Goal: Task Accomplishment & Management: Complete application form

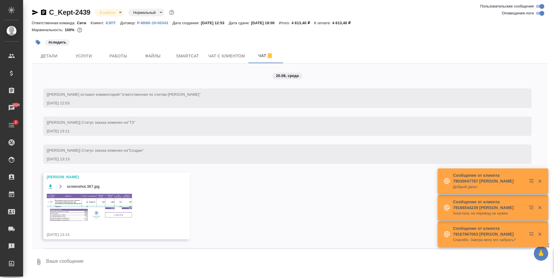
scroll to position [1893, 0]
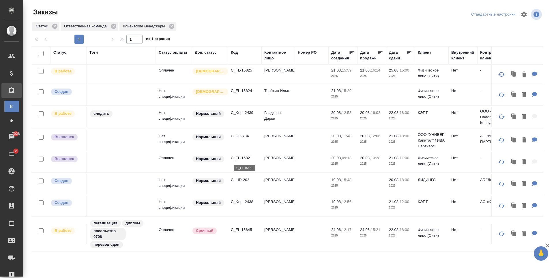
click at [245, 159] on p "C_FL-15821" at bounding box center [245, 158] width 28 height 6
click at [241, 67] on p "C_FL-15825" at bounding box center [245, 70] width 28 height 6
click at [236, 113] on p "C_Kept-2439" at bounding box center [245, 113] width 28 height 6
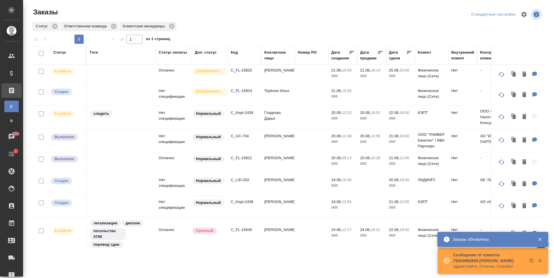
scroll to position [2, 0]
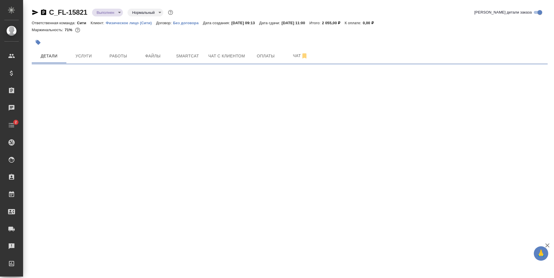
select select "RU"
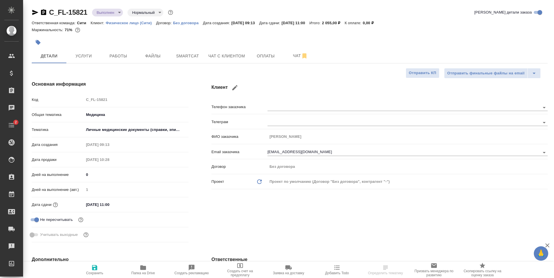
type textarea "x"
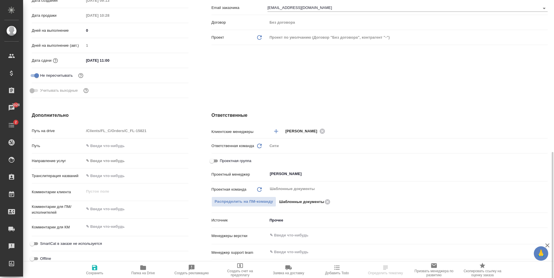
scroll to position [202, 0]
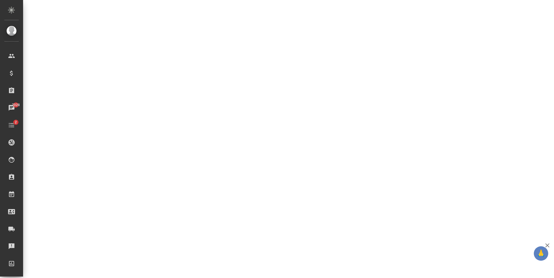
select select "RU"
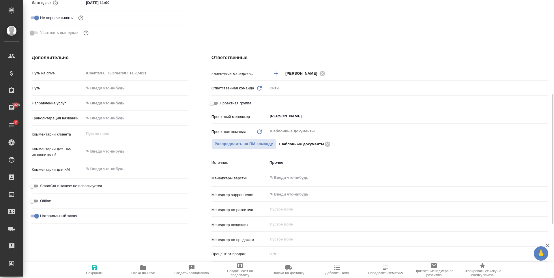
type textarea "x"
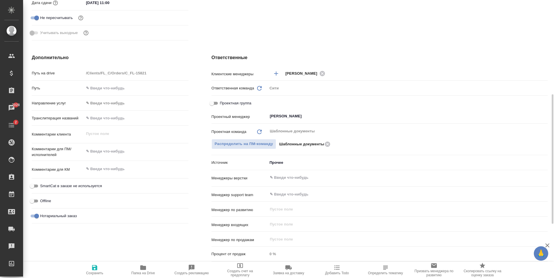
type textarea "x"
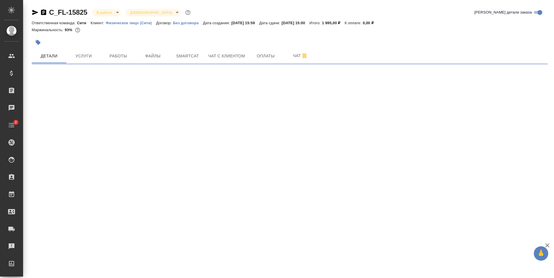
select select "RU"
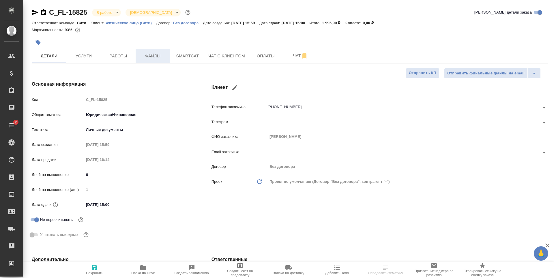
type textarea "x"
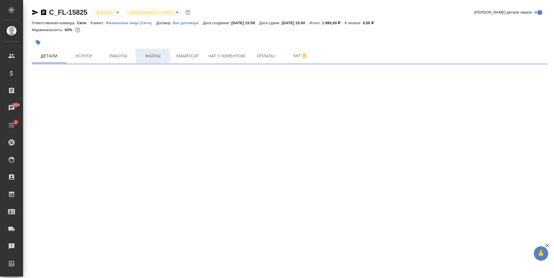
select select "RU"
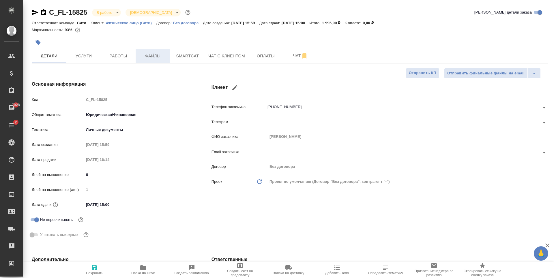
type textarea "x"
click at [121, 60] on button "Работы" at bounding box center [118, 56] width 35 height 14
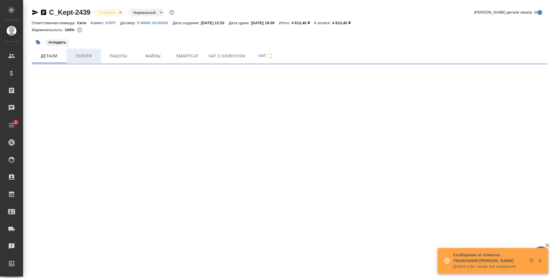
select select "RU"
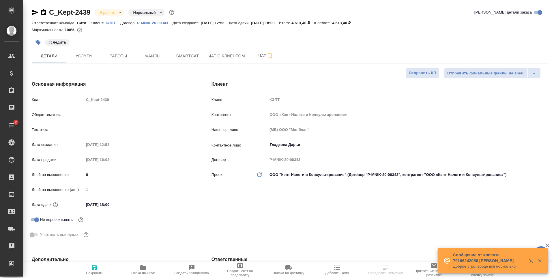
type textarea "x"
type input "Шаблонные документы"
type textarea "x"
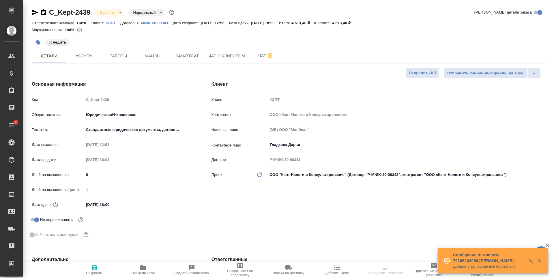
type textarea "x"
click at [87, 54] on span "Услуги" at bounding box center [84, 55] width 28 height 7
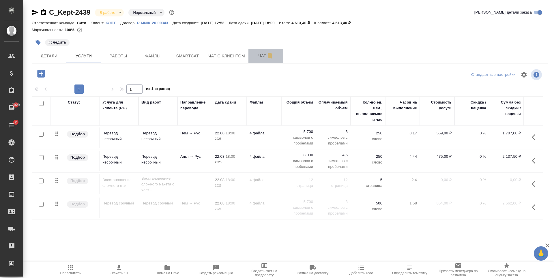
click at [255, 57] on span "Чат" at bounding box center [266, 55] width 28 height 7
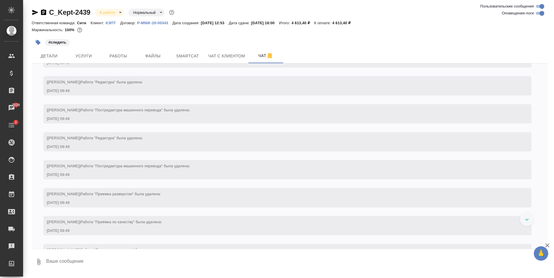
scroll to position [1201, 0]
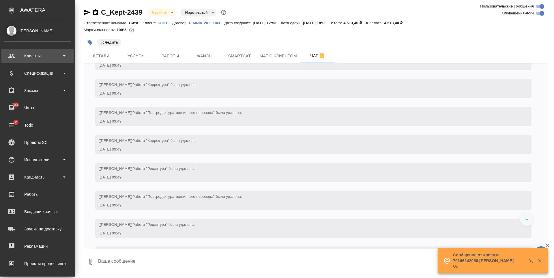
click at [40, 55] on div "Клиенты" at bounding box center [37, 56] width 66 height 9
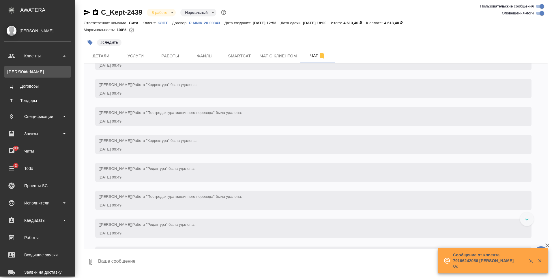
click at [42, 68] on link "К Клиенты" at bounding box center [37, 72] width 66 height 12
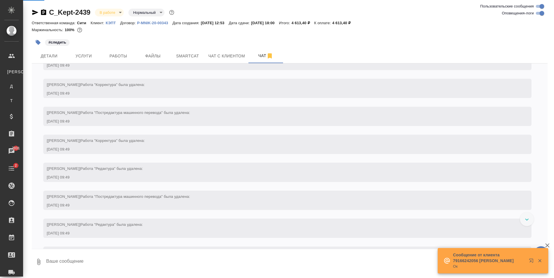
select select "RU"
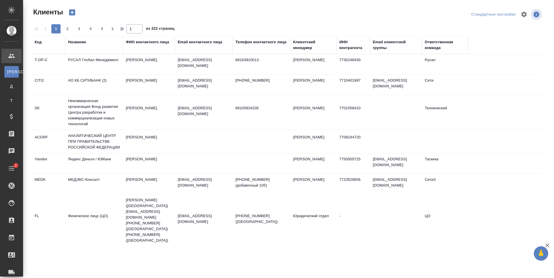
click at [207, 42] on div "Email контактного лица" at bounding box center [200, 42] width 44 height 6
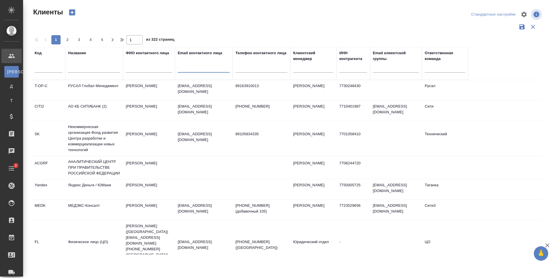
click at [192, 69] on input "text" at bounding box center [204, 68] width 52 height 7
paste input "amarkova@lidings.com"
type input "amarkova@lidings.com"
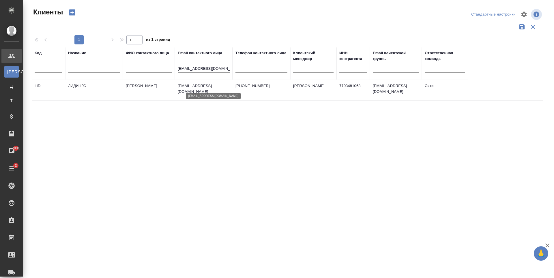
click at [188, 86] on p "amarkova@lidings.com" at bounding box center [204, 89] width 52 height 12
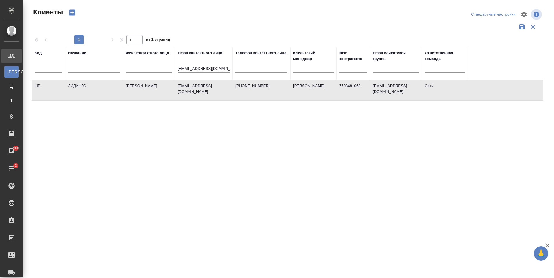
click at [215, 176] on div "Код Название ФИО контактного лица Email контактного лица amarkova@lidings.com Т…" at bounding box center [287, 151] width 511 height 208
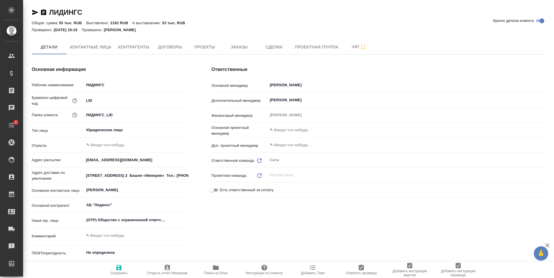
type textarea "x"
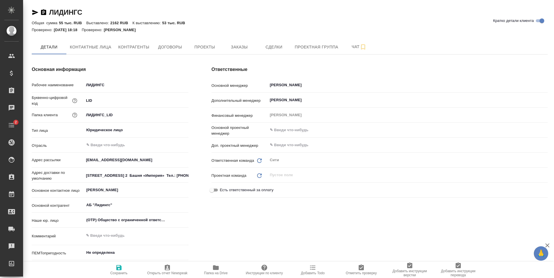
type textarea "x"
click at [236, 51] on button "Заказы" at bounding box center [239, 47] width 35 height 14
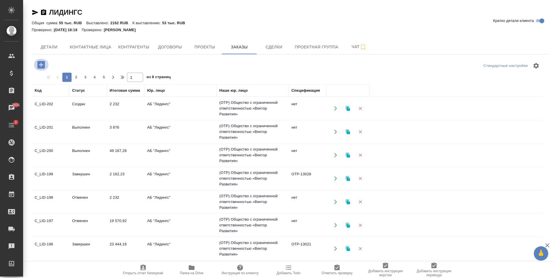
click at [38, 65] on icon "button" at bounding box center [40, 64] width 7 height 7
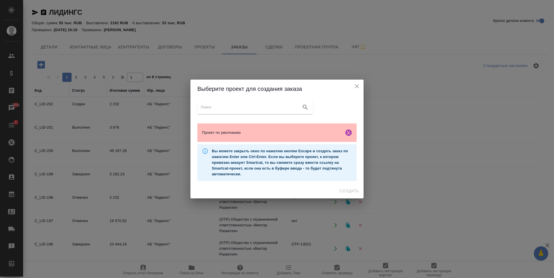
click at [241, 124] on div "Проект по умолчанию" at bounding box center [276, 132] width 159 height 18
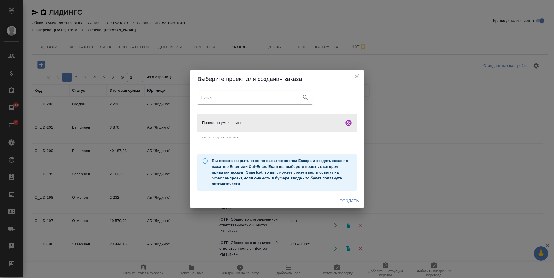
click at [345, 199] on span "Создать" at bounding box center [348, 200] width 19 height 7
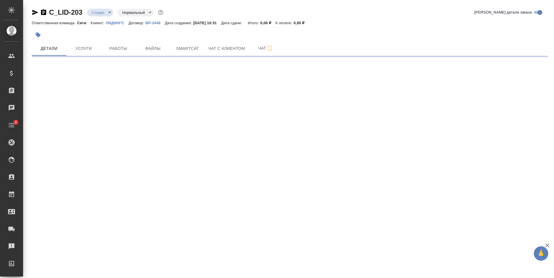
select select "RU"
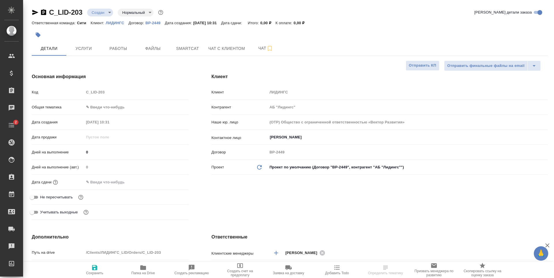
type textarea "x"
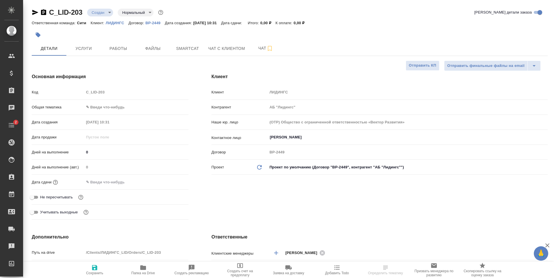
type textarea "x"
click at [287, 135] on input "Калашьян Анжелика" at bounding box center [397, 137] width 257 height 7
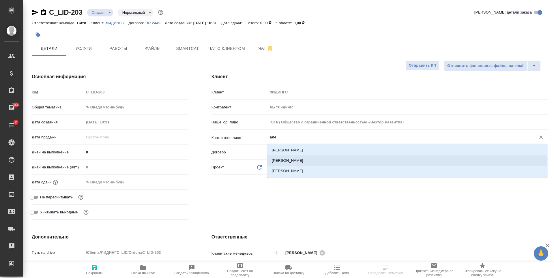
click at [300, 159] on li "Маркова Алеся" at bounding box center [407, 160] width 280 height 10
type input "Маркова Алеся"
type textarea "x"
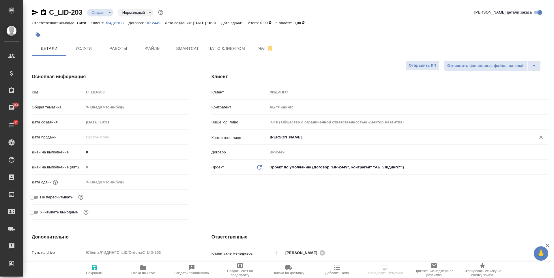
type input "Маркова Алеся"
drag, startPoint x: 267, startPoint y: 197, endPoint x: 124, endPoint y: 240, distance: 148.9
click at [267, 197] on div "Клиент Клиент ЛИДИНГС Контрагент АБ "Лидингс" Наше юр. лицо (OTP) Общество с ог…" at bounding box center [379, 148] width 359 height 172
click at [94, 271] on span "Сохранить" at bounding box center [94, 273] width 17 height 4
type textarea "x"
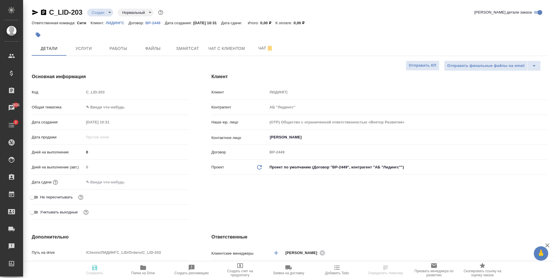
type textarea "x"
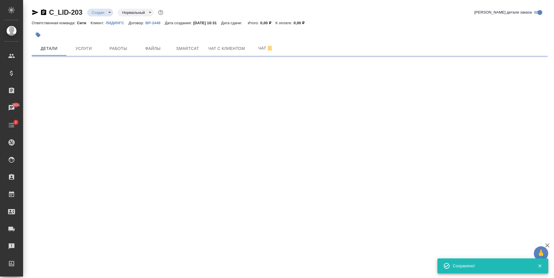
select select "RU"
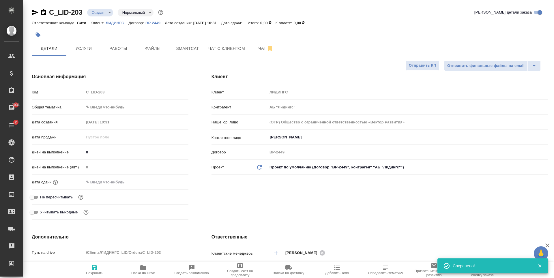
type textarea "x"
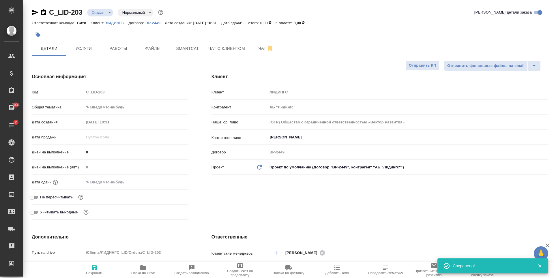
type textarea "x"
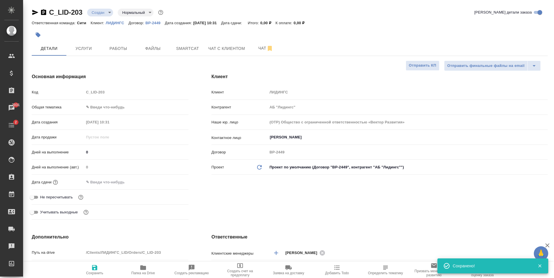
type textarea "x"
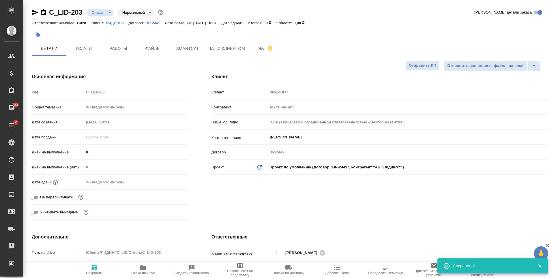
click at [103, 34] on div at bounding box center [204, 35] width 344 height 13
click at [153, 48] on span "Файлы" at bounding box center [153, 48] width 28 height 7
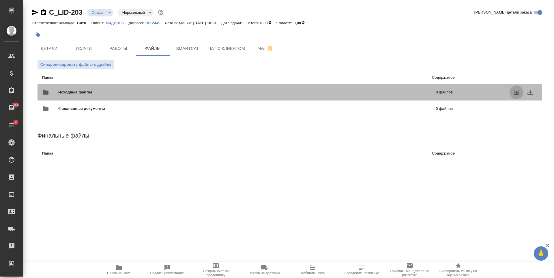
click at [515, 94] on icon "uploadFiles" at bounding box center [516, 92] width 7 height 7
click at [0, 0] on input "uploadFiles" at bounding box center [0, 0] width 0 height 0
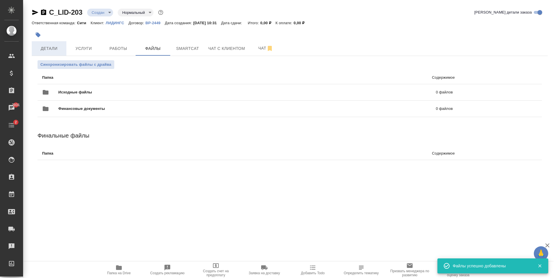
click at [52, 53] on button "Детали" at bounding box center [49, 48] width 35 height 14
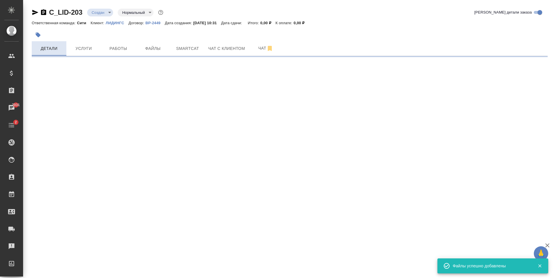
select select "RU"
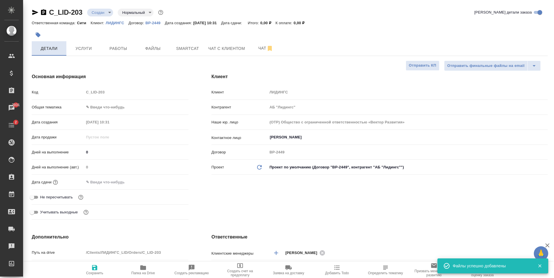
type textarea "x"
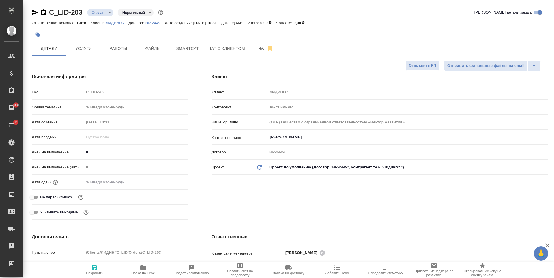
click at [89, 106] on body "🙏 .cls-1 fill:#fff; AWATERA Zaytseva Svetlana Клиенты Спецификации Заказы 7031 …" at bounding box center [277, 139] width 554 height 278
click at [125, 161] on li "Юридическая/Финансовая" at bounding box center [136, 162] width 104 height 9
type input "yr-fn"
type textarea "x"
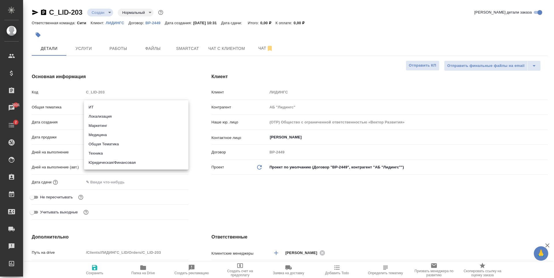
type textarea "x"
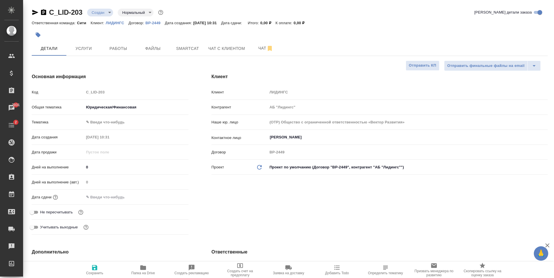
type textarea "x"
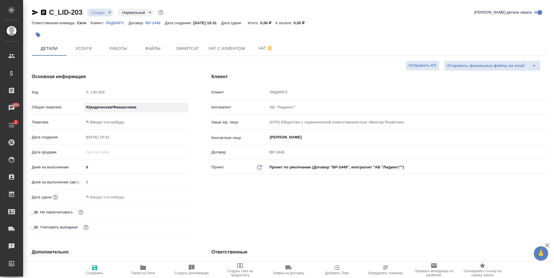
type textarea "x"
click at [114, 114] on hr at bounding box center [110, 114] width 157 height 0
click at [110, 123] on body "🙏 .cls-1 fill:#fff; AWATERA Zaytseva Svetlana Клиенты Спецификации Заказы 7031 …" at bounding box center [277, 139] width 554 height 278
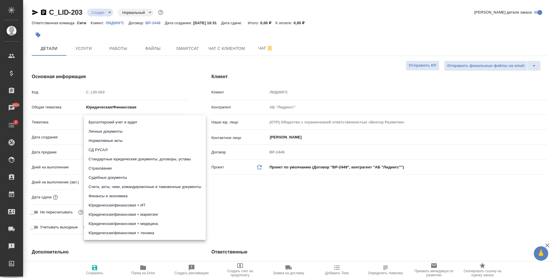
click at [109, 132] on li "Личные документы" at bounding box center [145, 131] width 122 height 9
type textarea "x"
type input "5a8b8b956a9677013d343cfe"
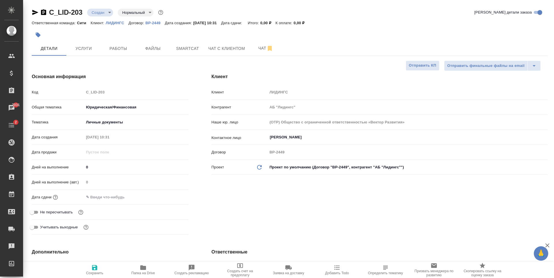
click at [97, 269] on icon "button" at bounding box center [94, 267] width 5 height 5
type textarea "x"
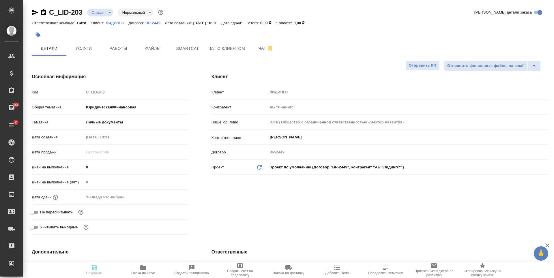
type textarea "x"
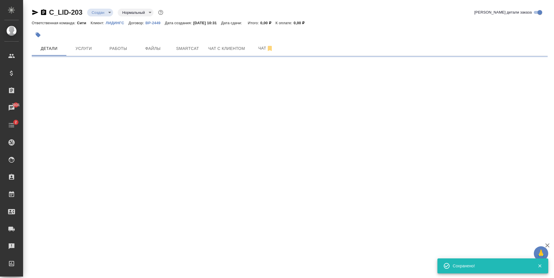
select select "RU"
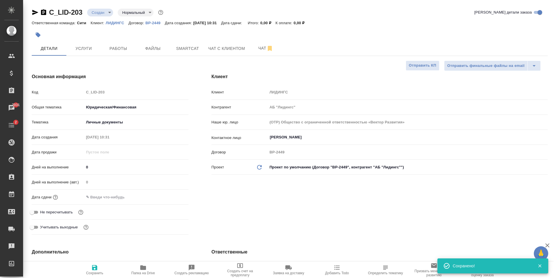
type textarea "x"
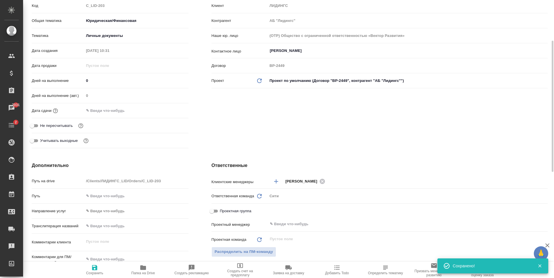
click at [108, 107] on input "text" at bounding box center [109, 110] width 50 height 8
click at [173, 108] on icon "button" at bounding box center [171, 110] width 5 height 6
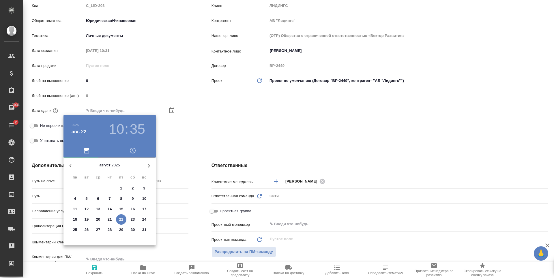
click at [74, 232] on p "25" at bounding box center [75, 230] width 4 height 6
type input "25.08.2025 10:35"
type textarea "x"
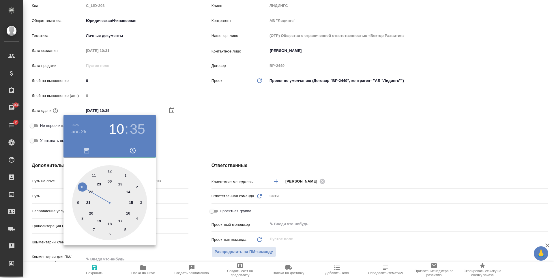
click at [111, 225] on div at bounding box center [109, 202] width 75 height 75
type input "25.08.2025 18:35"
type textarea "x"
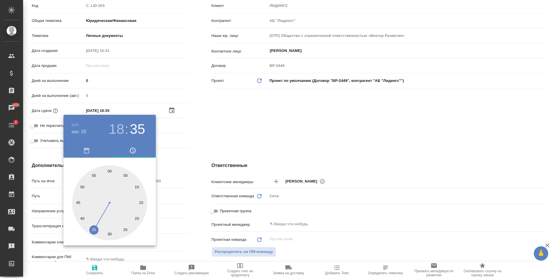
click at [109, 168] on div at bounding box center [109, 202] width 75 height 75
type input "25.08.2025 18:00"
type textarea "x"
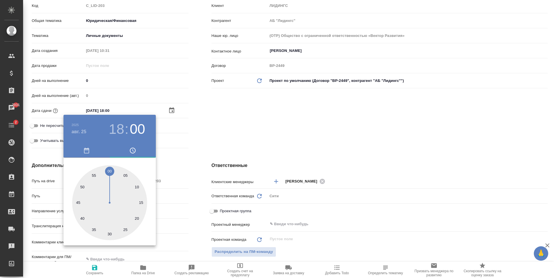
click at [274, 132] on div at bounding box center [277, 139] width 554 height 278
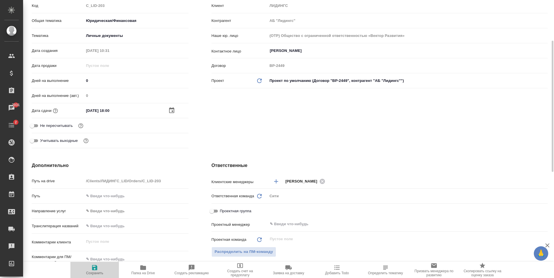
click at [94, 266] on icon "button" at bounding box center [94, 267] width 7 height 7
type textarea "x"
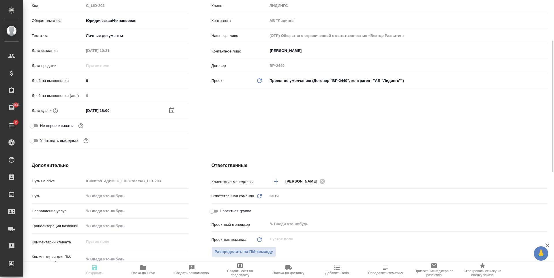
type textarea "x"
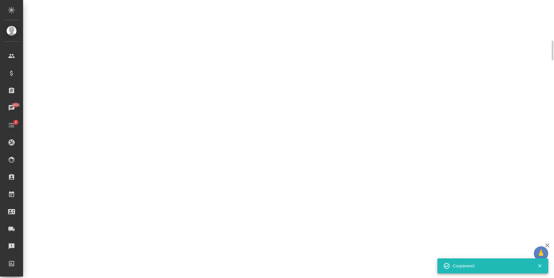
select select "RU"
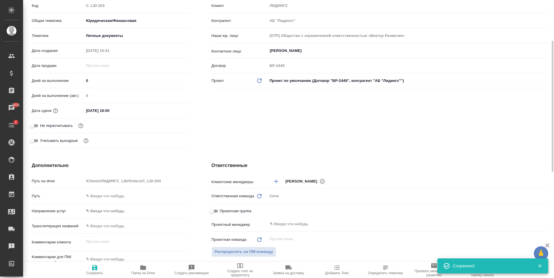
type textarea "x"
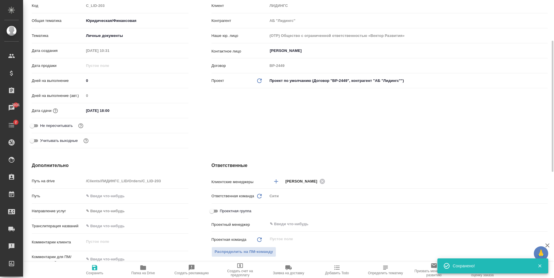
type textarea "x"
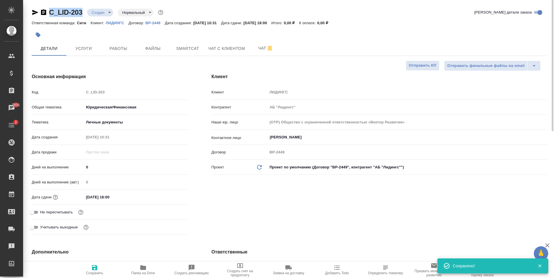
drag, startPoint x: 48, startPoint y: 18, endPoint x: 81, endPoint y: 18, distance: 33.7
click at [81, 18] on div "C_LID-203 Создан new Нормальный normal Кратко детали заказа" at bounding box center [289, 14] width 515 height 12
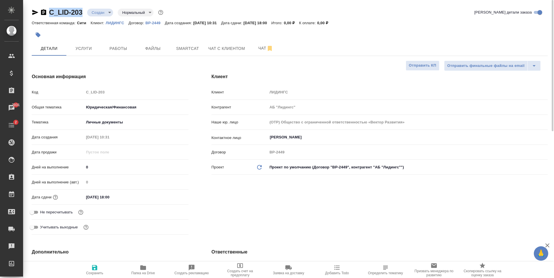
copy link "C_LID-203"
type textarea "x"
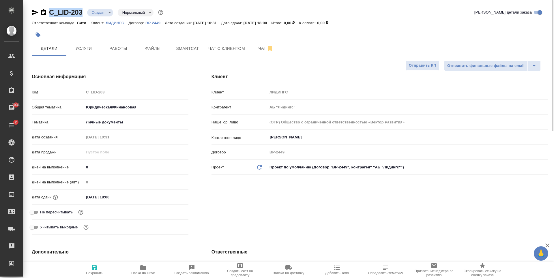
type textarea "x"
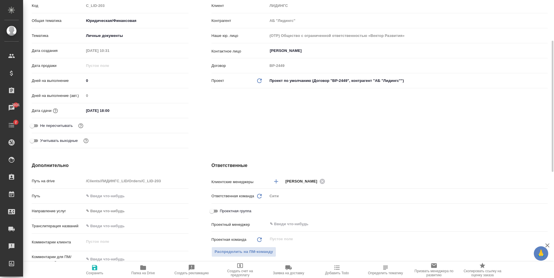
type textarea "x"
click at [36, 127] on input "Не пересчитывать" at bounding box center [32, 125] width 21 height 7
checkbox input "true"
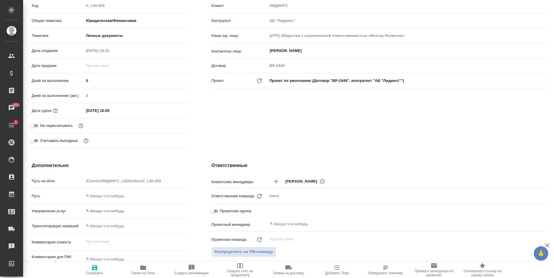
type textarea "x"
click at [98, 270] on icon "button" at bounding box center [94, 267] width 7 height 7
type textarea "x"
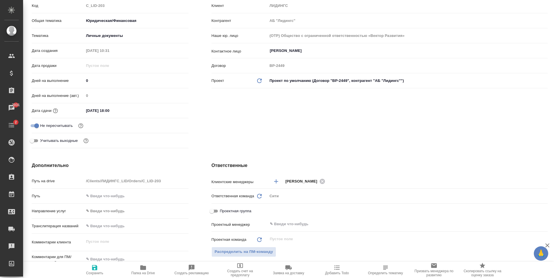
type textarea "x"
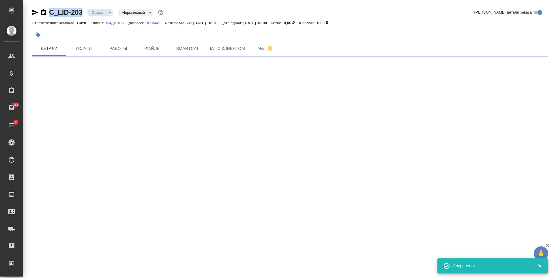
scroll to position [0, 0]
select select "RU"
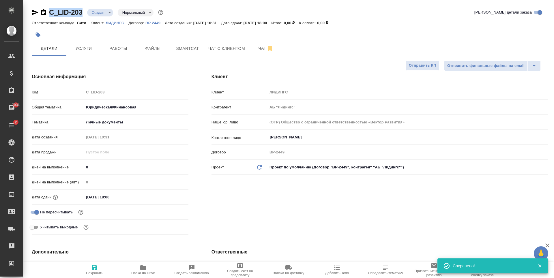
type textarea "x"
click at [82, 44] on button "Услуги" at bounding box center [83, 48] width 35 height 14
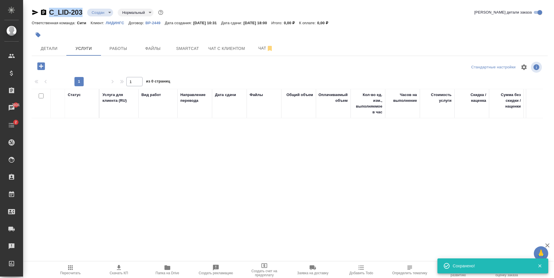
click at [44, 63] on icon "button" at bounding box center [40, 65] width 7 height 7
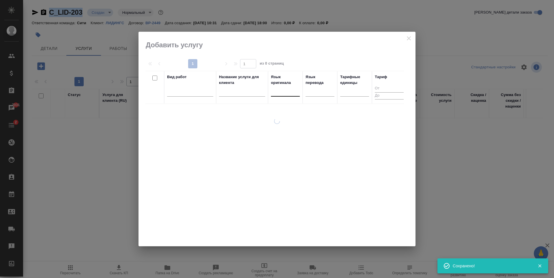
click at [289, 93] on div at bounding box center [285, 90] width 29 height 8
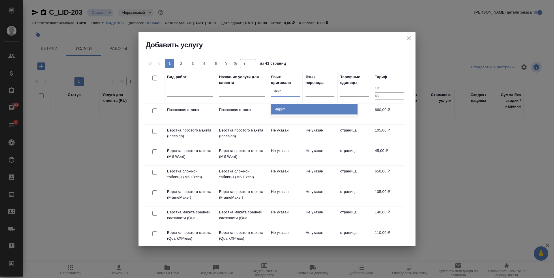
type input "иврит"
click at [278, 110] on div "Иврит" at bounding box center [314, 109] width 86 height 10
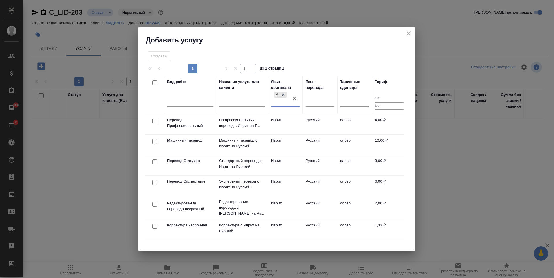
click at [156, 160] on input "checkbox" at bounding box center [154, 161] width 5 height 5
checkbox input "true"
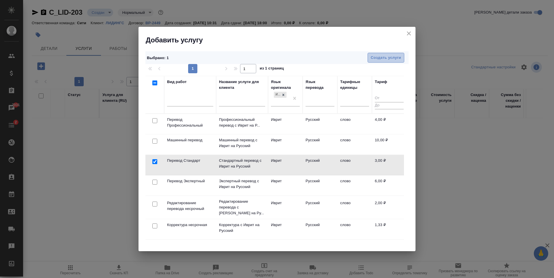
click at [379, 59] on span "Создать услуги" at bounding box center [385, 57] width 30 height 7
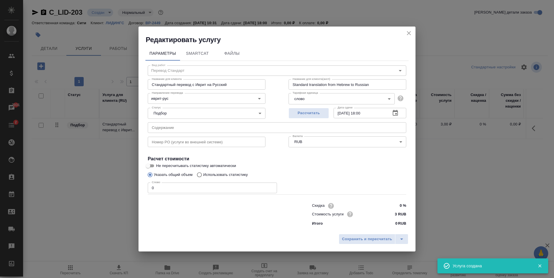
click at [194, 190] on input "0" at bounding box center [212, 187] width 129 height 10
type input "250"
click at [360, 237] on span "Сохранить и пересчитать" at bounding box center [367, 239] width 50 height 7
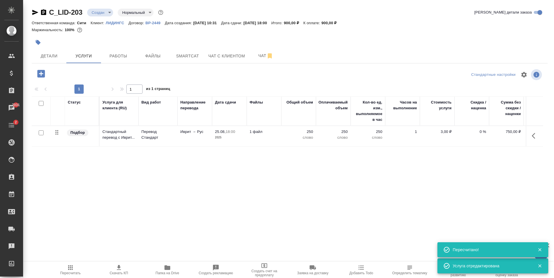
click at [240, 197] on div "Статус Услуга для клиента (RU) Вид работ Направление перевода Дата сдачи Файлы …" at bounding box center [287, 158] width 511 height 124
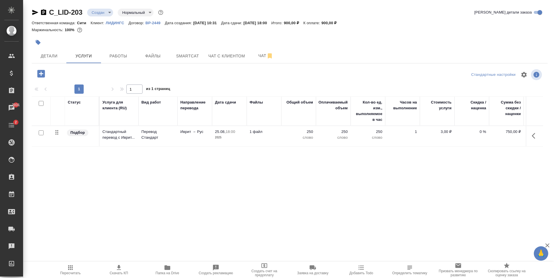
scroll to position [0, 33]
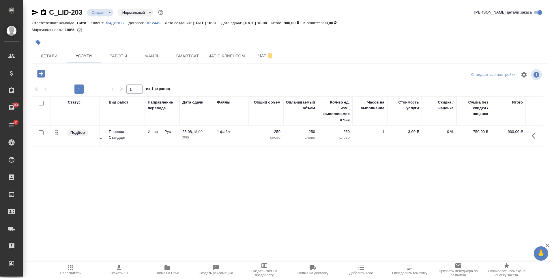
click at [347, 194] on div "Статус Услуга для клиента (RU) Вид работ Направление перевода Дата сдачи Файлы …" at bounding box center [287, 158] width 511 height 124
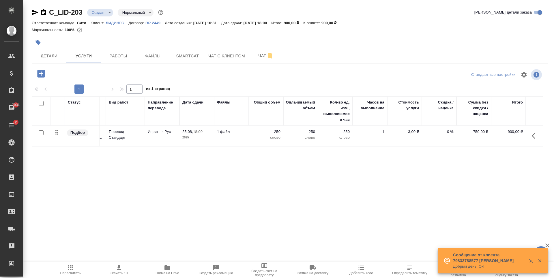
click at [251, 173] on div "Статус Услуга для клиента (RU) Вид работ Направление перевода Дата сдачи Файлы …" at bounding box center [287, 158] width 511 height 124
click at [117, 270] on icon "button" at bounding box center [119, 267] width 4 height 5
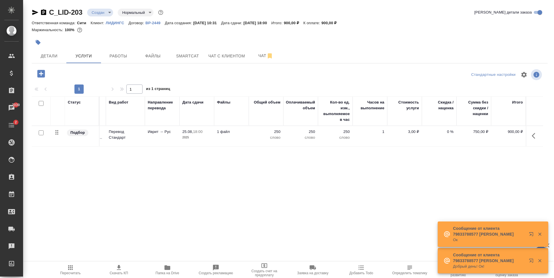
click at [34, 14] on icon "button" at bounding box center [35, 12] width 6 height 5
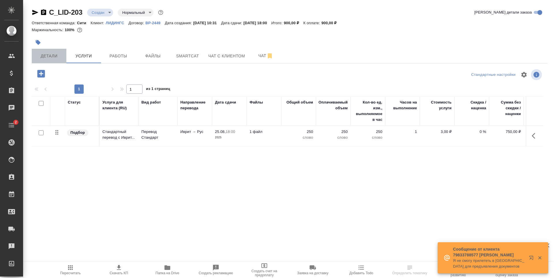
click at [59, 58] on span "Детали" at bounding box center [49, 55] width 28 height 7
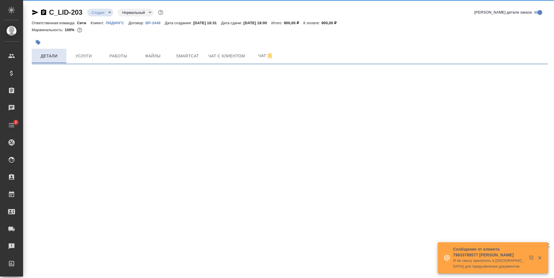
select select "RU"
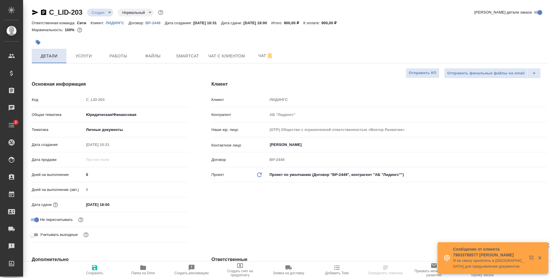
type textarea "x"
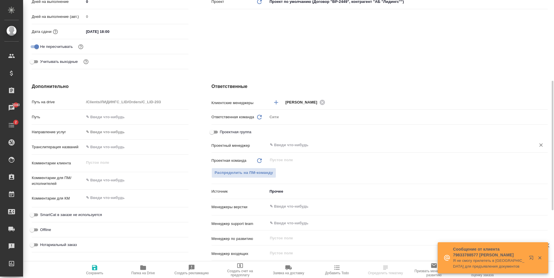
scroll to position [231, 0]
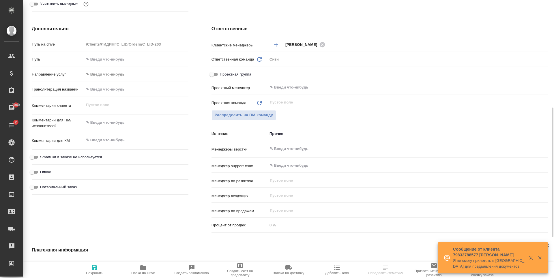
select select "RU"
type textarea "x"
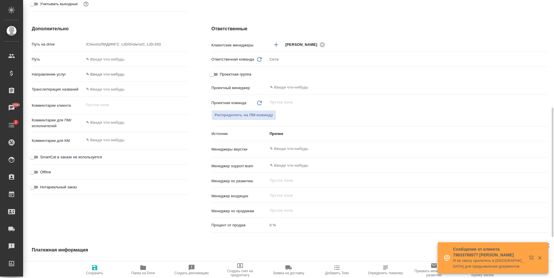
type textarea "x"
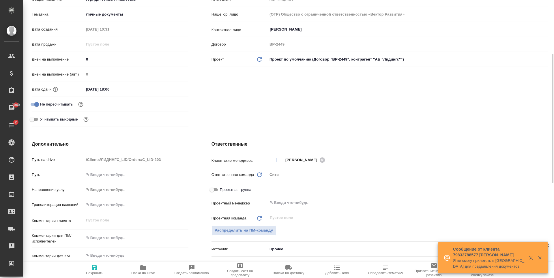
scroll to position [0, 0]
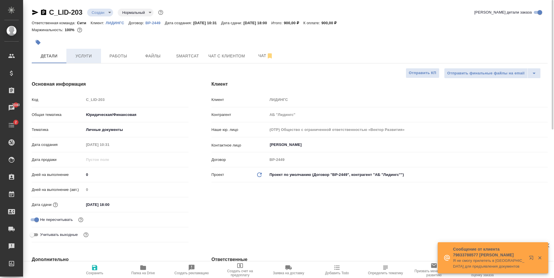
click at [92, 58] on span "Услуги" at bounding box center [84, 55] width 28 height 7
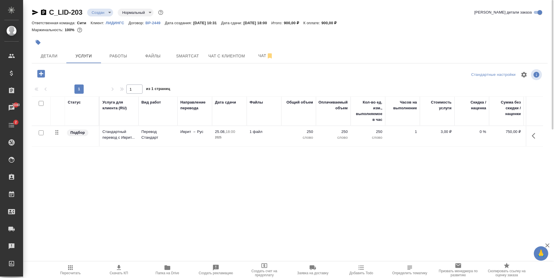
click at [480, 131] on p "0 %" at bounding box center [471, 132] width 29 height 6
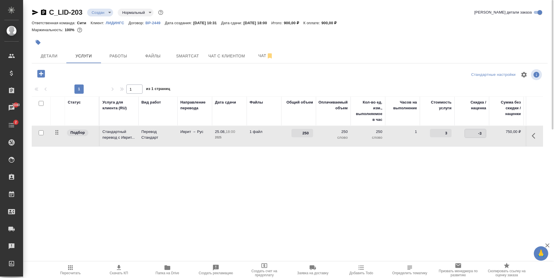
type input "-30"
click at [432, 168] on div "Статус Услуга для клиента (RU) Вид работ Направление перевода Дата сдачи Файлы …" at bounding box center [287, 158] width 511 height 124
click at [91, 74] on span "Сохранить и пересчитать" at bounding box center [82, 73] width 50 height 7
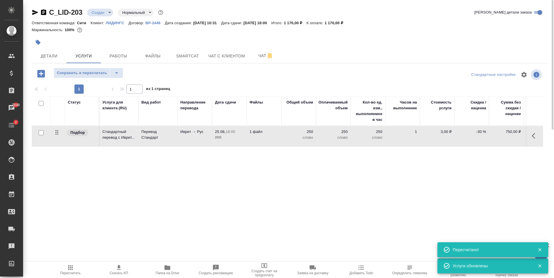
scroll to position [0, 33]
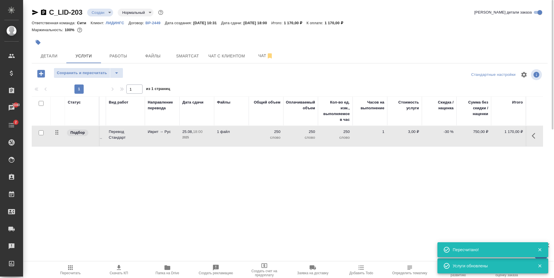
click at [374, 185] on div "Статус Услуга для клиента (RU) Вид работ Направление перевода Дата сдачи Файлы …" at bounding box center [287, 158] width 511 height 124
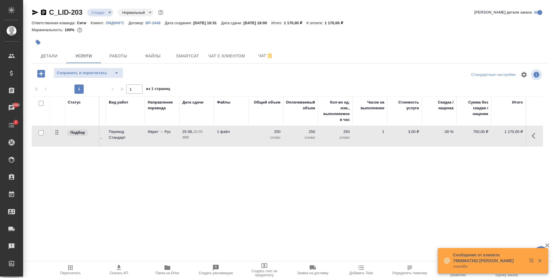
click at [89, 153] on div "Статус Услуга для клиента (RU) Вид работ Направление перевода Дата сдачи Файлы …" at bounding box center [287, 158] width 511 height 124
click at [43, 76] on icon "button" at bounding box center [40, 73] width 7 height 7
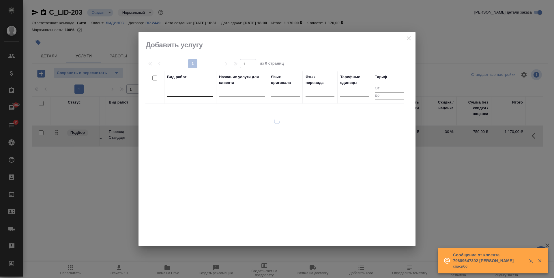
click at [178, 95] on div at bounding box center [190, 90] width 46 height 8
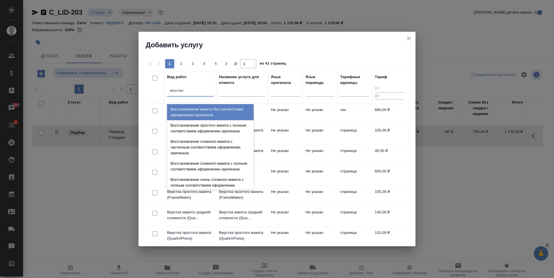
type input "восстанов"
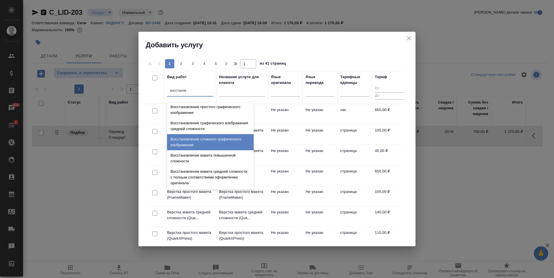
scroll to position [106, 0]
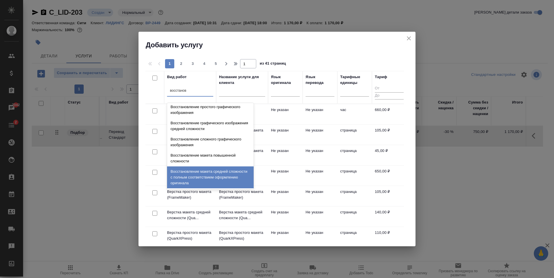
click at [201, 172] on div "Восстановление макета средней сложности с полным соответствием оформлению ориги…" at bounding box center [210, 177] width 86 height 22
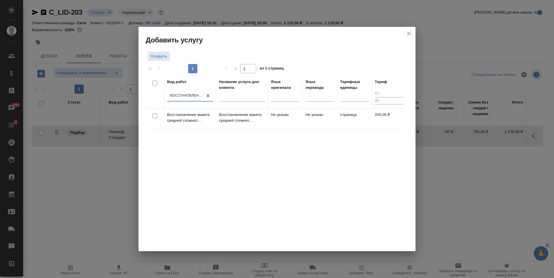
click at [155, 117] on input "checkbox" at bounding box center [154, 115] width 5 height 5
checkbox input "true"
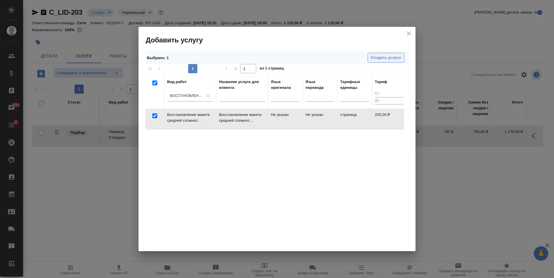
click at [382, 58] on span "Создать услуги" at bounding box center [385, 57] width 30 height 7
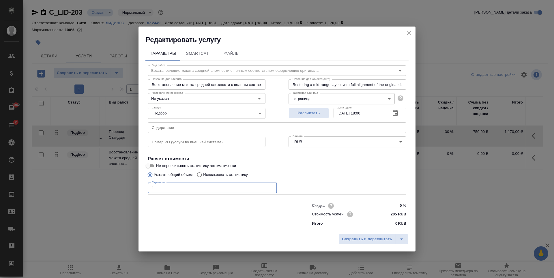
type input "1"
click at [271, 186] on input "1" at bounding box center [212, 187] width 129 height 10
click at [359, 240] on span "Сохранить и пересчитать" at bounding box center [367, 239] width 50 height 7
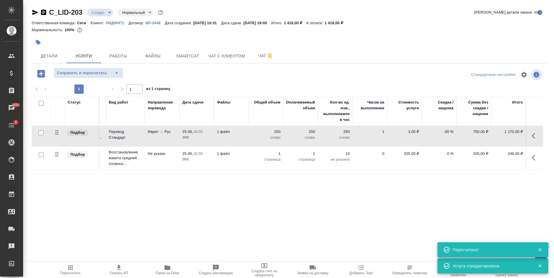
click at [363, 200] on div "Статус Услуга для клиента (RU) Вид работ Направление перевода Дата сдачи Файлы …" at bounding box center [287, 158] width 511 height 124
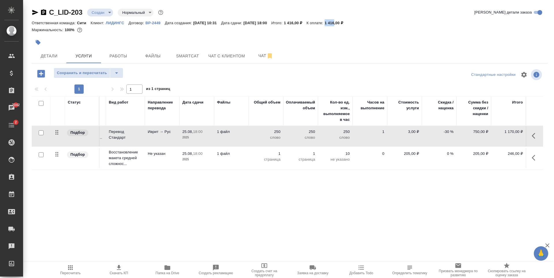
drag, startPoint x: 339, startPoint y: 23, endPoint x: 349, endPoint y: 23, distance: 10.1
click at [349, 23] on div "Ответственная команда: Сити Клиент: ЛИДИНГС Договор: ВР-2449 Дата создания: 22.…" at bounding box center [289, 22] width 515 height 7
copy p "1 416"
click at [235, 193] on div "Статус Услуга для клиента (RU) Вид работ Направление перевода Дата сдачи Файлы …" at bounding box center [287, 158] width 511 height 124
click at [445, 131] on p "-30 %" at bounding box center [438, 132] width 29 height 6
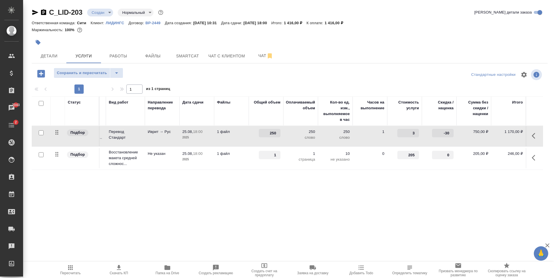
click at [445, 131] on input "-30" at bounding box center [443, 133] width 22 height 8
type input "-0"
click at [86, 74] on span "Сохранить и пересчитать" at bounding box center [82, 73] width 50 height 7
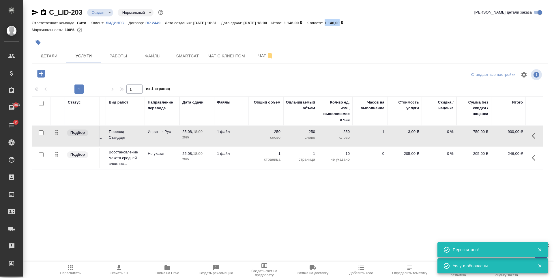
drag, startPoint x: 339, startPoint y: 23, endPoint x: 353, endPoint y: 24, distance: 14.5
click at [353, 24] on div "Ответственная команда: Сити Клиент: ЛИДИНГС Договор: ВР-2449 Дата создания: 22.…" at bounding box center [289, 22] width 515 height 7
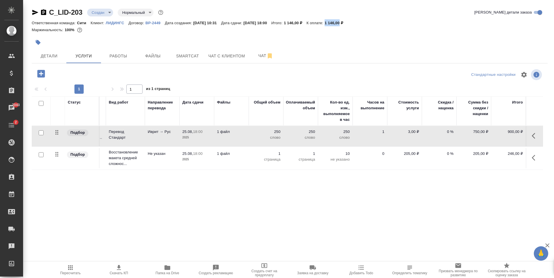
copy p "1 146,00"
click at [340, 48] on div at bounding box center [204, 42] width 344 height 13
click at [118, 273] on span "Скачать КП" at bounding box center [119, 273] width 18 height 4
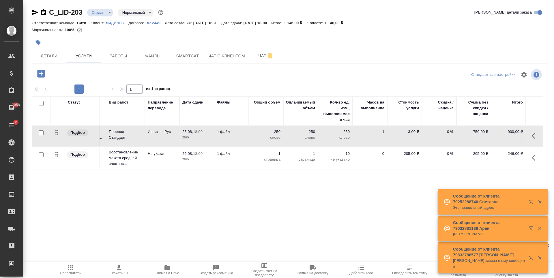
click at [446, 129] on p "0 %" at bounding box center [438, 132] width 29 height 6
type input "-2"
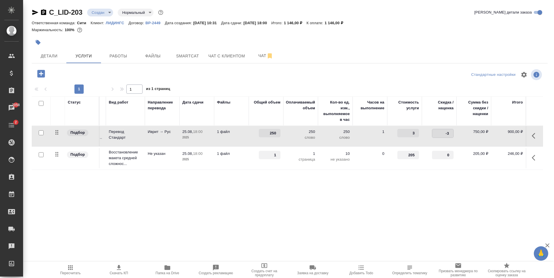
type input "-30"
click at [245, 199] on div "Статус Услуга для клиента (RU) Вид работ Направление перевода Дата сдачи Файлы …" at bounding box center [287, 158] width 511 height 124
click at [81, 72] on span "Сохранить и пересчитать" at bounding box center [82, 73] width 50 height 7
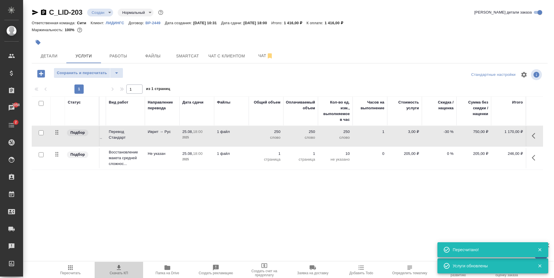
click at [121, 268] on icon "button" at bounding box center [118, 267] width 7 height 7
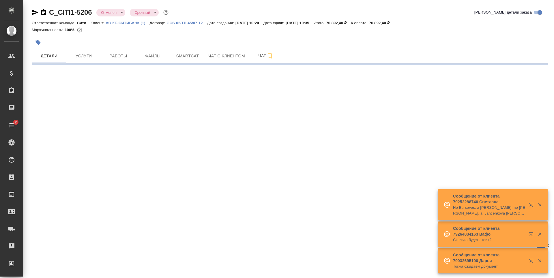
select select "RU"
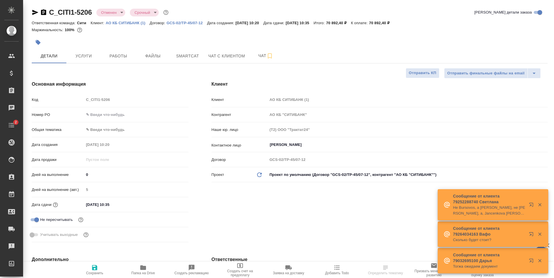
type textarea "x"
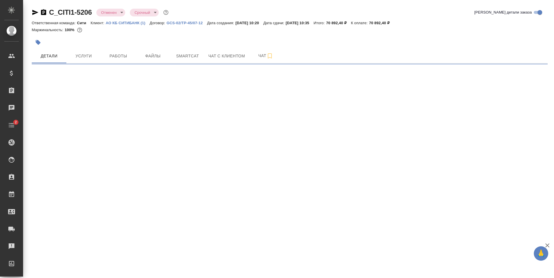
select select "RU"
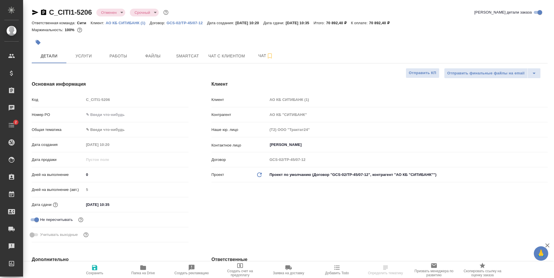
type textarea "x"
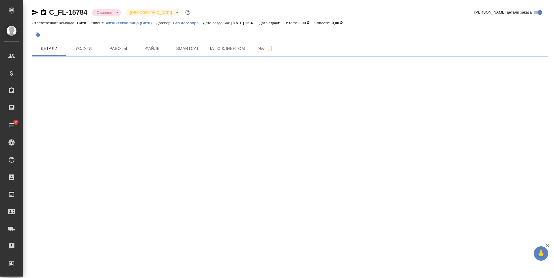
select select "RU"
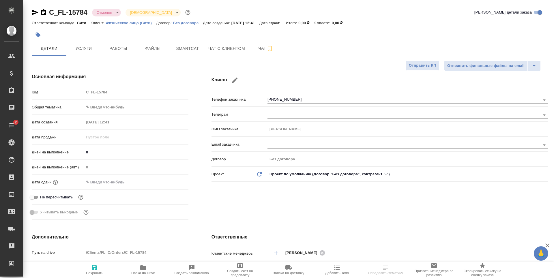
type textarea "x"
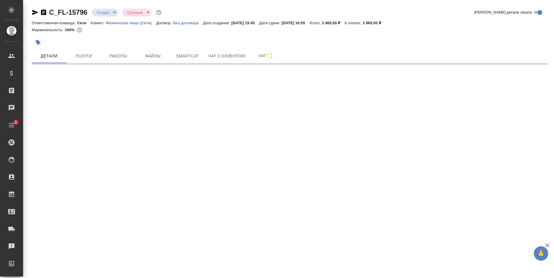
select select "RU"
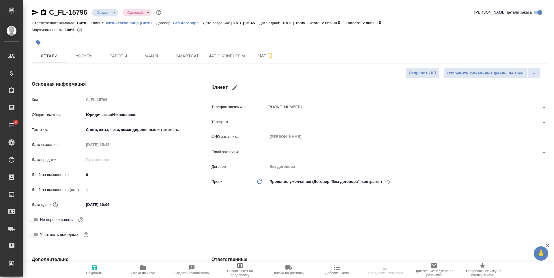
type textarea "x"
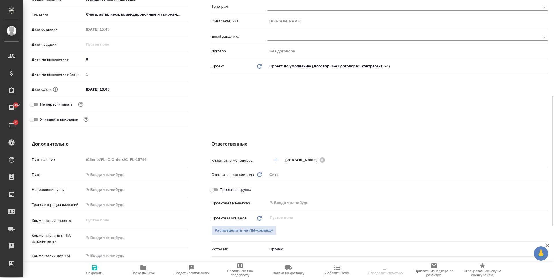
scroll to position [144, 0]
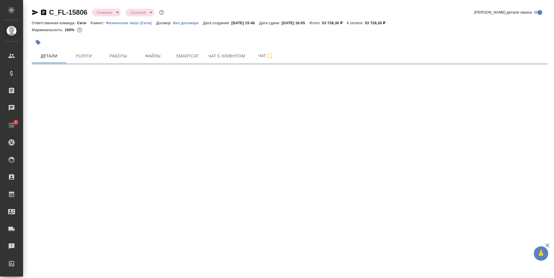
select select "RU"
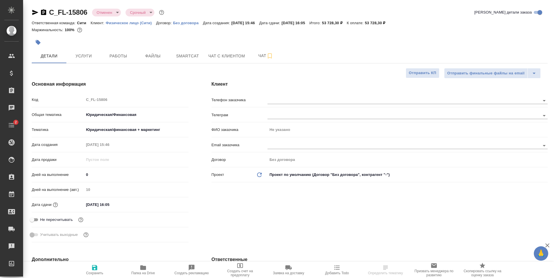
type textarea "x"
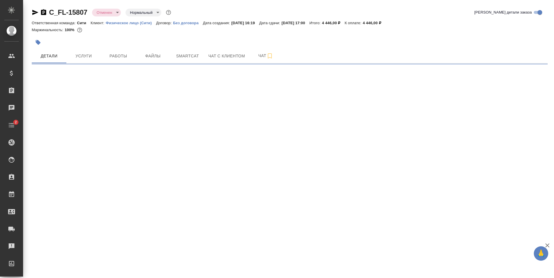
select select "RU"
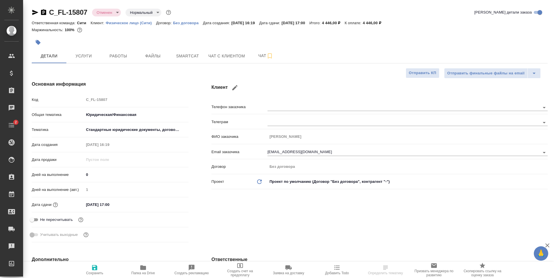
type textarea "x"
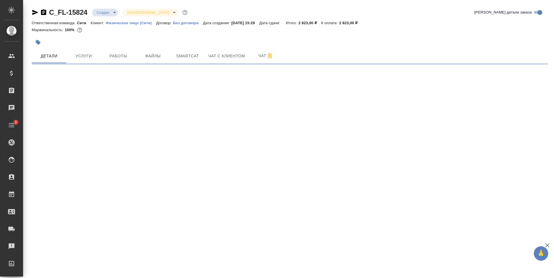
select select "RU"
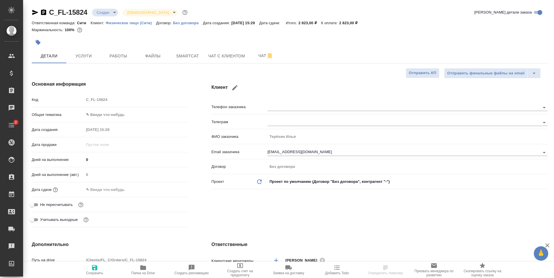
type textarea "x"
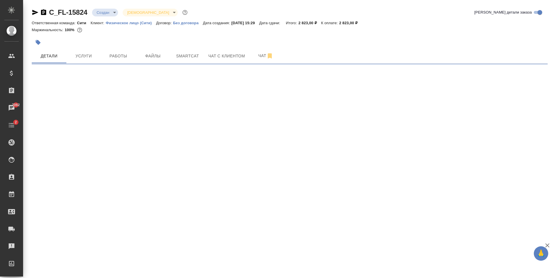
select select "RU"
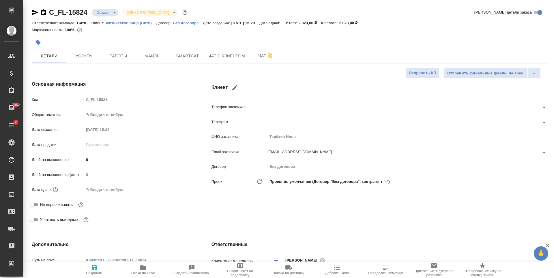
type textarea "x"
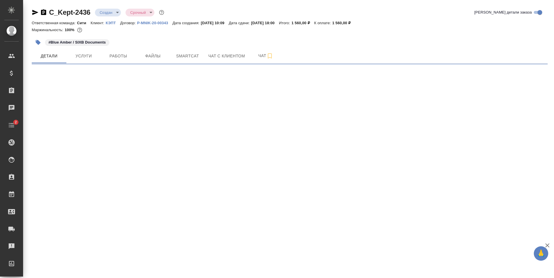
select select "RU"
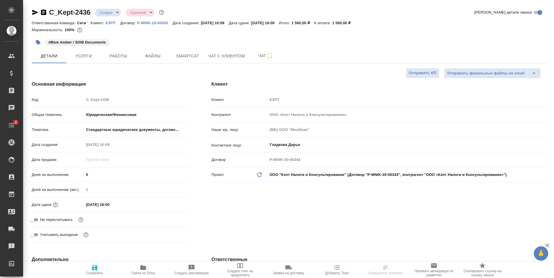
type textarea "x"
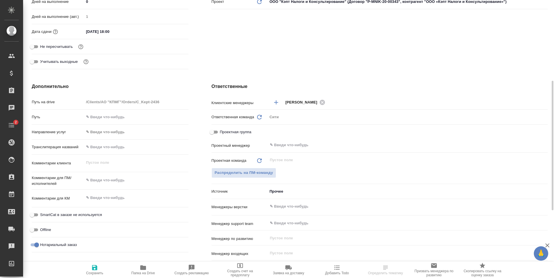
type textarea "x"
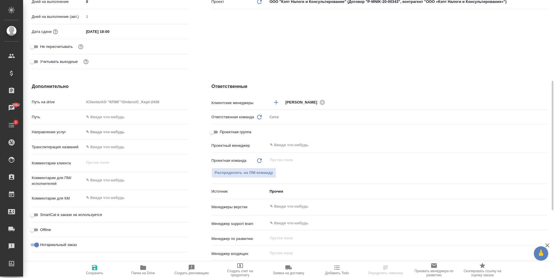
type textarea "x"
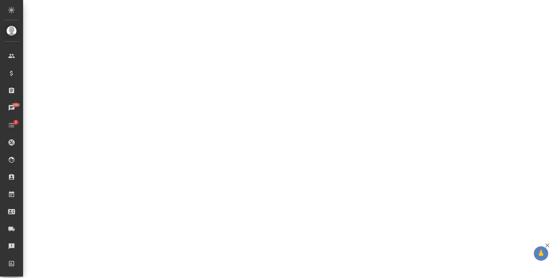
select select "RU"
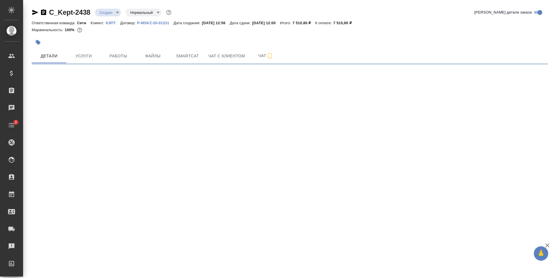
select select "RU"
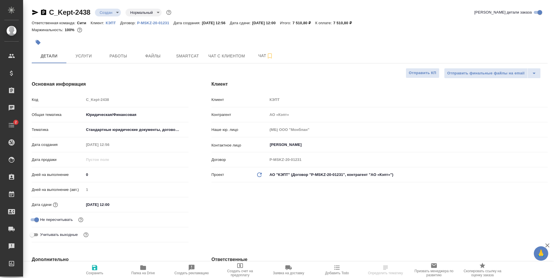
type textarea "x"
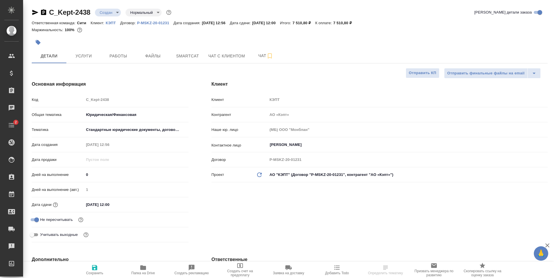
type textarea "x"
click at [78, 54] on span "Услуги" at bounding box center [84, 55] width 28 height 7
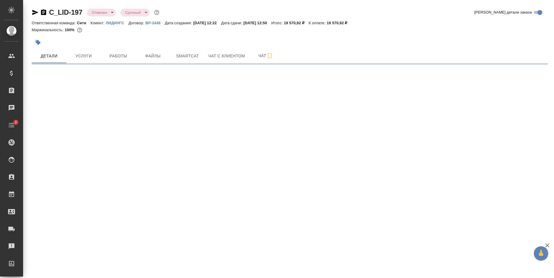
select select "RU"
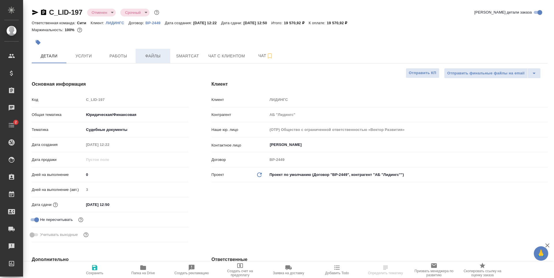
type textarea "x"
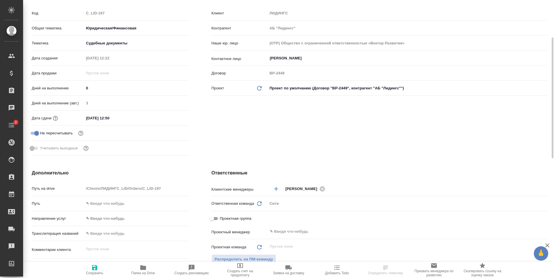
type textarea "x"
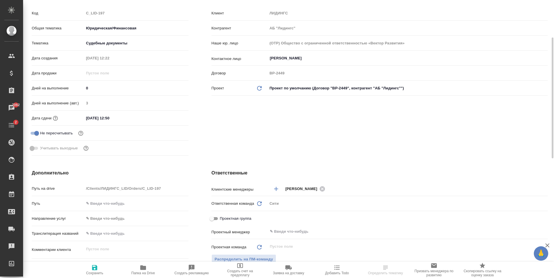
type textarea "x"
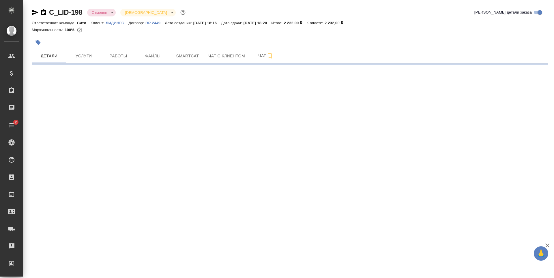
select select "RU"
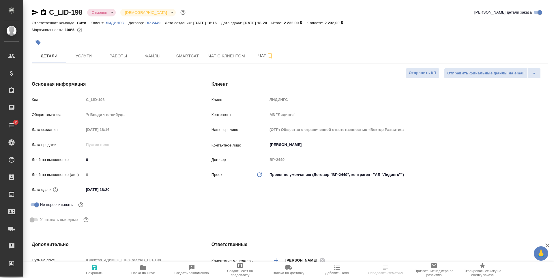
type textarea "x"
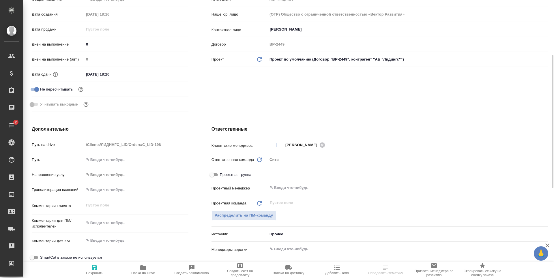
type textarea "x"
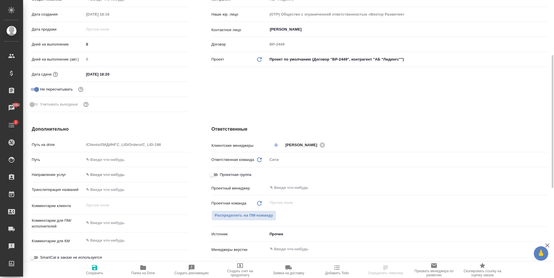
type textarea "x"
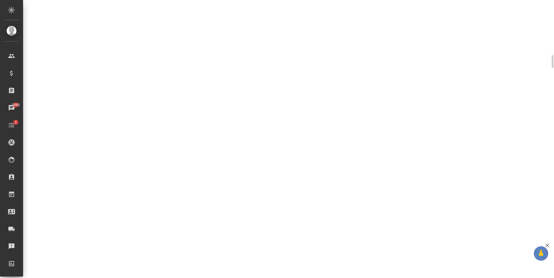
select select "RU"
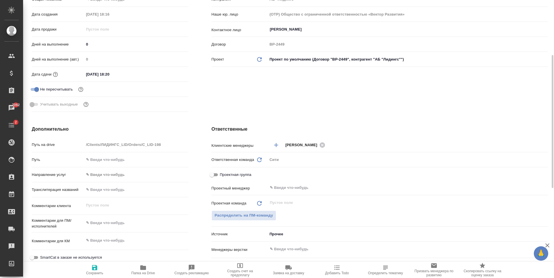
type textarea "x"
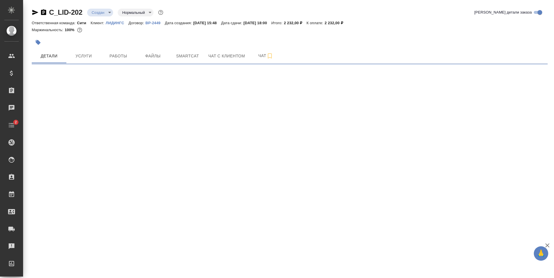
select select "RU"
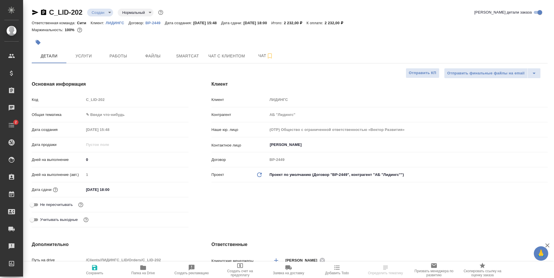
type textarea "x"
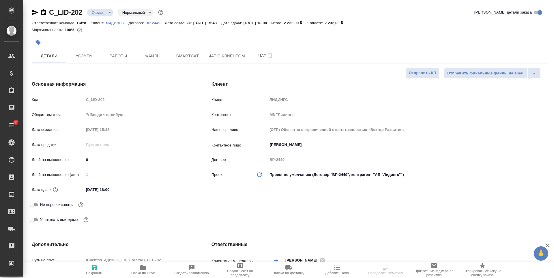
type textarea "x"
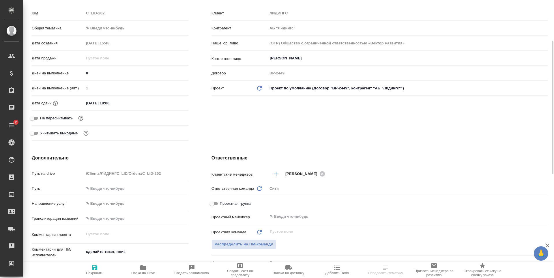
type textarea "x"
select select "RU"
type textarea "x"
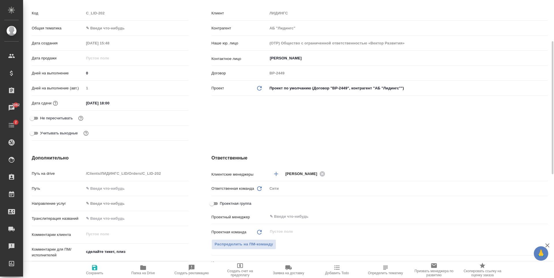
type textarea "x"
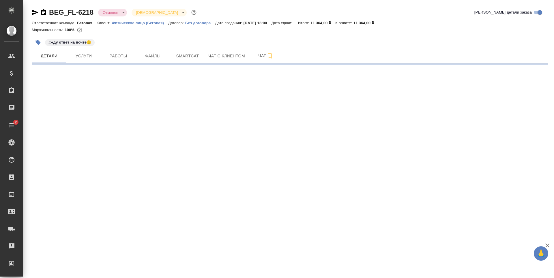
select select "RU"
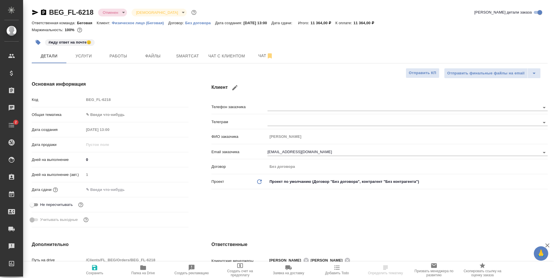
type textarea "x"
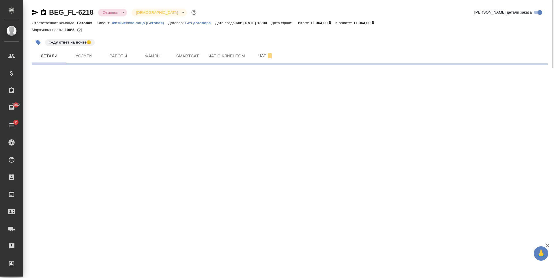
select select "RU"
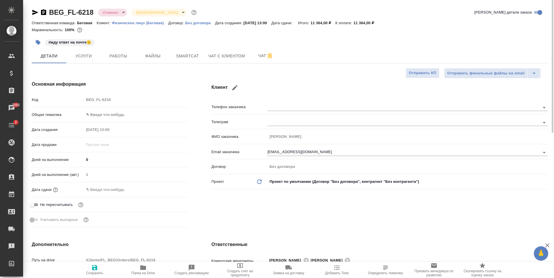
type textarea "x"
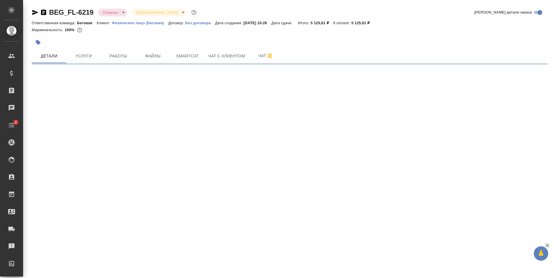
select select "RU"
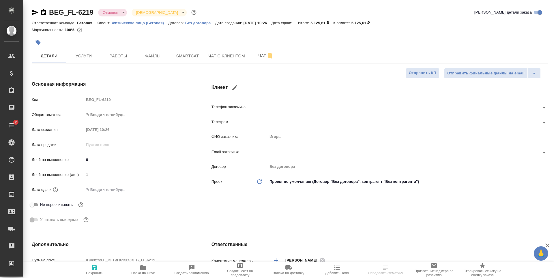
type textarea "x"
click at [138, 56] on button "Файлы" at bounding box center [153, 56] width 35 height 14
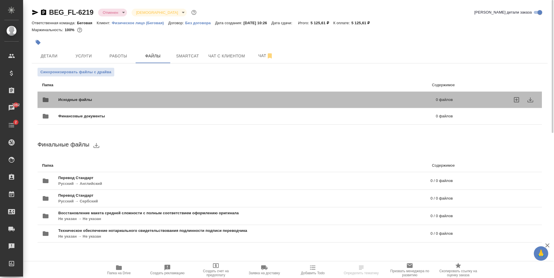
click at [182, 102] on span "Исходные файлы" at bounding box center [161, 100] width 206 height 6
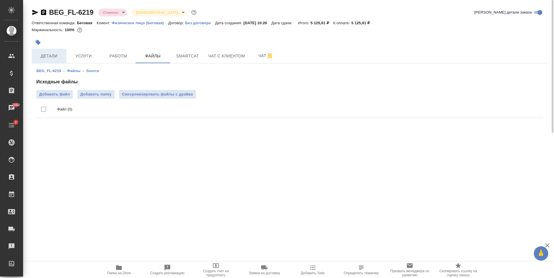
click at [56, 62] on button "Детали" at bounding box center [49, 56] width 35 height 14
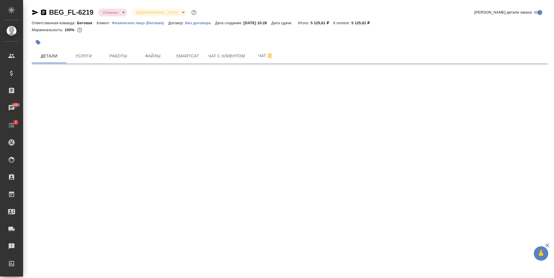
select select "RU"
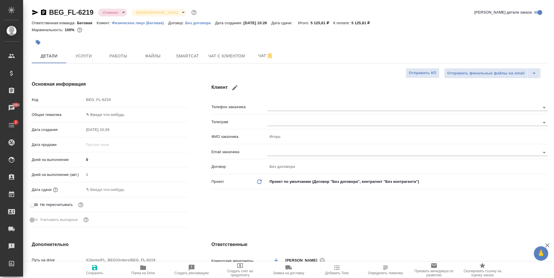
type textarea "x"
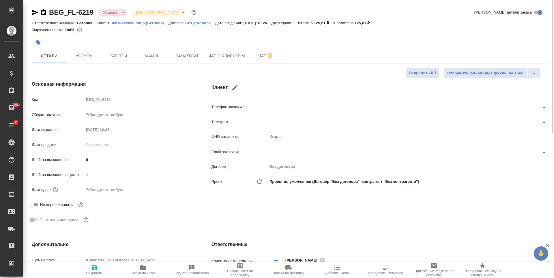
type textarea "x"
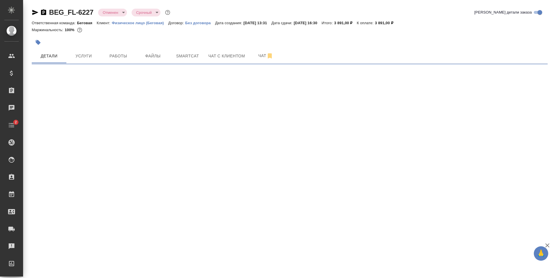
select select "RU"
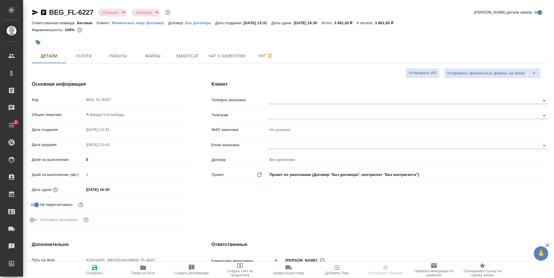
type textarea "x"
click at [154, 55] on span "Файлы" at bounding box center [153, 55] width 28 height 7
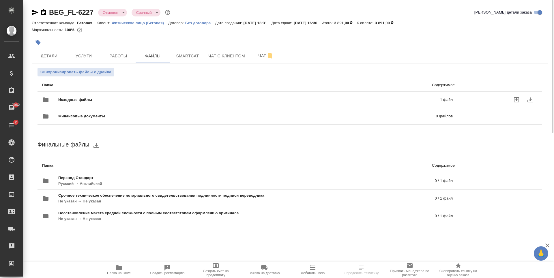
click at [159, 102] on span "Исходные файлы" at bounding box center [162, 100] width 208 height 6
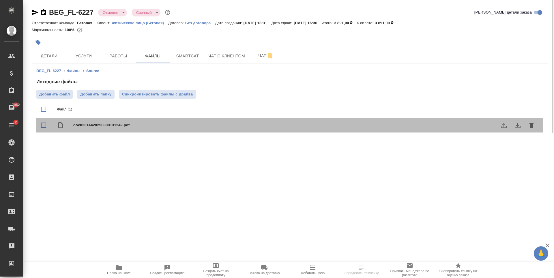
click at [80, 124] on span "doc02314420250808131249.pdf" at bounding box center [301, 125] width 456 height 6
checkbox input "true"
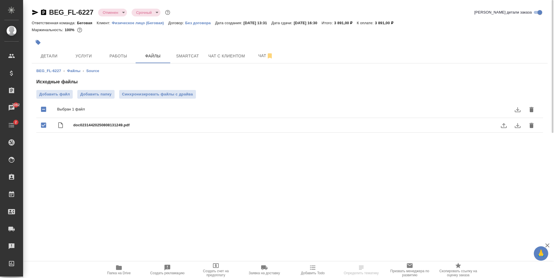
click at [518, 125] on icon "download" at bounding box center [517, 125] width 6 height 5
click at [58, 58] on span "Детали" at bounding box center [49, 55] width 28 height 7
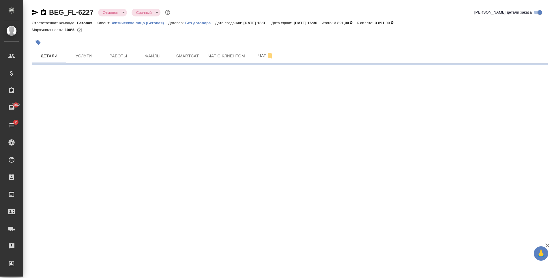
select select "RU"
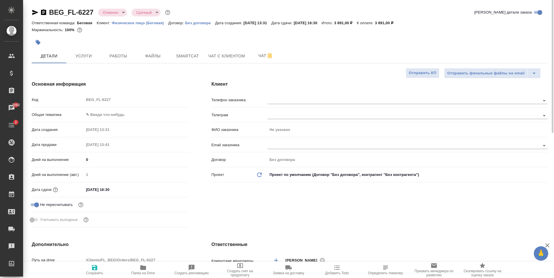
type textarea "x"
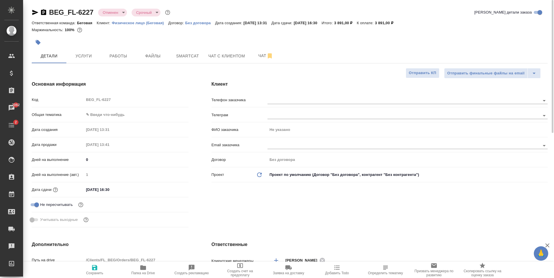
type textarea "x"
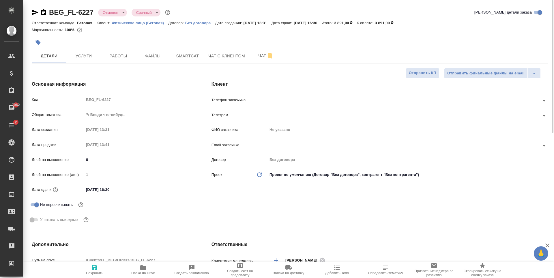
type textarea "x"
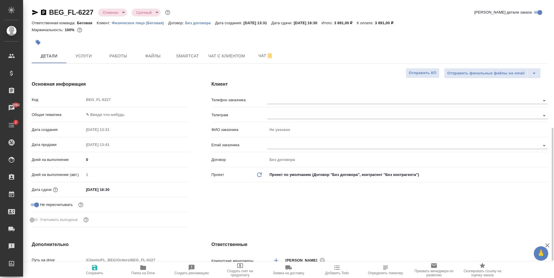
scroll to position [115, 0]
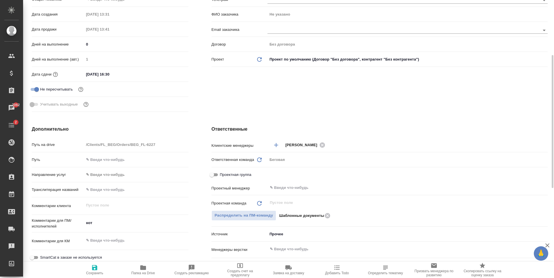
click at [101, 224] on textarea "нот" at bounding box center [136, 223] width 104 height 10
type textarea "x"
click at [97, 239] on textarea at bounding box center [136, 241] width 104 height 10
type textarea "x"
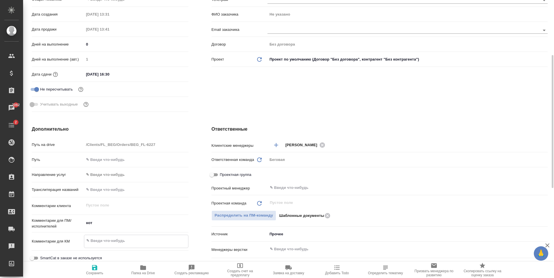
type textarea "x"
type textarea "с"
type textarea "x"
type textarea "сро"
type textarea "x"
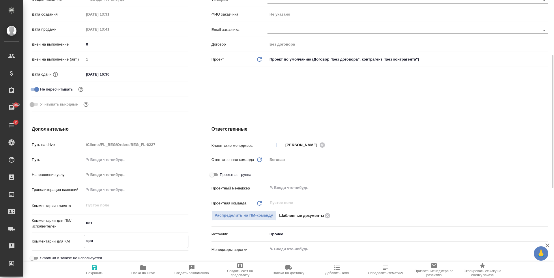
type textarea "x"
type textarea "сроч"
type textarea "x"
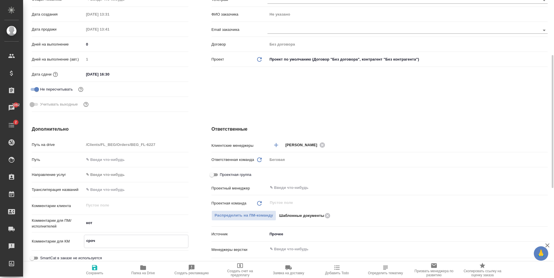
type textarea "x"
type textarea "срочн"
type textarea "x"
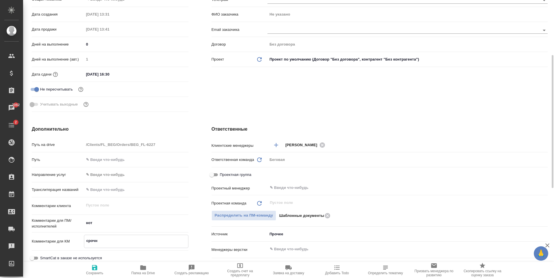
type textarea "x"
type textarea "срочны"
type textarea "x"
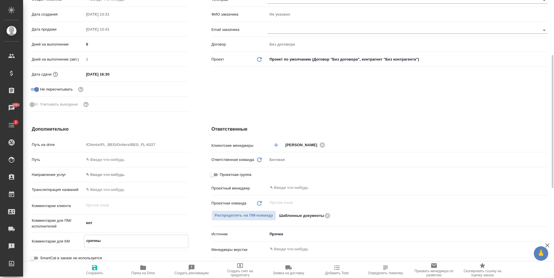
type textarea "x"
type textarea "срочный"
type textarea "x"
type textarea "срочный"
type textarea "x"
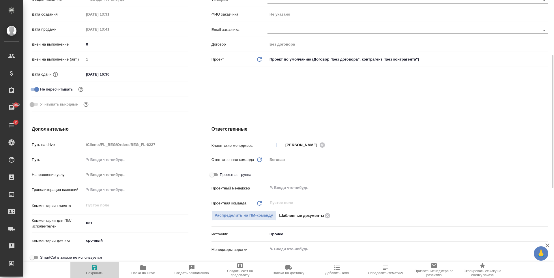
drag, startPoint x: 96, startPoint y: 268, endPoint x: 211, endPoint y: 177, distance: 146.5
click at [96, 268] on icon "button" at bounding box center [94, 267] width 5 height 5
type textarea "x"
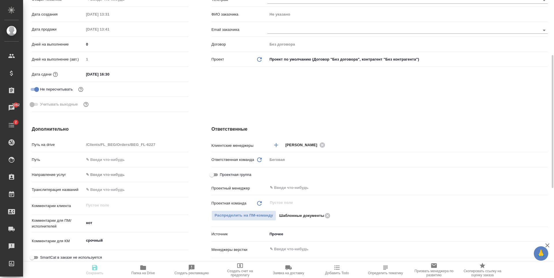
type textarea "x"
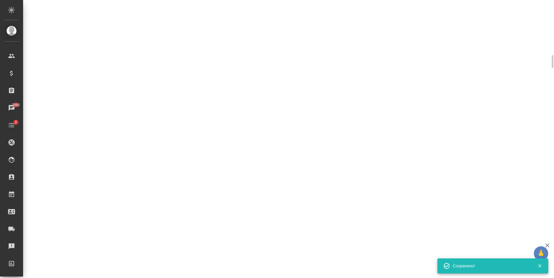
select select "RU"
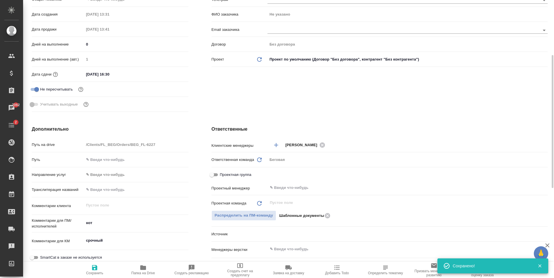
type textarea "x"
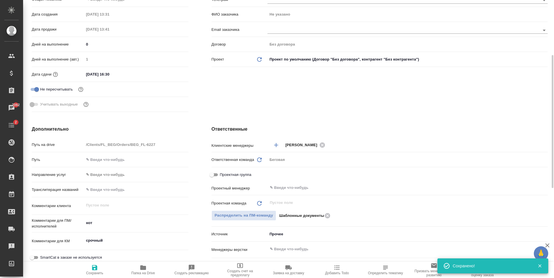
type textarea "x"
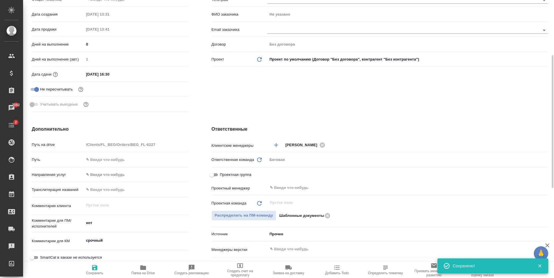
type textarea "x"
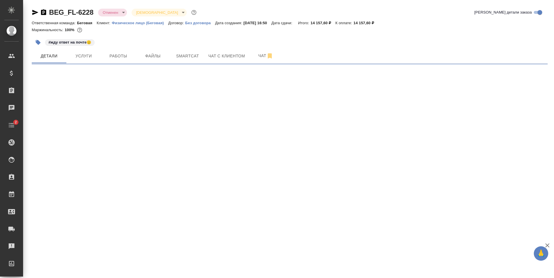
select select "RU"
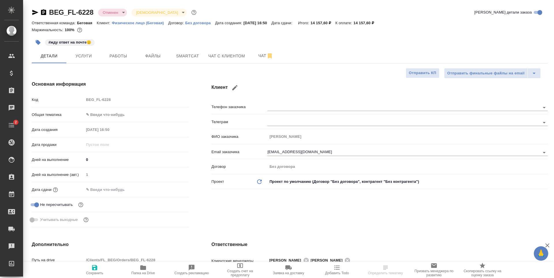
type textarea "x"
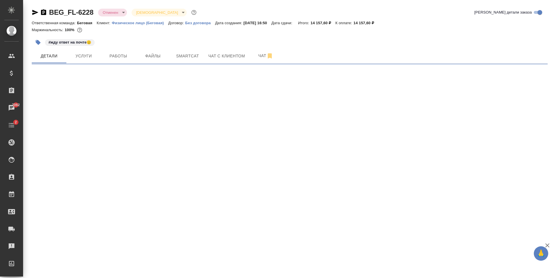
select select "RU"
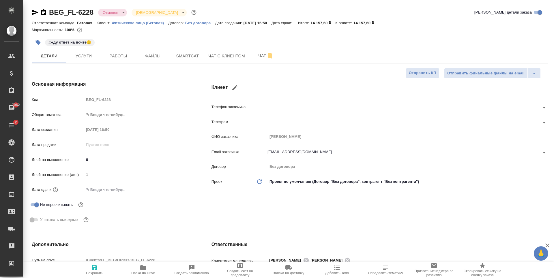
type textarea "x"
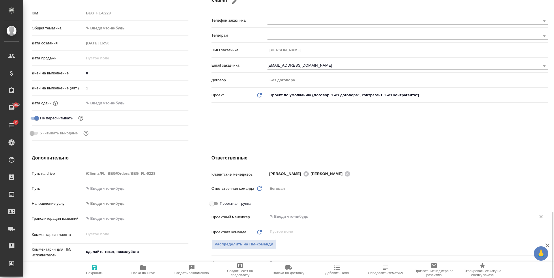
scroll to position [202, 0]
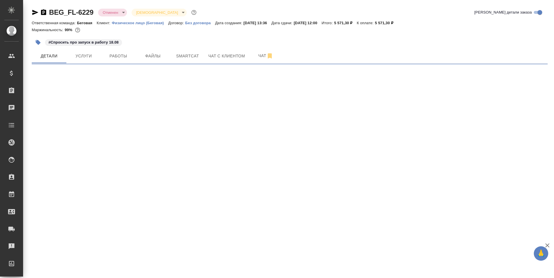
select select "RU"
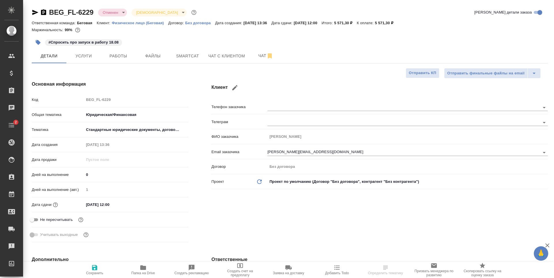
type textarea "x"
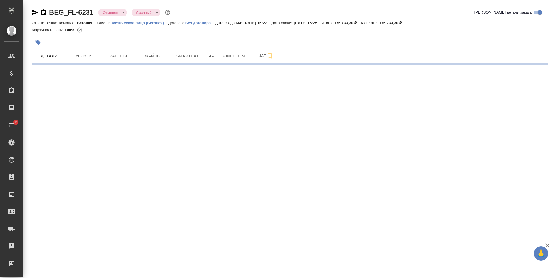
select select "RU"
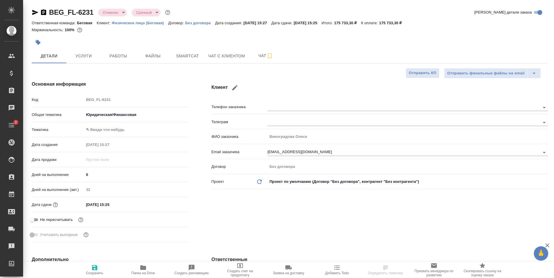
type textarea "x"
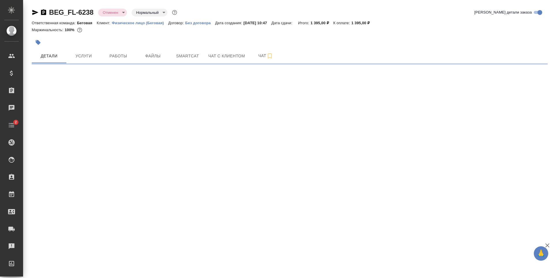
select select "RU"
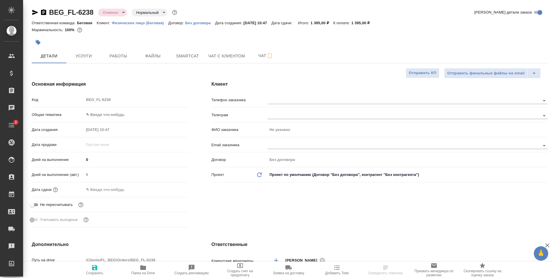
type textarea "x"
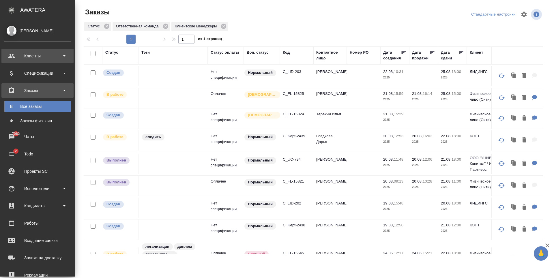
click at [38, 57] on div "Клиенты" at bounding box center [37, 56] width 66 height 9
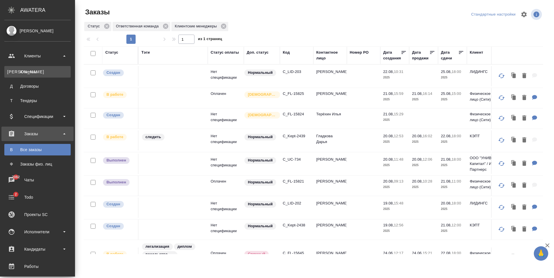
click at [33, 76] on link "К Клиенты" at bounding box center [37, 72] width 66 height 12
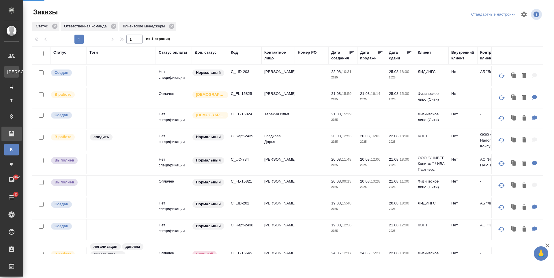
select select "RU"
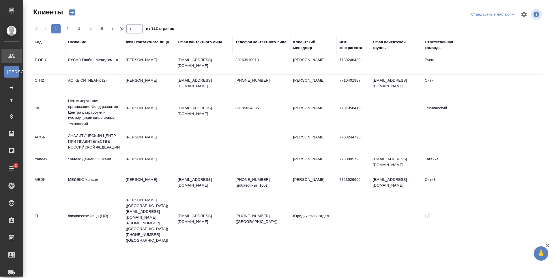
click at [206, 42] on div "Email контактного лица" at bounding box center [200, 42] width 44 height 6
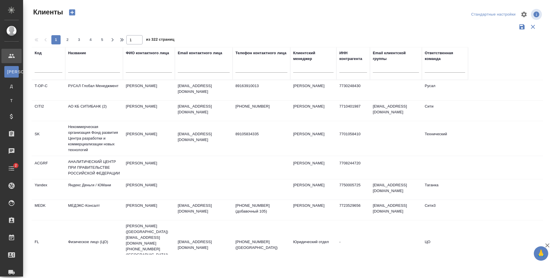
click at [199, 67] on input "text" at bounding box center [204, 68] width 52 height 7
paste input "tdieva@mail.ru"
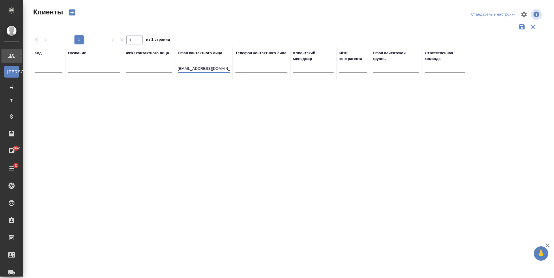
click at [204, 71] on input "tdieva@mail.ru" at bounding box center [204, 68] width 52 height 7
paste input "atjana.dieva@vng-handel.de"
type input "tatjana.dieva@vng-handel.de"
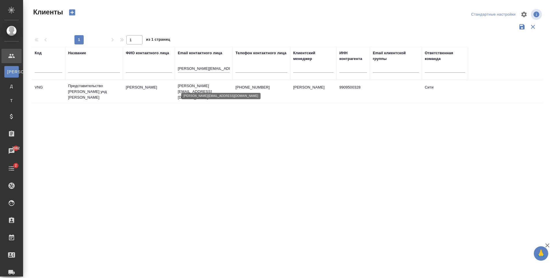
click at [209, 87] on p "Tatjana.Dieva@vng-handel.de" at bounding box center [204, 91] width 52 height 17
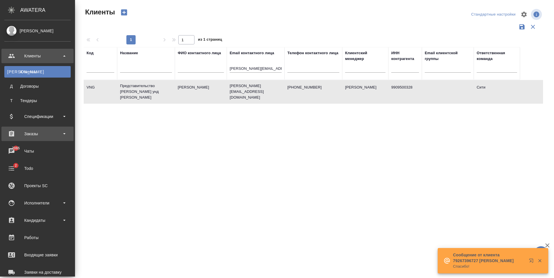
click at [45, 131] on div "Заказы" at bounding box center [37, 133] width 66 height 9
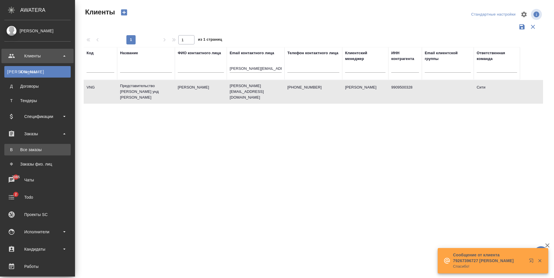
click at [44, 150] on div "Все заказы" at bounding box center [37, 150] width 61 height 6
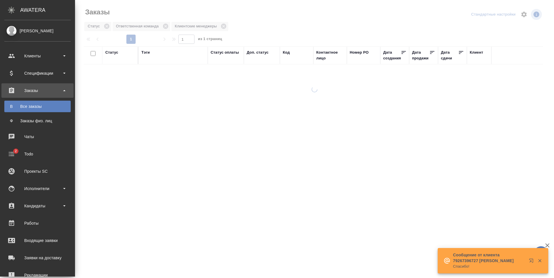
click at [40, 122] on div "Заказы физ. лиц" at bounding box center [37, 121] width 61 height 6
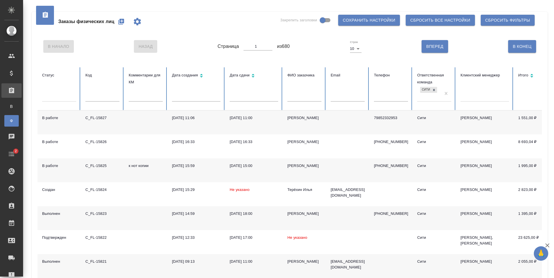
click at [123, 22] on icon "button" at bounding box center [121, 22] width 6 height 6
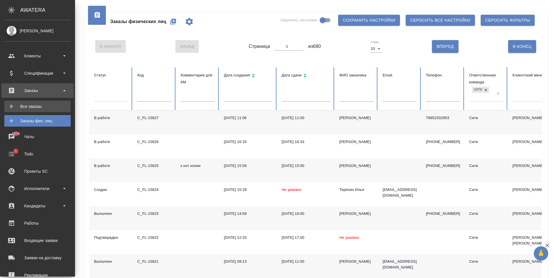
click at [43, 109] on div "Все заказы" at bounding box center [37, 107] width 61 height 6
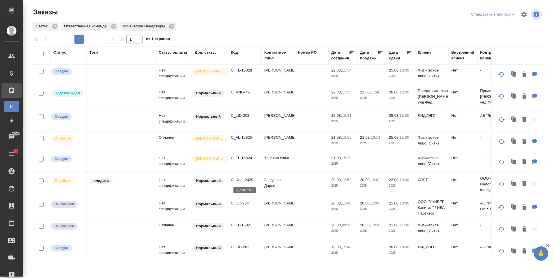
click at [247, 180] on p "C_Kept-2439" at bounding box center [245, 180] width 28 height 6
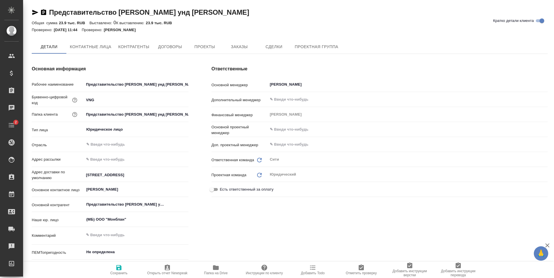
type textarea "x"
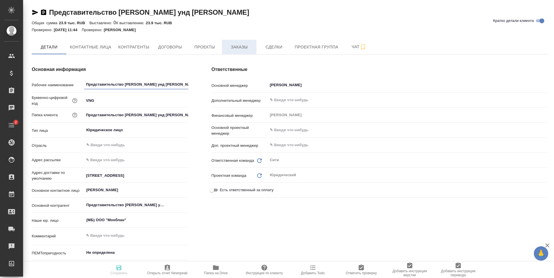
type textarea "x"
click at [232, 48] on span "Заказы" at bounding box center [239, 47] width 28 height 7
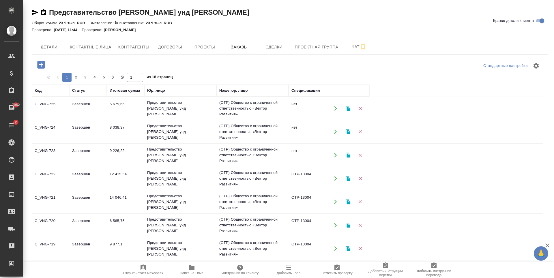
click at [41, 66] on icon "button" at bounding box center [41, 65] width 10 height 10
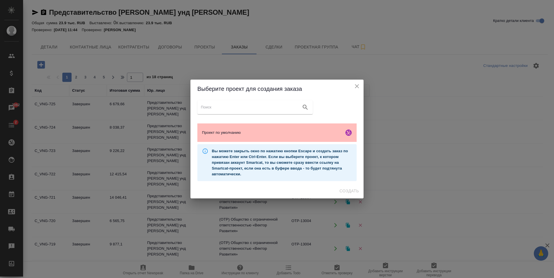
click at [258, 131] on span "Проект по умолчанию" at bounding box center [272, 133] width 140 height 6
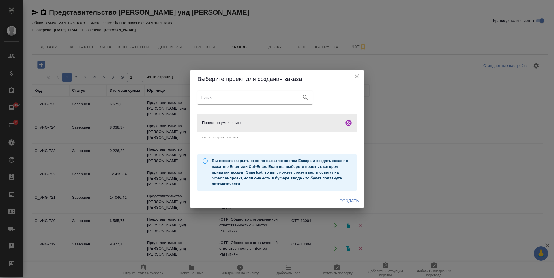
click at [346, 198] on span "Создать" at bounding box center [348, 200] width 19 height 7
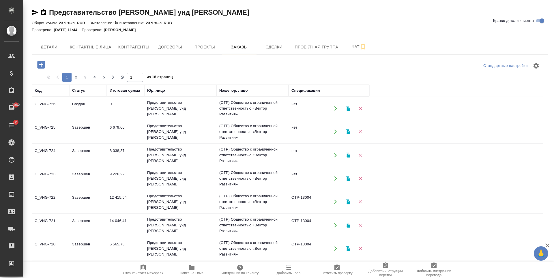
click at [53, 118] on td "C_VNG-724" at bounding box center [50, 108] width 37 height 20
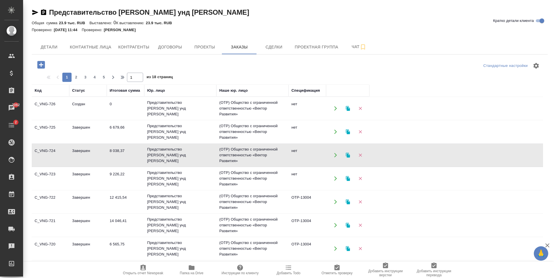
click at [53, 118] on td "C_VNG-724" at bounding box center [50, 108] width 37 height 20
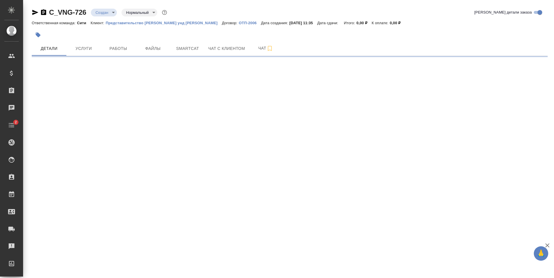
select select "RU"
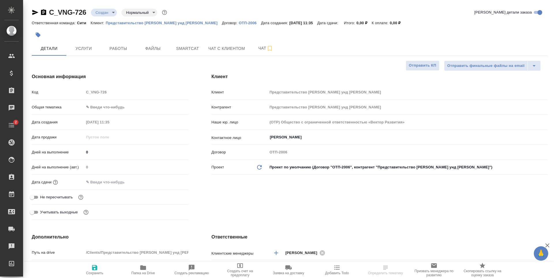
type textarea "x"
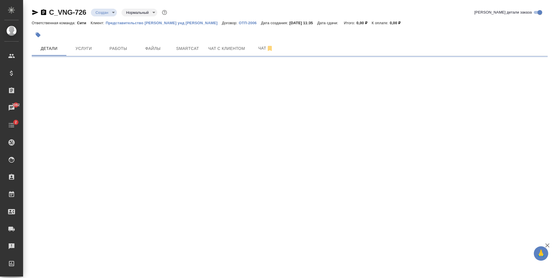
select select "RU"
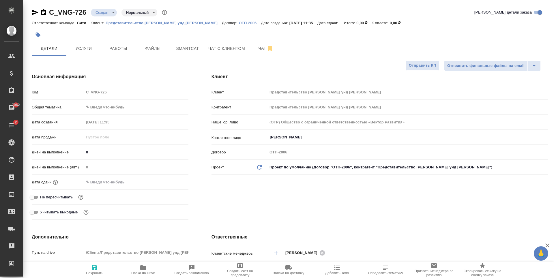
type textarea "x"
click at [88, 53] on button "Услуги" at bounding box center [83, 48] width 35 height 14
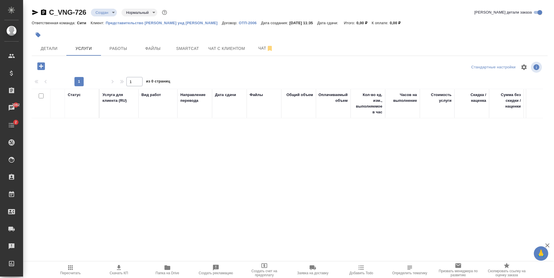
click at [43, 65] on icon "button" at bounding box center [40, 65] width 7 height 7
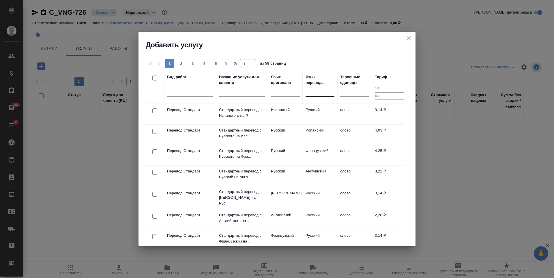
click at [316, 93] on div at bounding box center [319, 90] width 29 height 8
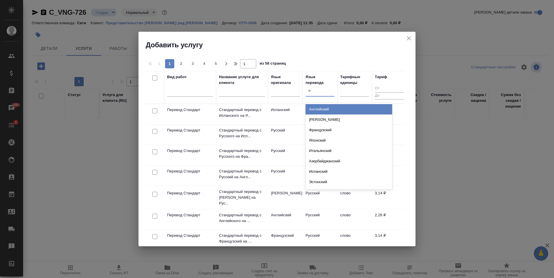
type input "не"
click at [318, 109] on div "[PERSON_NAME]" at bounding box center [348, 109] width 86 height 10
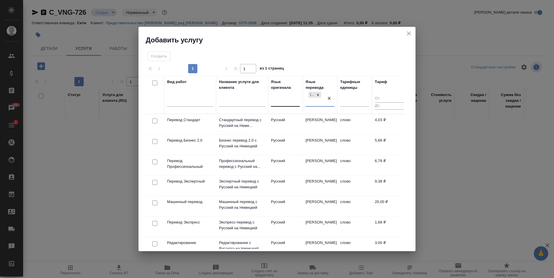
click at [282, 102] on div at bounding box center [285, 101] width 29 height 8
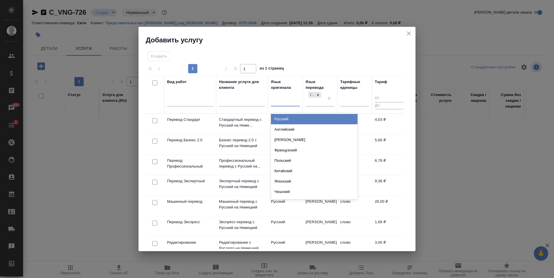
click at [286, 117] on div "Русский" at bounding box center [314, 119] width 86 height 10
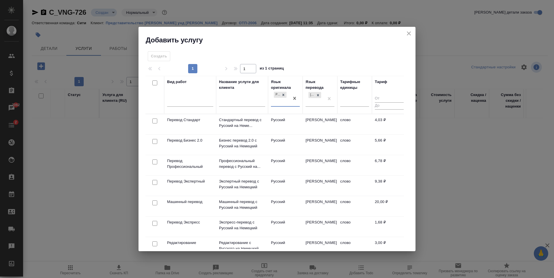
click at [155, 163] on input "checkbox" at bounding box center [154, 161] width 5 height 5
checkbox input "true"
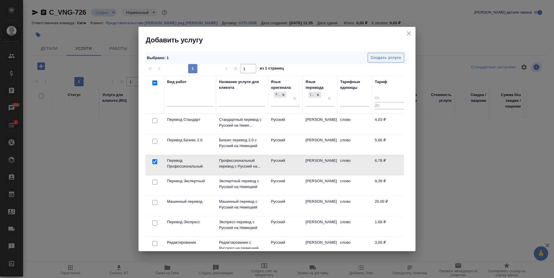
click at [393, 58] on span "Создать услуги" at bounding box center [385, 57] width 30 height 7
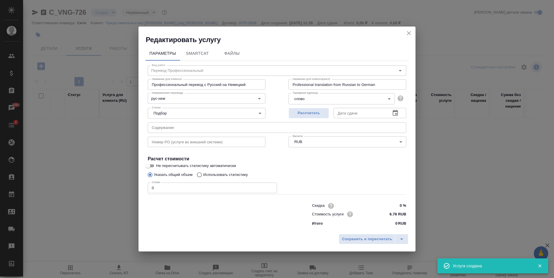
click at [181, 190] on input "0" at bounding box center [212, 187] width 129 height 10
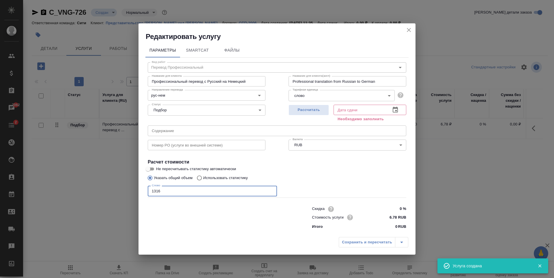
type input "1316"
click at [391, 111] on button "button" at bounding box center [395, 110] width 14 height 14
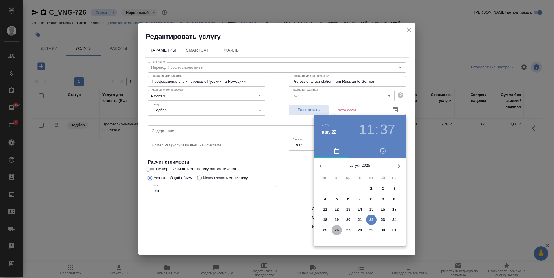
click at [335, 229] on p "26" at bounding box center [336, 230] width 4 height 6
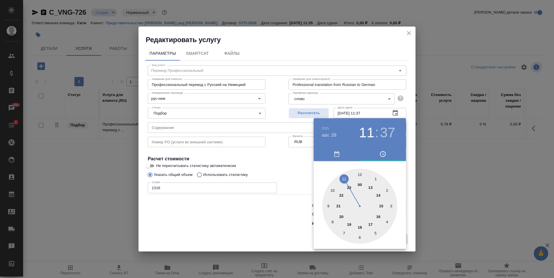
click at [359, 174] on div at bounding box center [359, 206] width 75 height 75
type input "26.08.2025 12:00"
click at [253, 163] on div at bounding box center [277, 139] width 554 height 278
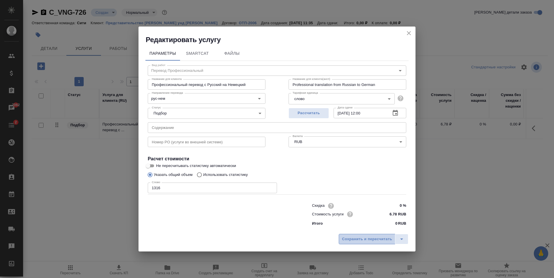
click at [365, 240] on span "Сохранить и пересчитать" at bounding box center [367, 239] width 50 height 7
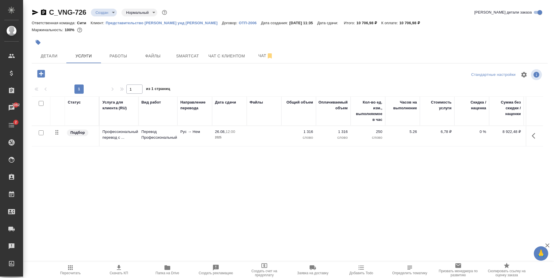
click at [166, 161] on div "Статус Услуга для клиента (RU) Вид работ Направление перевода Дата сдачи Файлы …" at bounding box center [287, 158] width 511 height 124
click at [95, 188] on div "Статус Услуга для клиента (RU) Вид работ Направление перевода Дата сдачи Файлы …" at bounding box center [287, 158] width 511 height 124
click at [147, 54] on span "Файлы" at bounding box center [153, 55] width 28 height 7
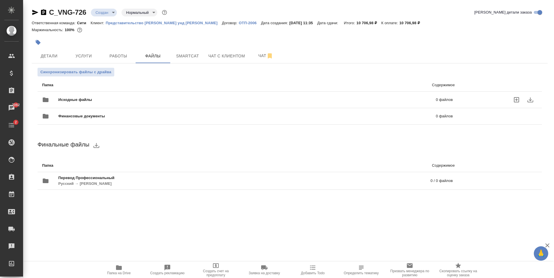
click at [515, 102] on icon "uploadFiles" at bounding box center [515, 99] width 5 height 5
click at [0, 0] on input "uploadFiles" at bounding box center [0, 0] width 0 height 0
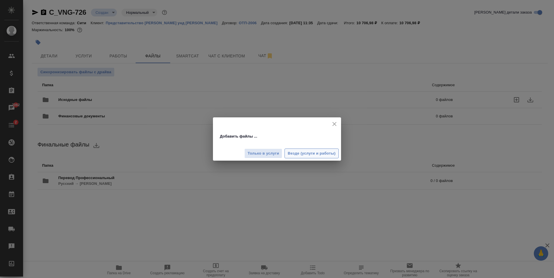
click at [300, 152] on span "Везде (услуги и работы)" at bounding box center [311, 153] width 48 height 7
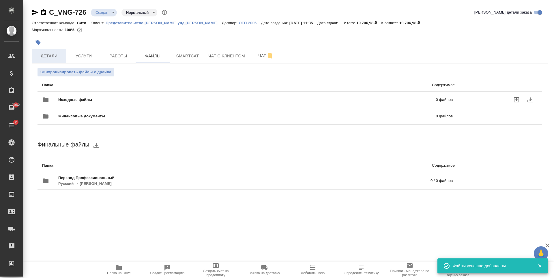
click at [57, 54] on span "Детали" at bounding box center [49, 55] width 28 height 7
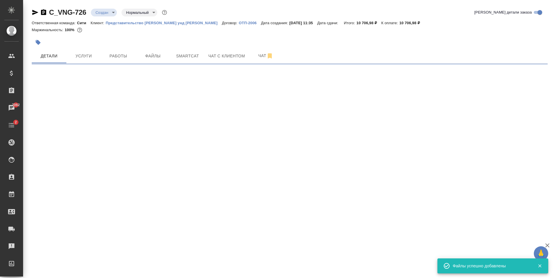
select select "RU"
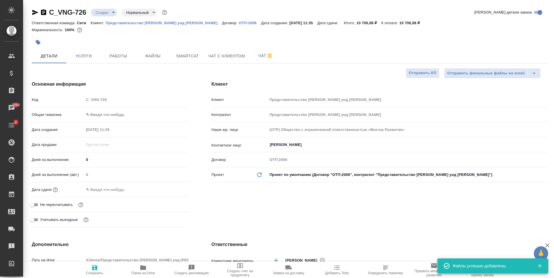
type textarea "x"
click at [98, 190] on input "text" at bounding box center [109, 189] width 50 height 8
click at [170, 188] on icon "button" at bounding box center [171, 189] width 7 height 7
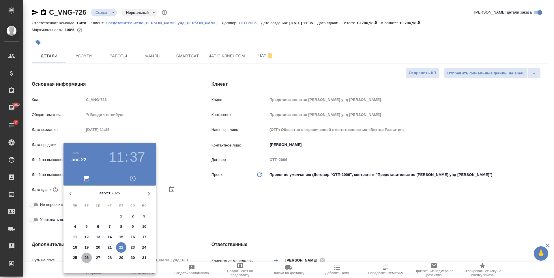
click at [85, 259] on p "26" at bounding box center [86, 258] width 4 height 6
type input "26.08.2025 11:37"
type textarea "x"
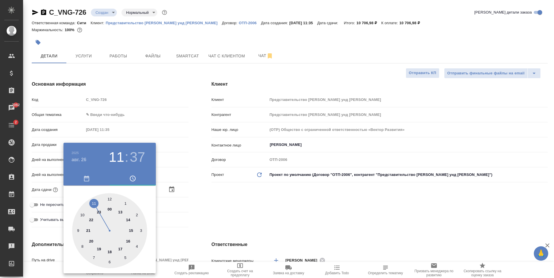
click at [109, 197] on div at bounding box center [109, 230] width 75 height 75
type input "26.08.2025 12:37"
type textarea "x"
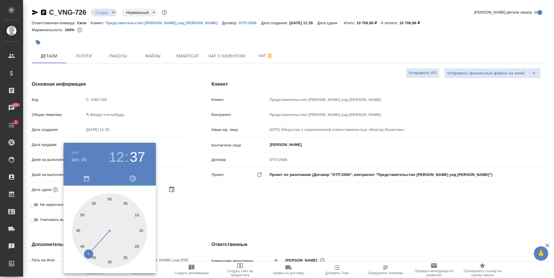
click at [110, 197] on div at bounding box center [109, 230] width 75 height 75
type input "26.08.2025 12:00"
type textarea "x"
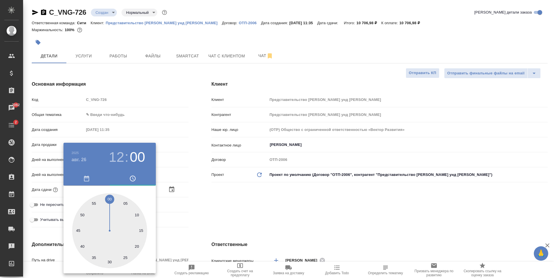
drag, startPoint x: 248, startPoint y: 204, endPoint x: 155, endPoint y: 221, distance: 94.8
click at [249, 204] on div at bounding box center [277, 139] width 554 height 278
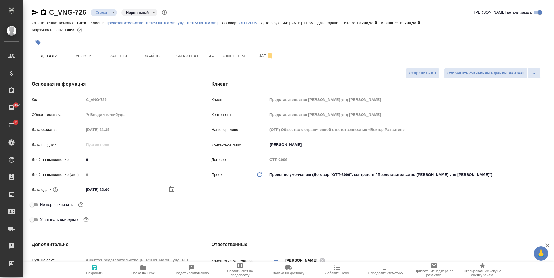
click at [36, 204] on input "Не пересчитывать" at bounding box center [32, 204] width 21 height 7
checkbox input "true"
type textarea "x"
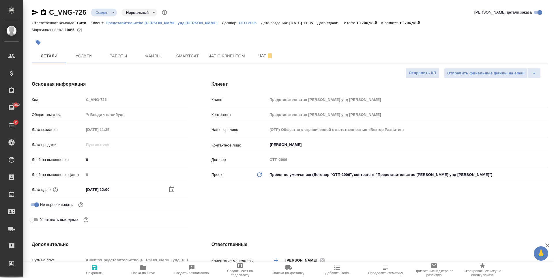
click at [96, 271] on icon "button" at bounding box center [94, 267] width 7 height 7
type textarea "x"
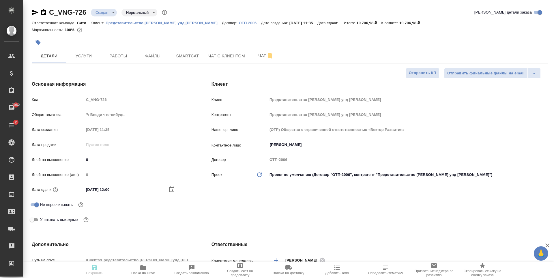
type textarea "x"
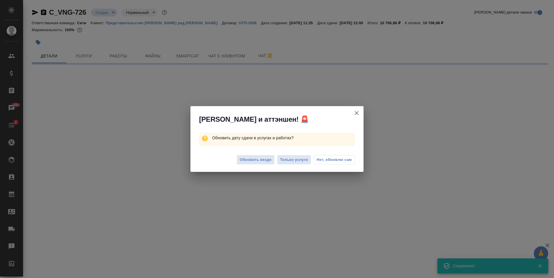
select select "RU"
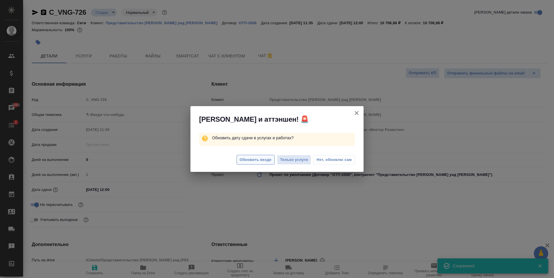
type textarea "x"
click at [262, 160] on span "Обновить везде" at bounding box center [256, 160] width 32 height 7
type textarea "x"
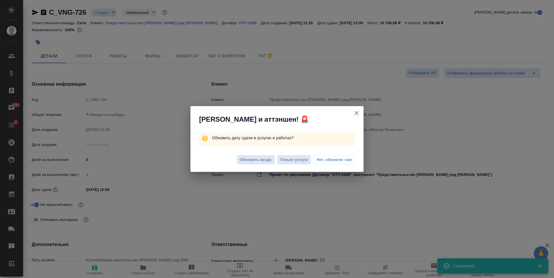
type textarea "x"
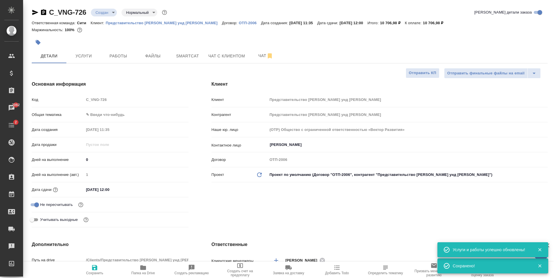
type textarea "x"
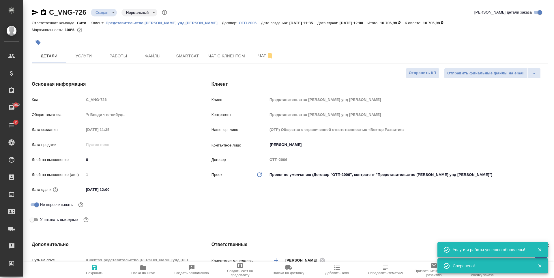
type textarea "x"
click at [37, 41] on icon "button" at bounding box center [38, 42] width 5 height 5
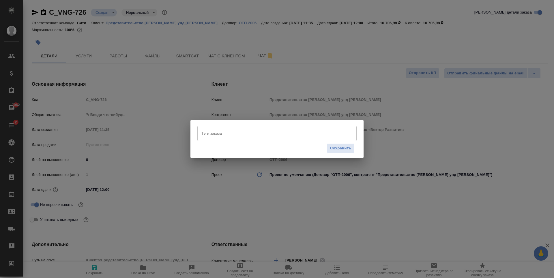
click at [274, 136] on input "Тэги заказа" at bounding box center [271, 133] width 143 height 10
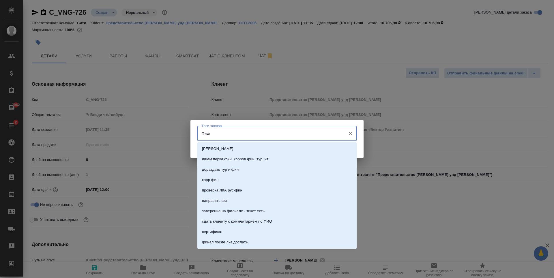
type input "Фише"
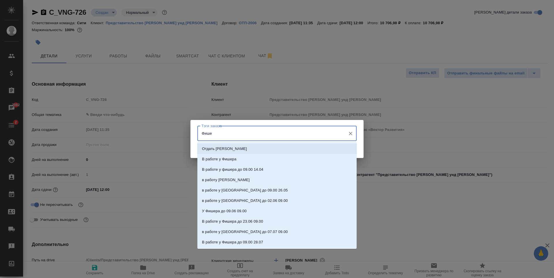
click at [277, 146] on li "Отдать Фишеру" at bounding box center [276, 149] width 159 height 10
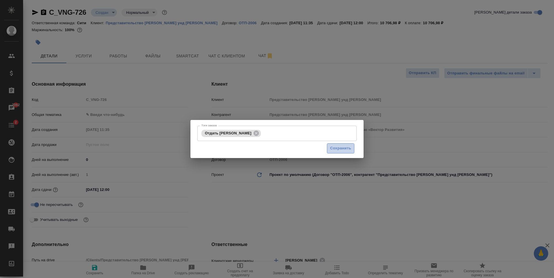
click at [341, 150] on span "Сохранить" at bounding box center [340, 148] width 21 height 7
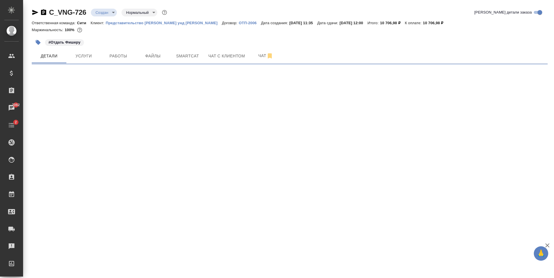
select select "RU"
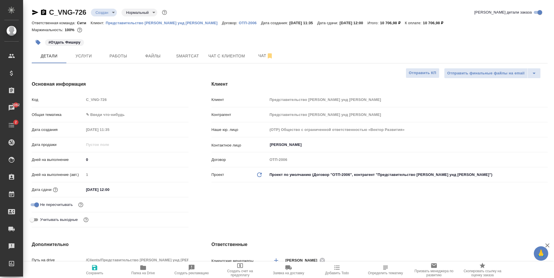
type textarea "x"
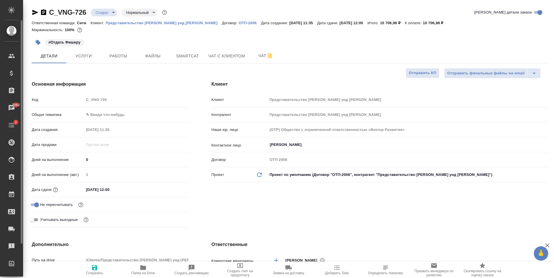
type textarea "x"
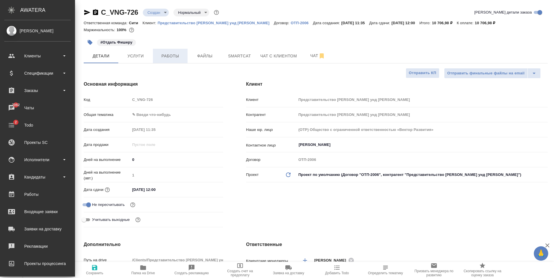
type textarea "x"
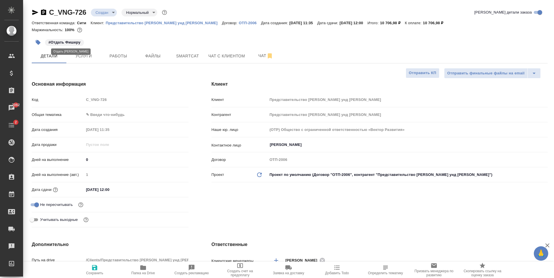
click at [60, 44] on p "#Отдать Фишеру" at bounding box center [64, 42] width 32 height 6
click at [73, 40] on p "#Отдать Фишеру" at bounding box center [64, 42] width 32 height 6
click at [73, 43] on p "#Отдать Фишеру" at bounding box center [64, 42] width 32 height 6
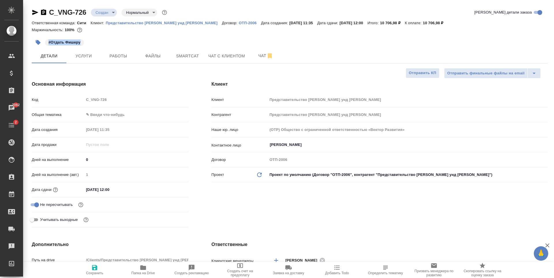
click at [38, 45] on button "button" at bounding box center [38, 42] width 13 height 13
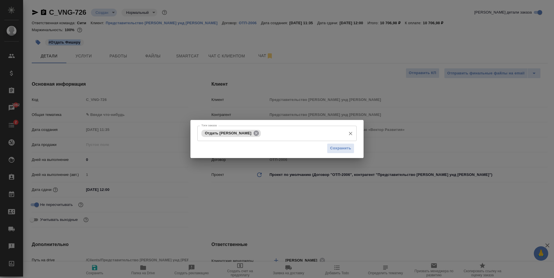
click at [253, 134] on icon at bounding box center [256, 133] width 6 height 6
click at [238, 135] on input "Тэги заказа" at bounding box center [271, 133] width 143 height 10
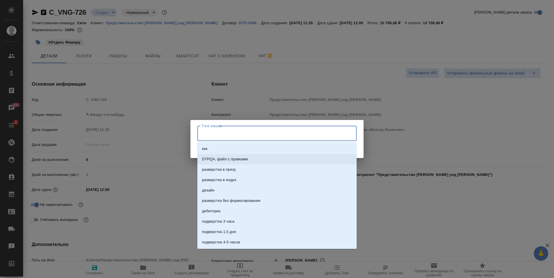
click at [205, 89] on div "Тэги заказа Тэги заказа Сохранить" at bounding box center [277, 139] width 554 height 278
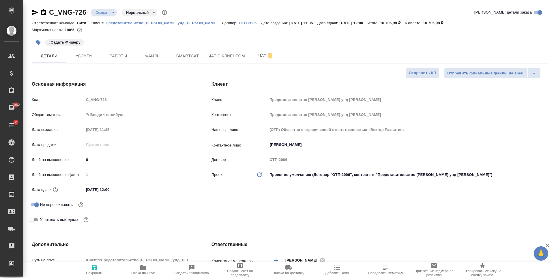
type textarea "x"
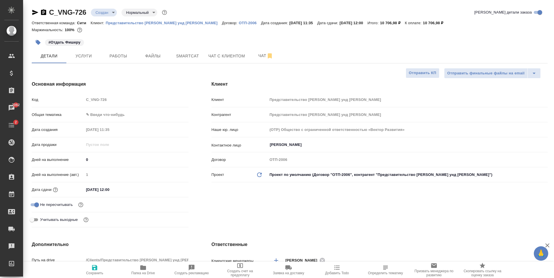
type textarea "x"
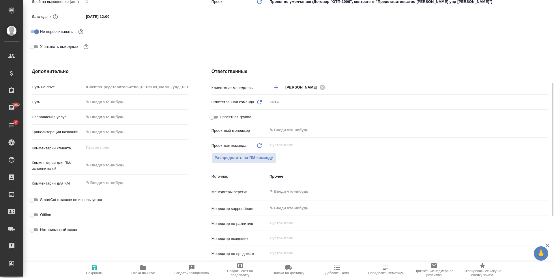
type textarea "x"
click at [101, 165] on textarea at bounding box center [136, 165] width 104 height 10
type textarea "x"
type textarea "ф"
type textarea "x"
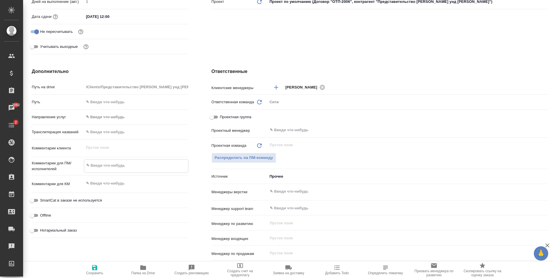
type textarea "x"
type textarea "фи"
type textarea "x"
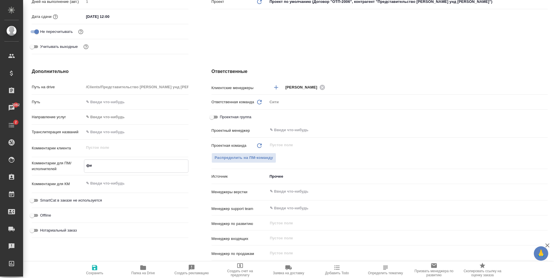
type textarea "ф"
type textarea "x"
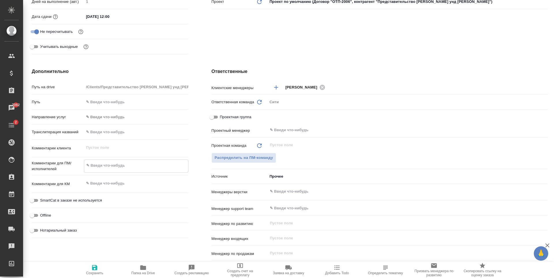
type textarea "x"
type textarea "Ф"
type textarea "x"
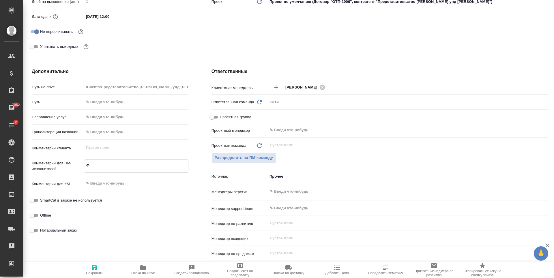
type textarea "x"
type textarea "Фи"
type textarea "x"
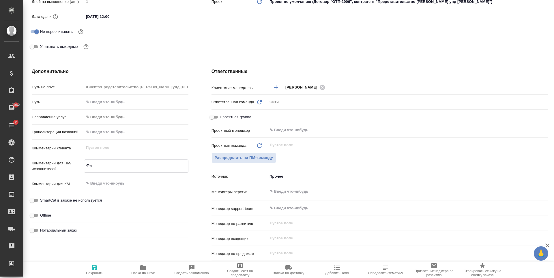
type textarea "x"
type textarea "Фиш"
type textarea "x"
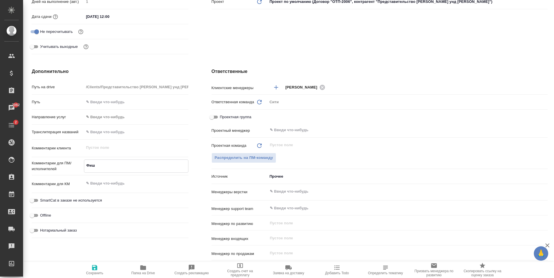
type textarea "Фише"
type textarea "x"
type textarea "Фишер"
type textarea "x"
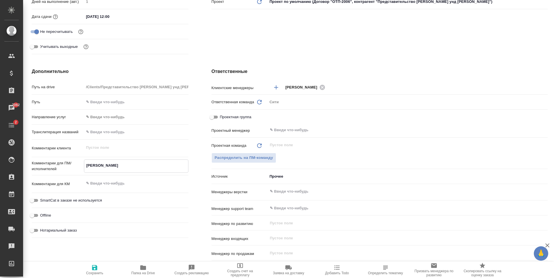
type textarea "x"
type textarea "Фишеру"
type textarea "x"
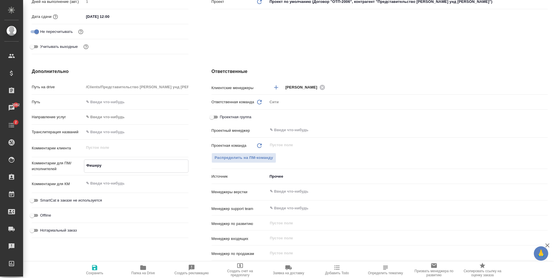
type textarea "x"
type textarea "Фишеру"
type textarea "x"
click at [95, 270] on icon "button" at bounding box center [94, 267] width 5 height 5
type textarea "x"
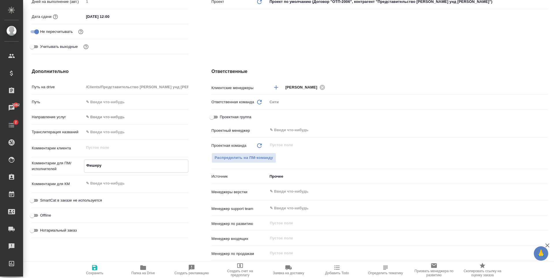
type textarea "x"
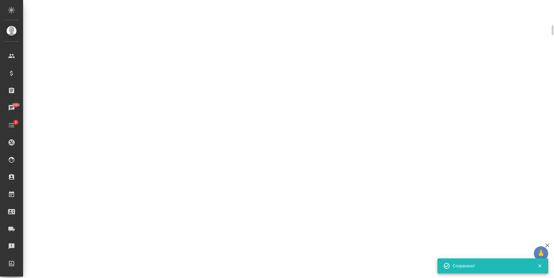
select select "RU"
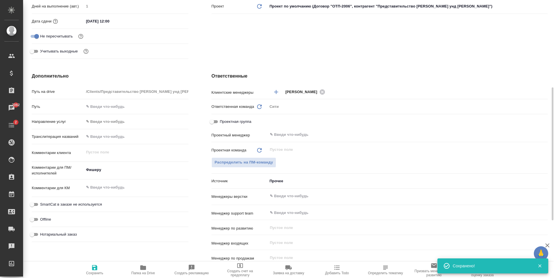
type textarea "x"
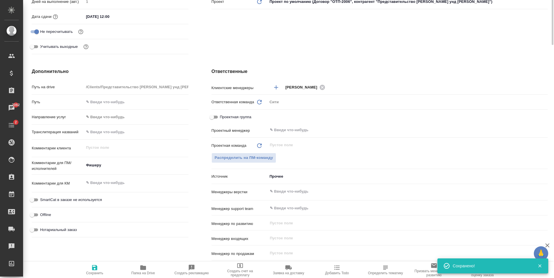
scroll to position [0, 0]
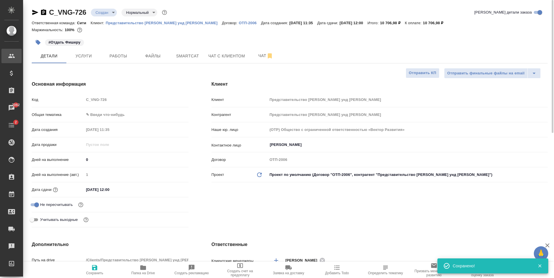
type textarea "x"
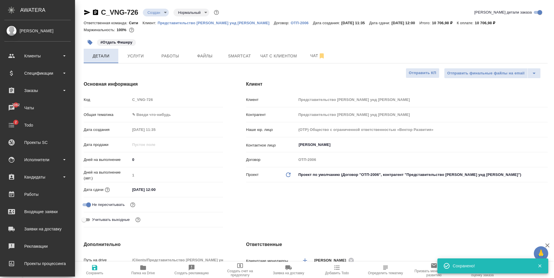
type textarea "x"
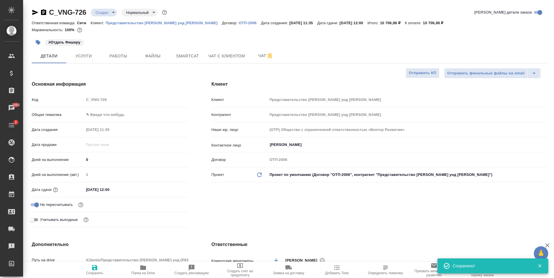
type textarea "x"
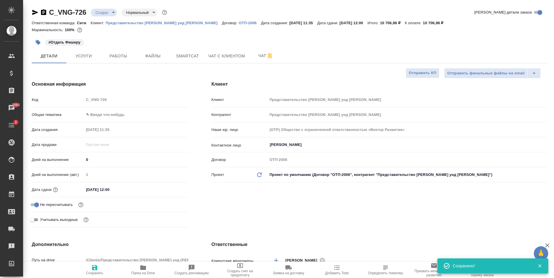
type textarea "x"
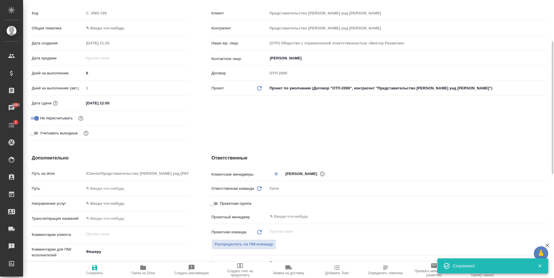
click at [116, 25] on body "🙏 .cls-1 fill:#fff; AWATERA Zaytseva Svetlana Клиенты Спецификации Заказы 7062 …" at bounding box center [277, 139] width 554 height 278
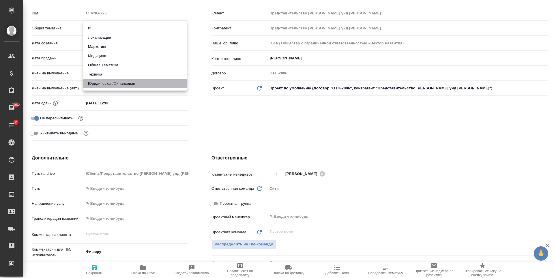
click at [118, 84] on li "Юридическая/Финансовая" at bounding box center [134, 83] width 103 height 9
type input "yr-fn"
type textarea "x"
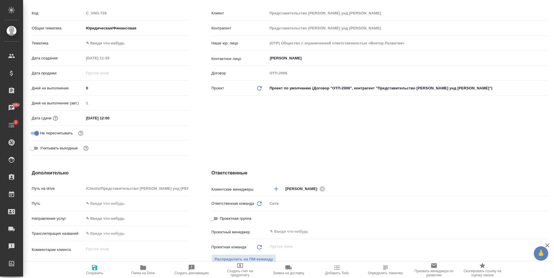
click at [108, 38] on body "🙏 .cls-1 fill:#fff; AWATERA Zaytseva Svetlana Клиенты Спецификации Заказы 7062 …" at bounding box center [277, 139] width 554 height 278
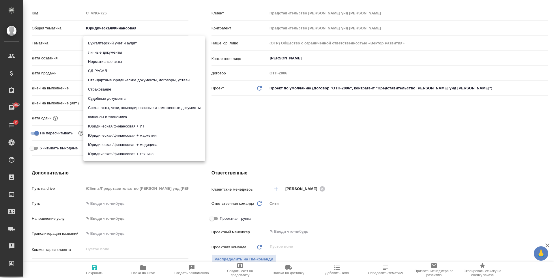
click at [117, 44] on li "Бухгалтерский учет и аудит" at bounding box center [144, 43] width 122 height 9
type textarea "x"
type input "6149848a2b7be24903fd7a88"
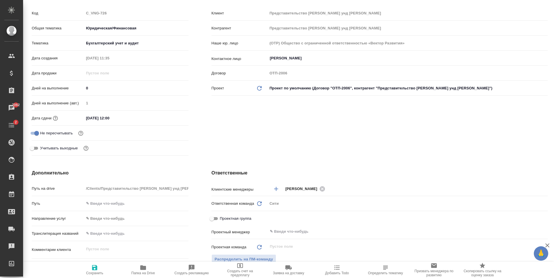
click at [96, 266] on icon "button" at bounding box center [94, 267] width 5 height 5
type textarea "x"
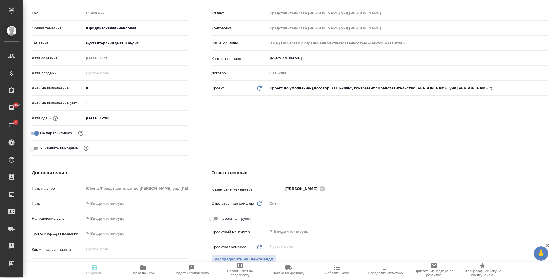
type textarea "x"
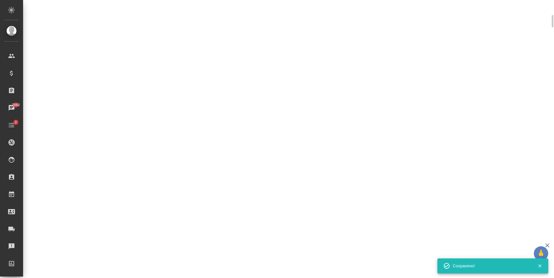
select select "RU"
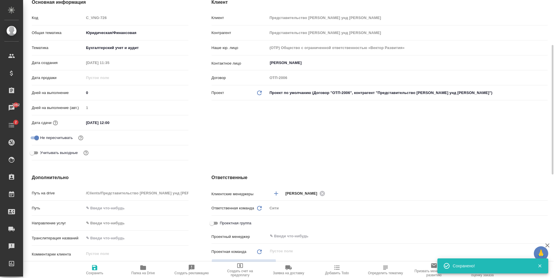
type textarea "x"
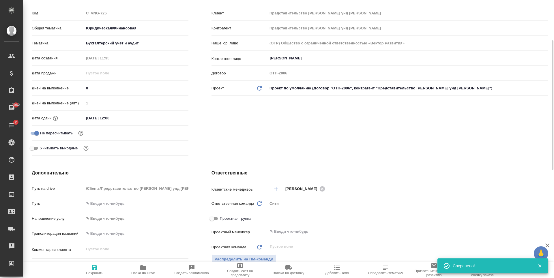
type textarea "x"
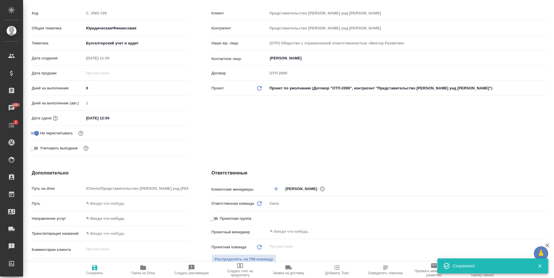
type textarea "x"
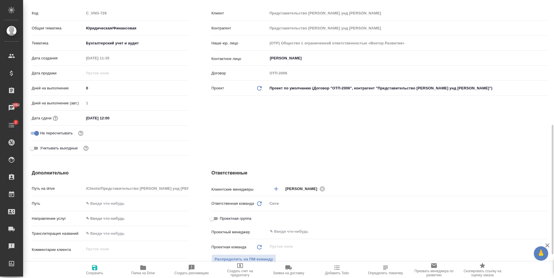
scroll to position [173, 0]
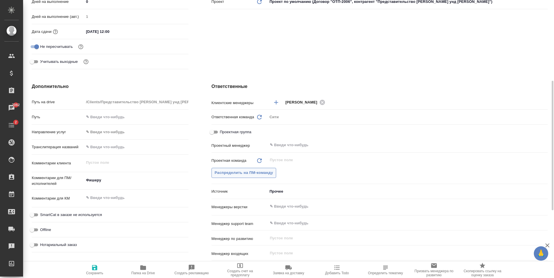
click at [265, 170] on span "Распределить на ПМ-команду" at bounding box center [243, 173] width 59 height 7
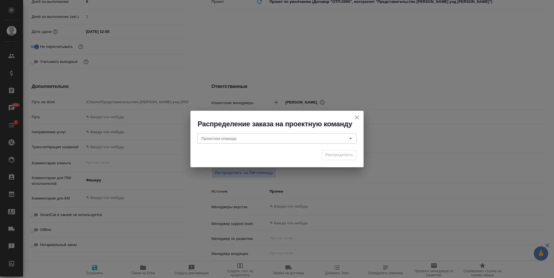
type textarea "x"
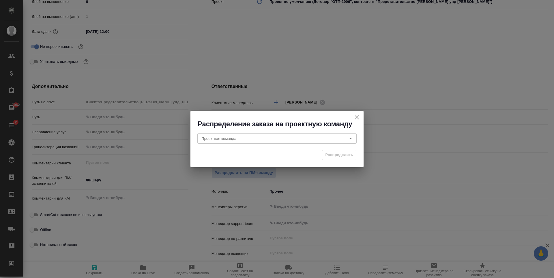
type textarea "x"
click at [248, 138] on input "Проектная команда" at bounding box center [267, 138] width 136 height 7
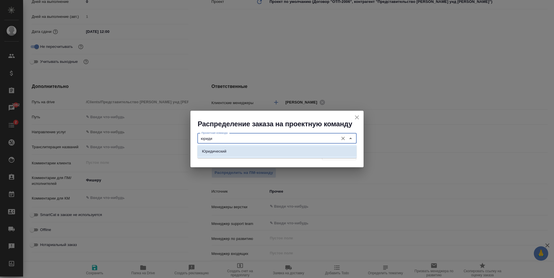
click at [265, 143] on div "юриди Проектная команда" at bounding box center [276, 138] width 159 height 10
click at [265, 149] on li "Юридический" at bounding box center [276, 151] width 159 height 10
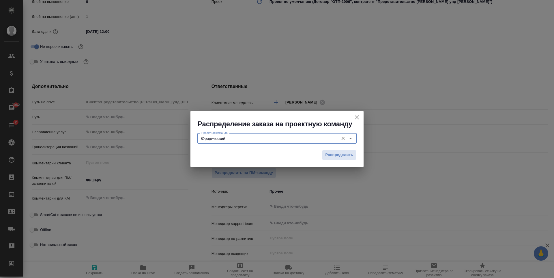
type input "Юридический"
click at [330, 146] on div "Проектная команда Юридический Проектная команда" at bounding box center [276, 138] width 173 height 18
click at [332, 156] on span "Распределить" at bounding box center [339, 155] width 28 height 7
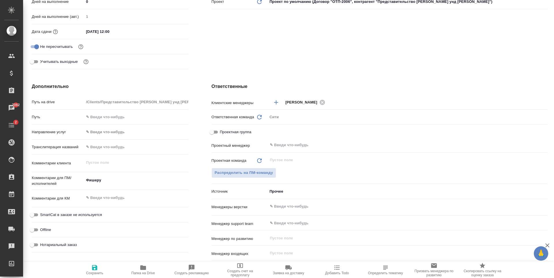
type textarea "x"
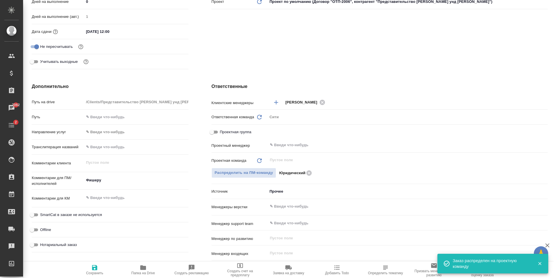
scroll to position [0, 0]
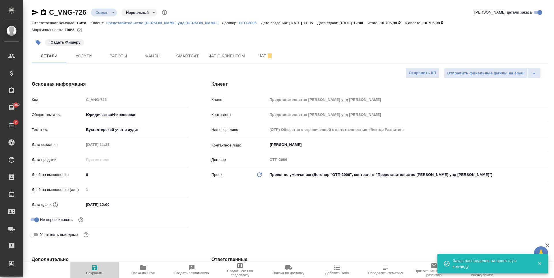
click at [96, 272] on span "Сохранить" at bounding box center [94, 273] width 17 height 4
type textarea "x"
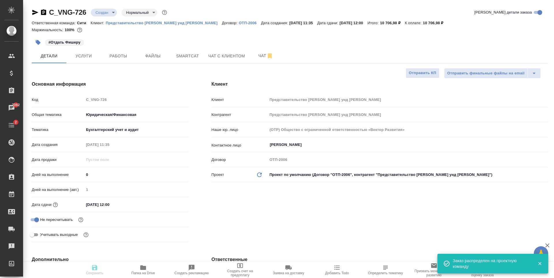
type textarea "x"
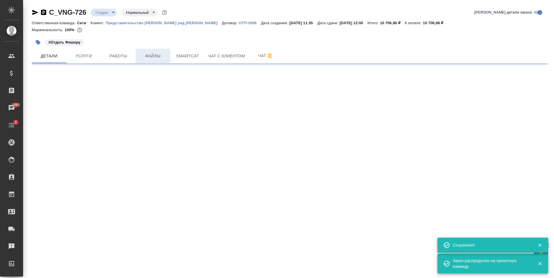
click at [153, 56] on span "Файлы" at bounding box center [153, 55] width 28 height 7
select select "RU"
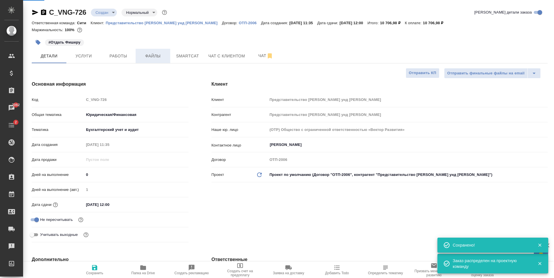
type textarea "x"
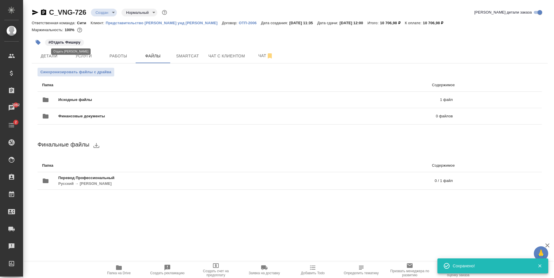
click at [75, 39] on p "#Отдать Фишеру" at bounding box center [64, 42] width 32 height 6
click at [74, 44] on p "#Отдать Фишеру" at bounding box center [64, 42] width 32 height 6
click at [33, 37] on button "button" at bounding box center [38, 42] width 13 height 13
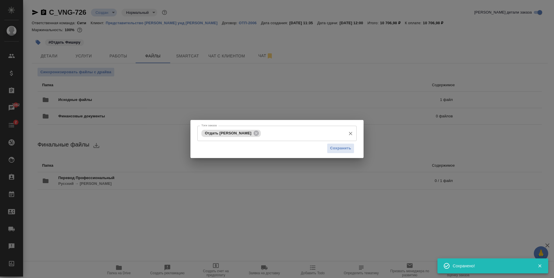
click at [253, 134] on icon at bounding box center [256, 133] width 6 height 6
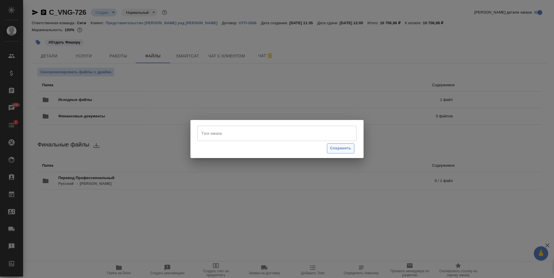
click at [345, 151] on span "Сохранить" at bounding box center [340, 148] width 21 height 7
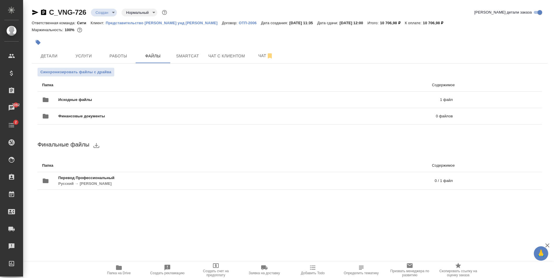
click at [99, 9] on body "🙏 .cls-1 fill:#fff; AWATERA Zaytseva Svetlana Клиенты Спецификации Заказы 7062 …" at bounding box center [277, 139] width 554 height 278
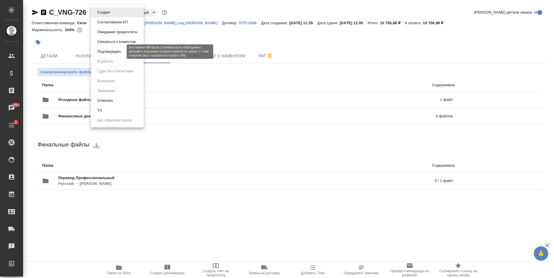
click at [118, 54] on button "Подтвержден" at bounding box center [108, 51] width 27 height 6
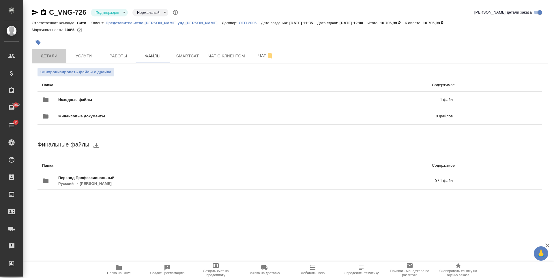
click at [57, 52] on button "Детали" at bounding box center [49, 56] width 35 height 14
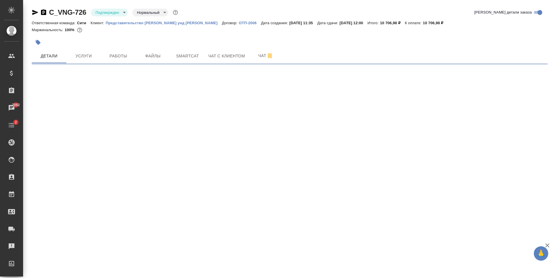
select select "RU"
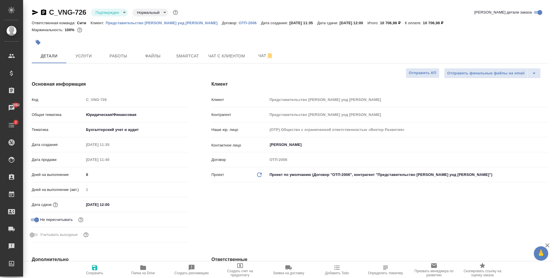
type textarea "x"
click at [110, 206] on input "26.08.2025 12:00" at bounding box center [109, 204] width 50 height 8
click at [172, 203] on icon "button" at bounding box center [171, 204] width 5 height 6
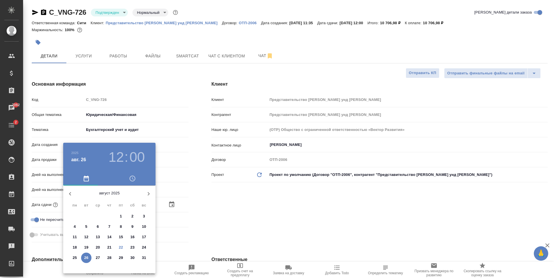
click at [283, 211] on div at bounding box center [277, 139] width 554 height 278
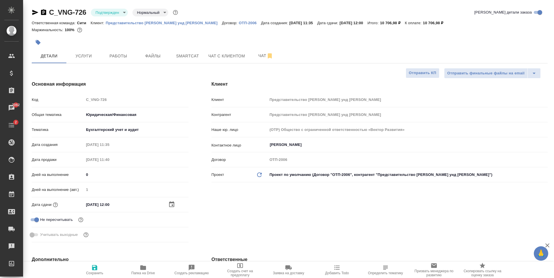
type textarea "x"
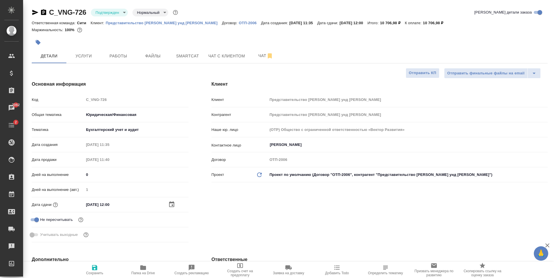
type textarea "x"
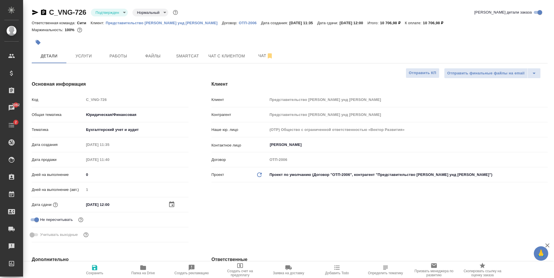
type textarea "x"
click at [319, 76] on div "Клиент Клиент Представительство ФНГ Хандель унд Фертриб ГмбХ Контрагент Предста…" at bounding box center [379, 162] width 359 height 187
type textarea "x"
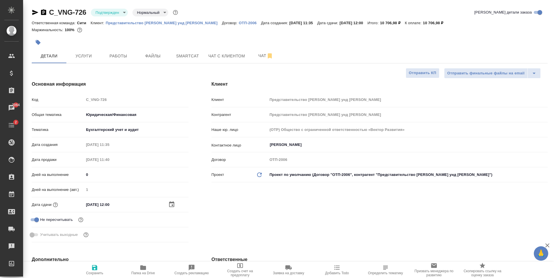
type textarea "x"
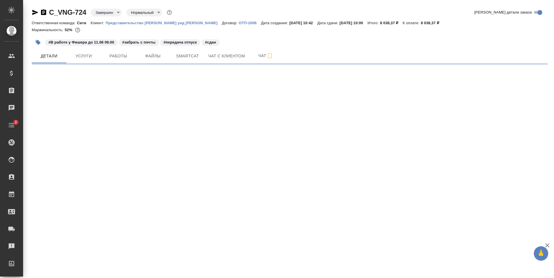
select select "RU"
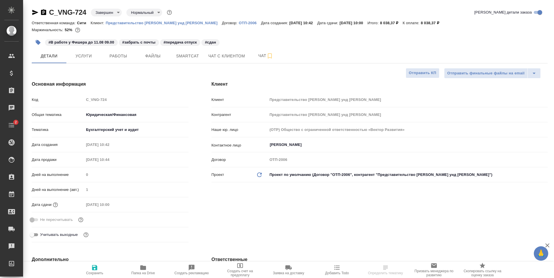
type textarea "x"
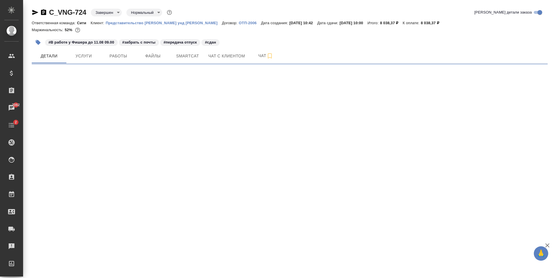
select select "RU"
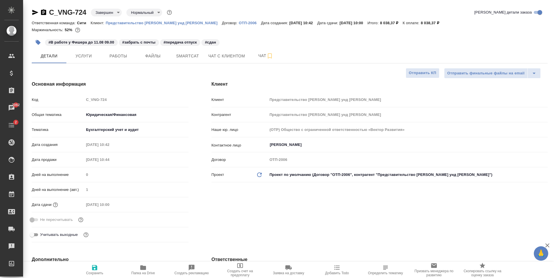
type textarea "x"
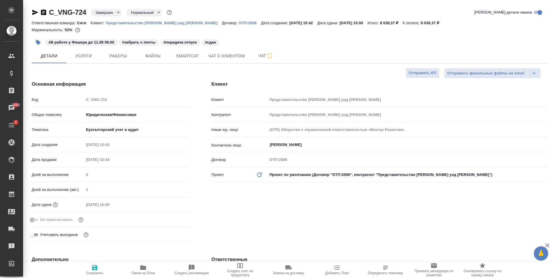
type textarea "x"
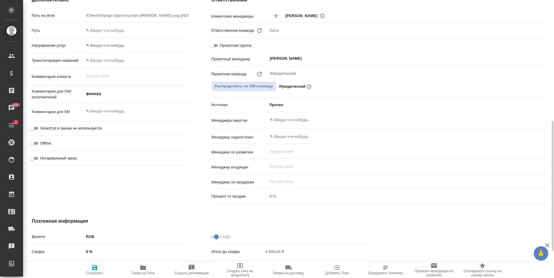
scroll to position [173, 0]
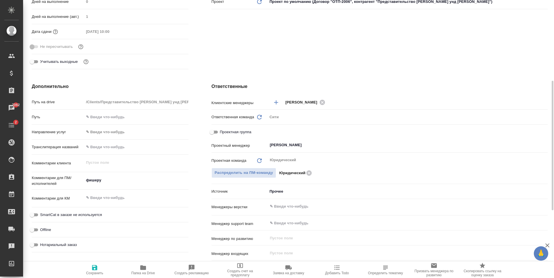
type textarea "x"
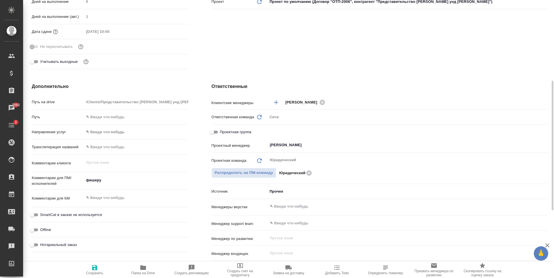
type textarea "x"
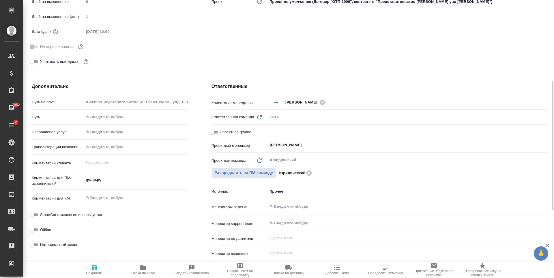
type textarea "x"
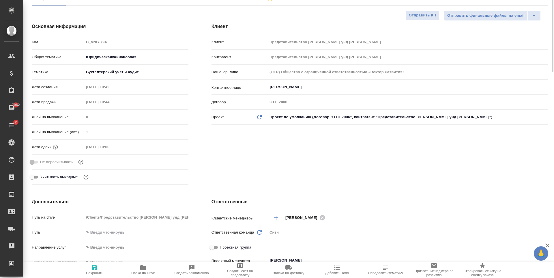
scroll to position [0, 0]
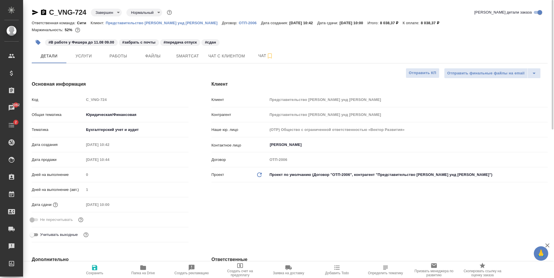
type textarea "x"
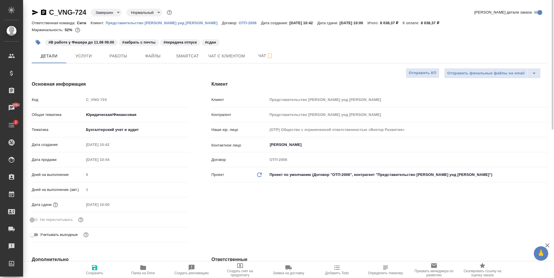
type textarea "x"
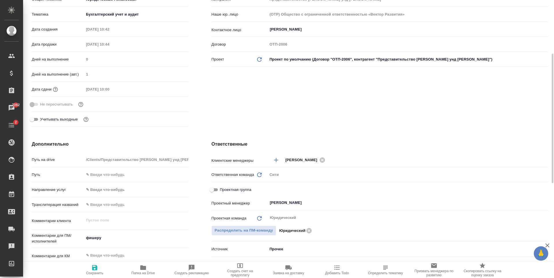
type textarea "x"
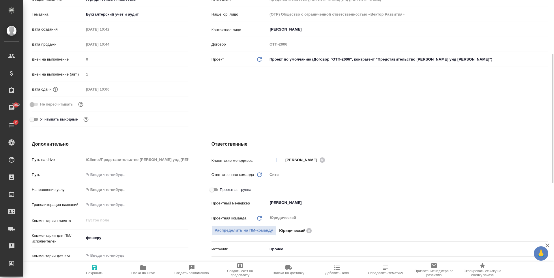
type textarea "x"
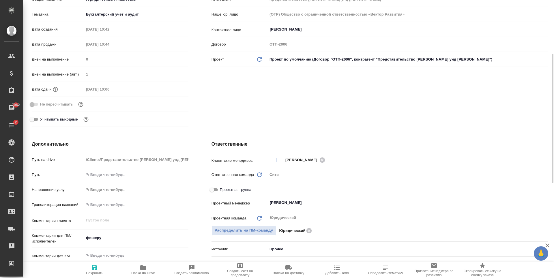
type textarea "x"
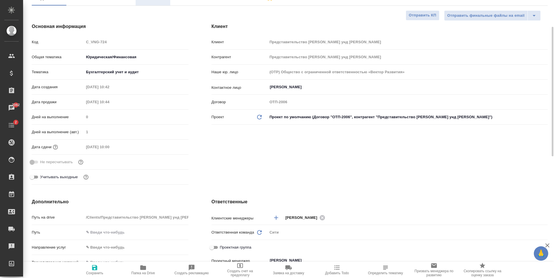
type textarea "x"
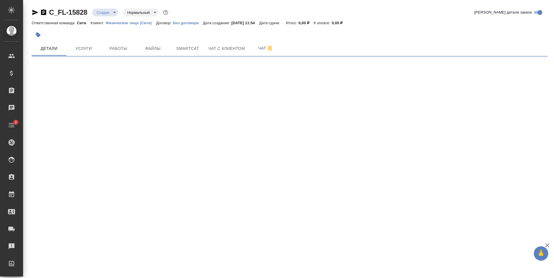
select select "RU"
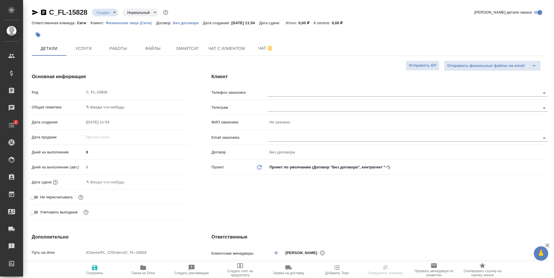
type textarea "x"
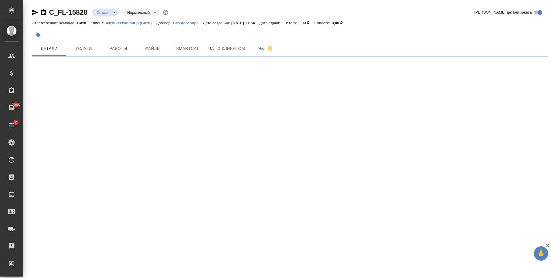
select select "RU"
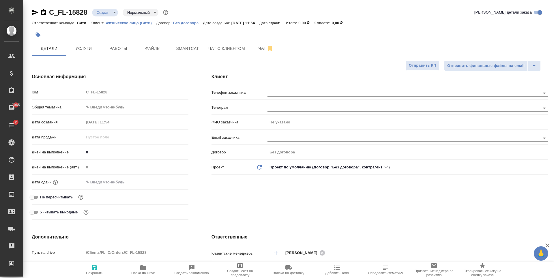
type textarea "x"
click at [286, 136] on input "text" at bounding box center [393, 137] width 253 height 7
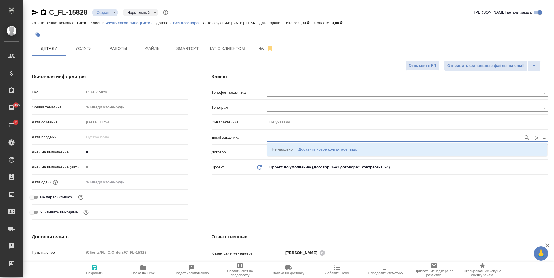
paste input "[EMAIL_ADDRESS][DOMAIN_NAME]"
type input "[EMAIL_ADDRESS][DOMAIN_NAME]"
click at [304, 148] on p "[PHONE_NUMBER] [PERSON_NAME] [EMAIL_ADDRESS][DOMAIN_NAME]" at bounding box center [338, 149] width 132 height 6
type input "[PERSON_NAME]"
type input "[PHONE_NUMBER] [PERSON_NAME] [EMAIL_ADDRESS][DOMAIN_NAME]"
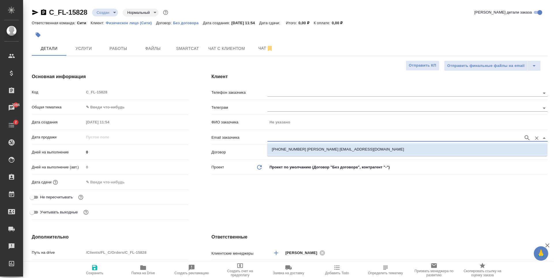
type textarea "x"
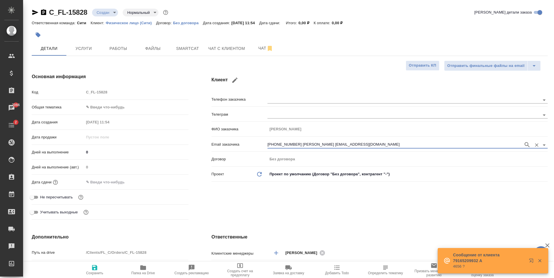
click at [278, 208] on div "Клиент Телефон заказчика [PERSON_NAME] заказчика [PERSON_NAME] Email заказчика …" at bounding box center [379, 148] width 359 height 172
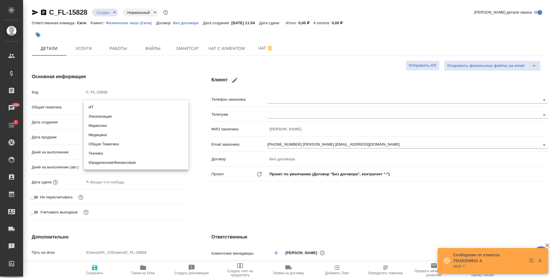
click at [106, 112] on body "🙏 .cls-1 fill:#fff; AWATERA [PERSON_NAME] Спецификации Заказы 7066 Чаты 2 Todo …" at bounding box center [277, 139] width 554 height 278
click at [116, 163] on li "Юридическая/Финансовая" at bounding box center [136, 162] width 104 height 9
type input "yr-fn"
type textarea "x"
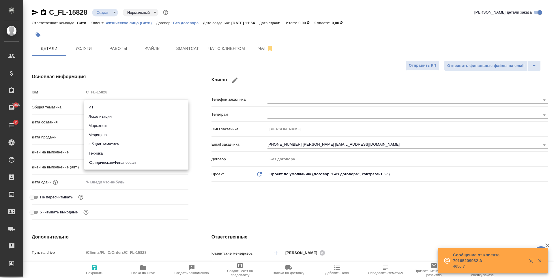
type textarea "x"
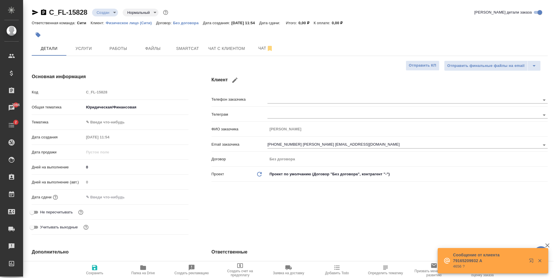
click at [112, 112] on div "Общая тематика Юридическая/Финансовая yr-fn" at bounding box center [110, 109] width 157 height 15
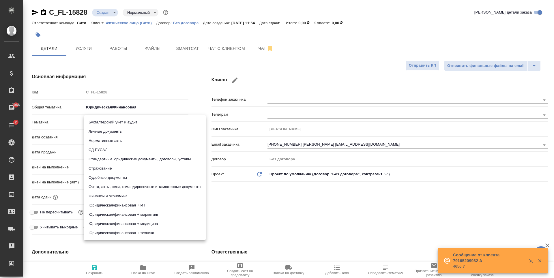
click at [112, 121] on body "🙏 .cls-1 fill:#fff; AWATERA [PERSON_NAME] Спецификации Заказы 7066 Чаты 2 Todo …" at bounding box center [277, 139] width 554 height 278
click at [117, 132] on li "Личные документы" at bounding box center [145, 131] width 122 height 9
type textarea "x"
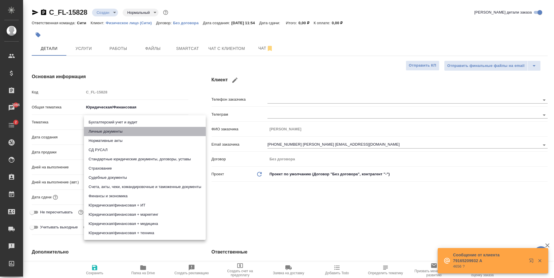
type input "5a8b8b956a9677013d343cfe"
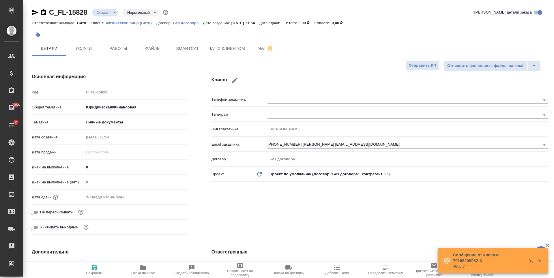
click at [107, 194] on input "text" at bounding box center [109, 197] width 50 height 8
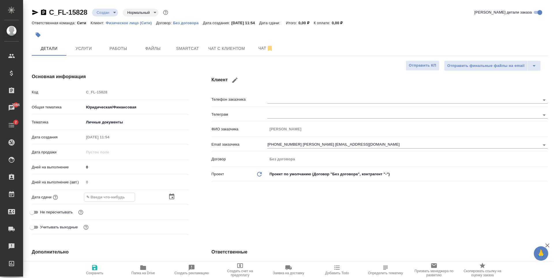
click at [175, 197] on div at bounding box center [178, 196] width 20 height 7
click at [173, 195] on icon "button" at bounding box center [171, 197] width 5 height 6
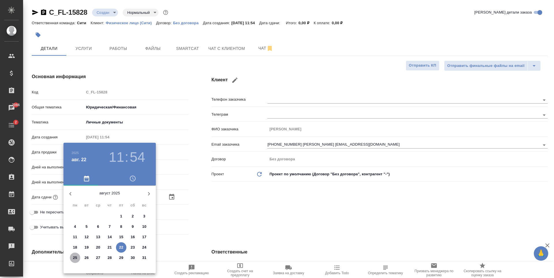
click at [76, 258] on p "25" at bounding box center [75, 258] width 4 height 6
type input "[DATE] 11:54"
type textarea "x"
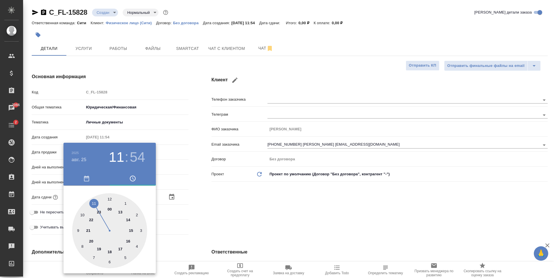
click at [109, 250] on div at bounding box center [109, 230] width 75 height 75
type input "[DATE] 18:54"
type textarea "x"
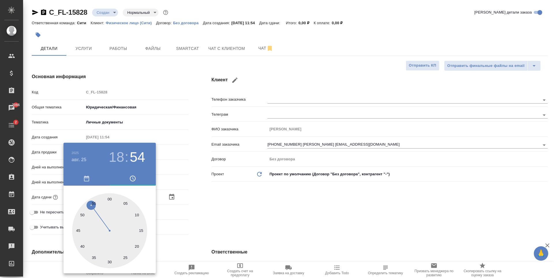
click at [110, 198] on div at bounding box center [109, 230] width 75 height 75
type input "[DATE] 18:00"
type textarea "x"
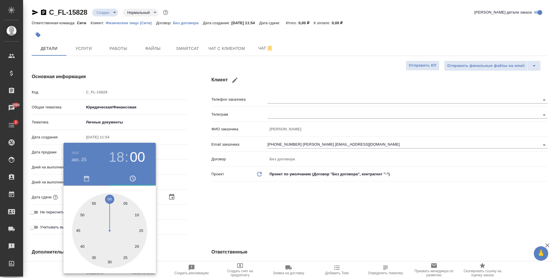
click at [266, 196] on div at bounding box center [277, 139] width 554 height 278
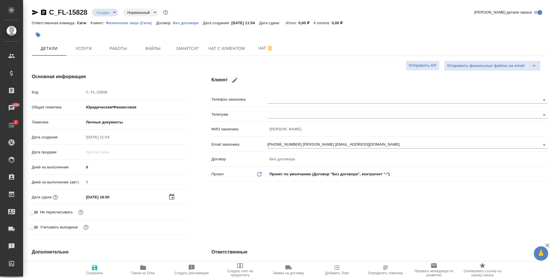
click at [35, 212] on input "Не пересчитывать" at bounding box center [32, 212] width 21 height 7
checkbox input "true"
type textarea "x"
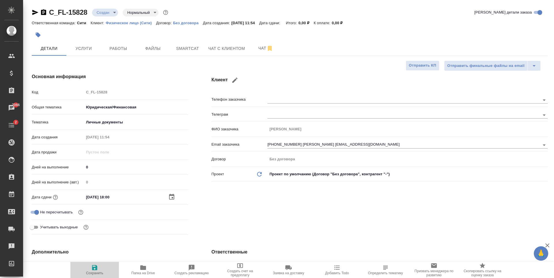
click at [94, 270] on icon "button" at bounding box center [94, 267] width 7 height 7
type textarea "x"
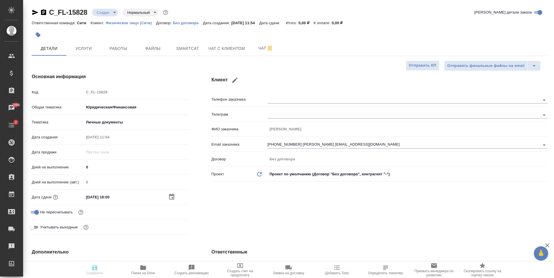
type textarea "x"
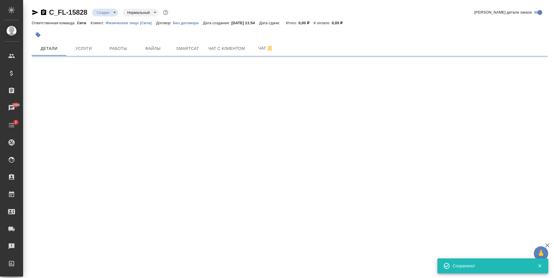
type input "holyTrinity"
select select "RU"
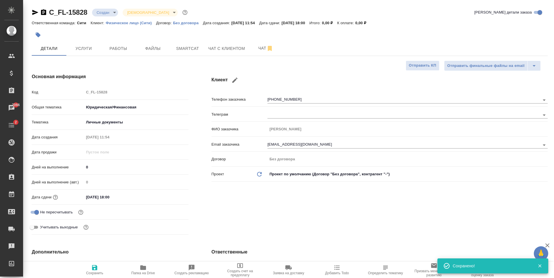
type textarea "x"
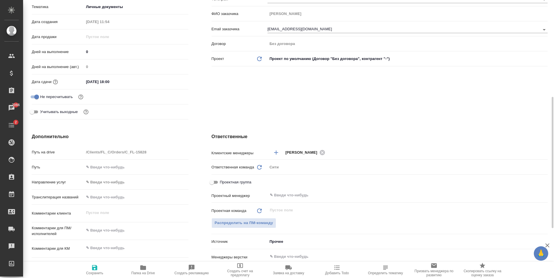
scroll to position [144, 0]
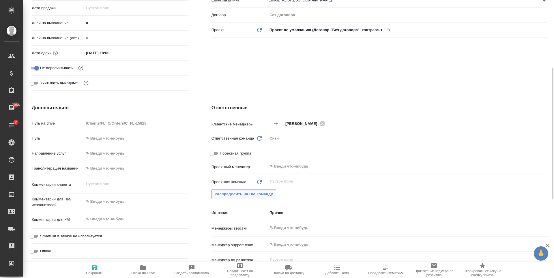
click at [242, 196] on span "Распределить на ПМ-команду" at bounding box center [243, 194] width 59 height 7
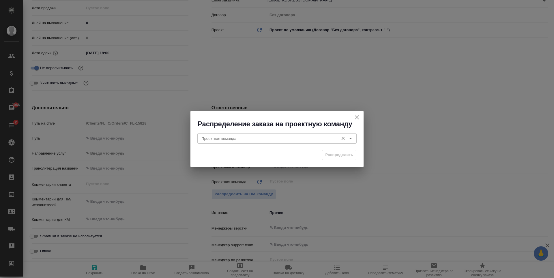
click at [251, 137] on input "Проектная команда" at bounding box center [267, 138] width 136 height 7
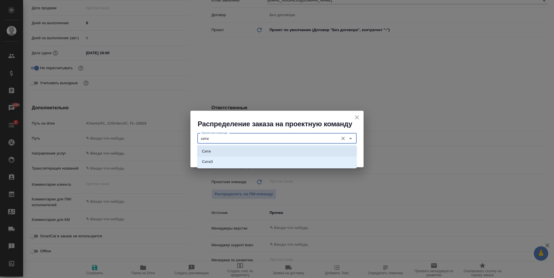
click at [239, 151] on li "Сити" at bounding box center [276, 151] width 159 height 10
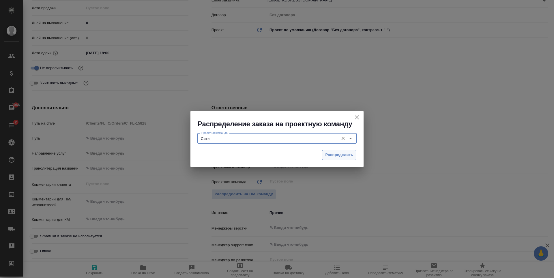
type input "Сити"
click at [329, 153] on span "Распределить" at bounding box center [339, 155] width 28 height 7
type textarea "x"
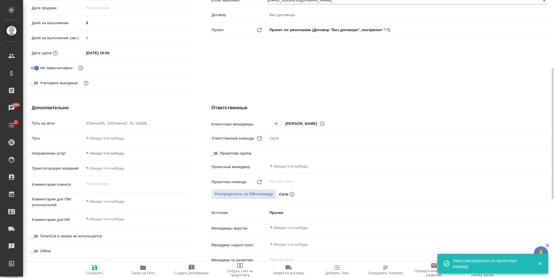
type textarea "x"
click at [120, 201] on textarea at bounding box center [136, 202] width 104 height 10
type textarea "н"
type textarea "x"
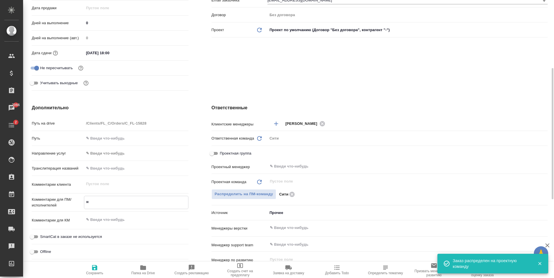
type textarea "x"
type textarea "нот"
type textarea "x"
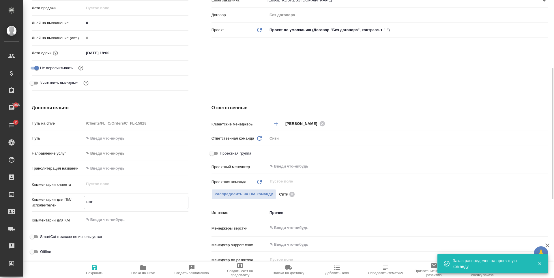
type textarea "нот"
type textarea "x"
click at [95, 267] on icon "button" at bounding box center [94, 267] width 5 height 5
type textarea "x"
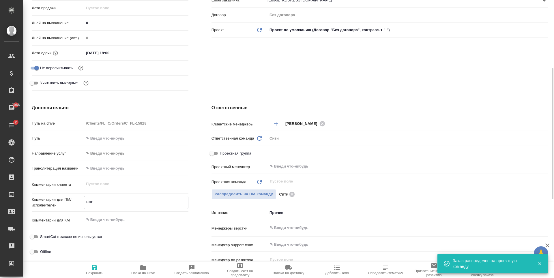
type textarea "x"
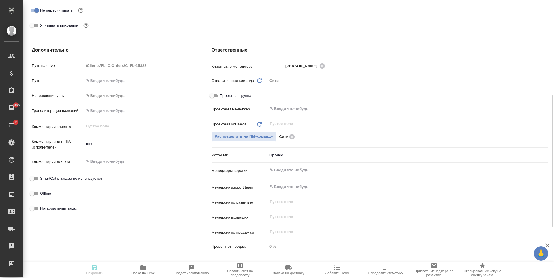
click at [39, 206] on input "Нотариальный заказ" at bounding box center [32, 208] width 21 height 7
checkbox input "true"
type textarea "x"
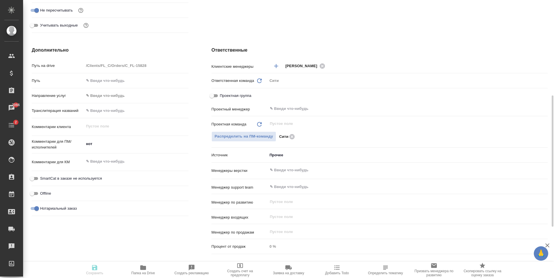
type textarea "x"
click at [96, 268] on div ".cls-1 fill:#fff; AWATERA [PERSON_NAME] Спецификации Заказы 7066 Чаты 2 Todo Пр…" at bounding box center [277, 139] width 554 height 278
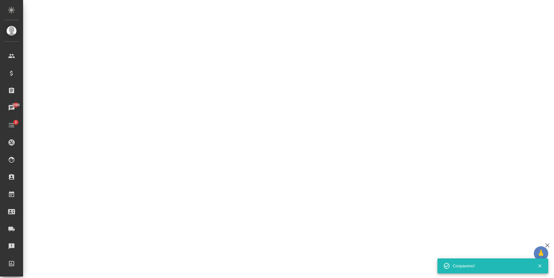
select select "RU"
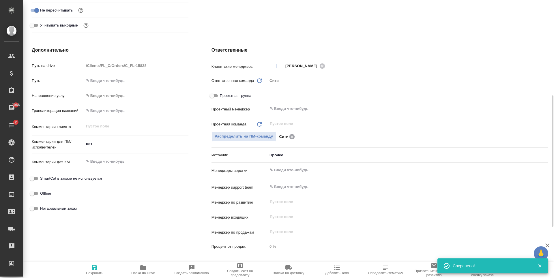
type textarea "x"
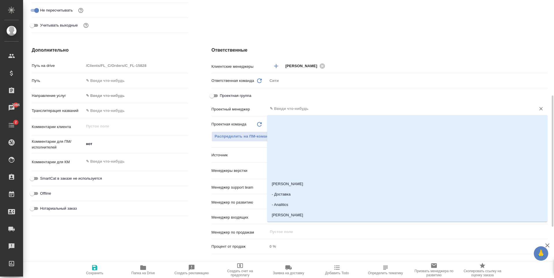
click at [293, 107] on input "text" at bounding box center [397, 108] width 257 height 7
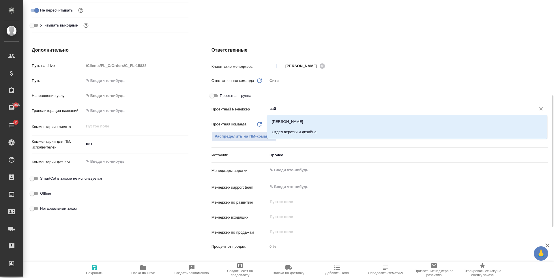
type input "зайц"
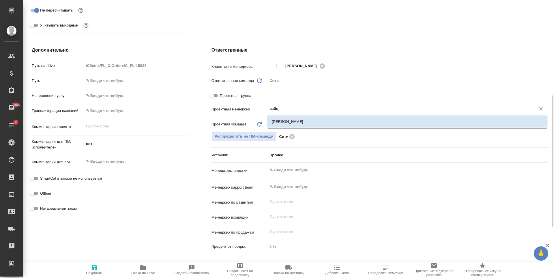
click at [293, 121] on li "[PERSON_NAME]" at bounding box center [407, 121] width 280 height 10
type textarea "x"
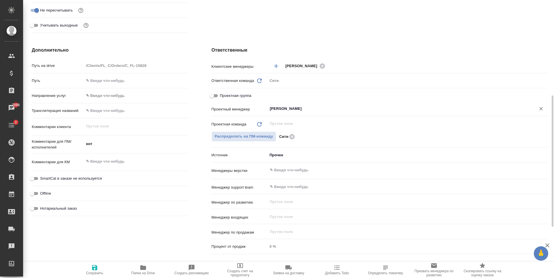
type input "[PERSON_NAME]"
click at [89, 270] on span "Сохранить" at bounding box center [95, 269] width 42 height 11
type textarea "x"
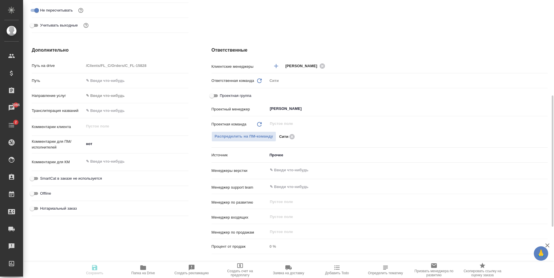
type textarea "x"
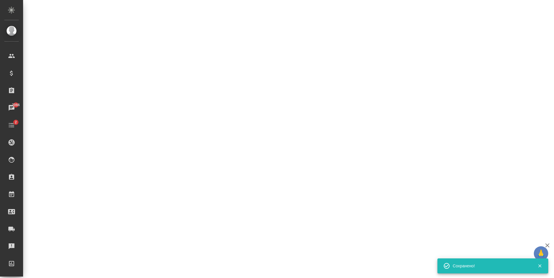
select select "RU"
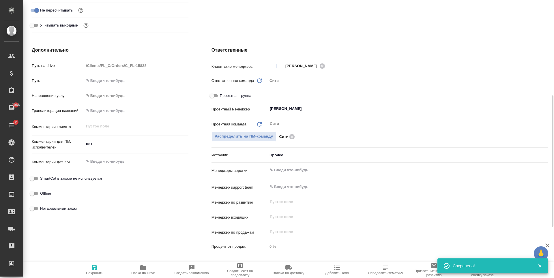
type textarea "x"
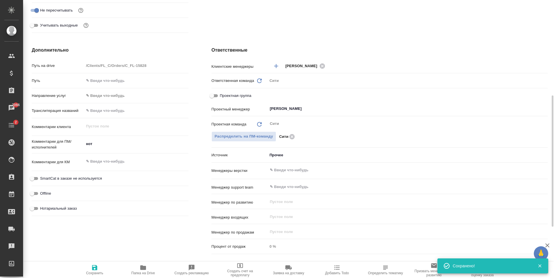
type textarea "x"
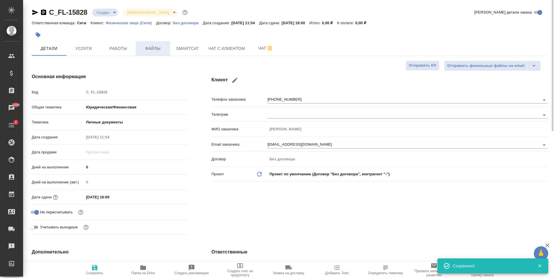
click at [157, 48] on span "Файлы" at bounding box center [153, 48] width 28 height 7
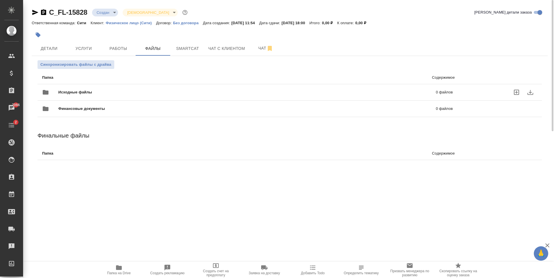
click at [515, 92] on icon "uploadFiles" at bounding box center [515, 92] width 5 height 5
click at [0, 0] on input "uploadFiles" at bounding box center [0, 0] width 0 height 0
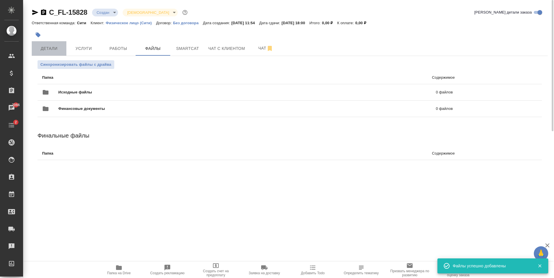
click at [48, 50] on span "Детали" at bounding box center [49, 48] width 28 height 7
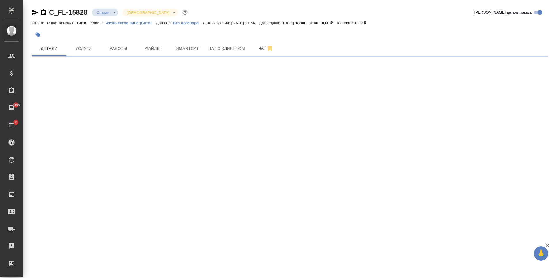
select select "RU"
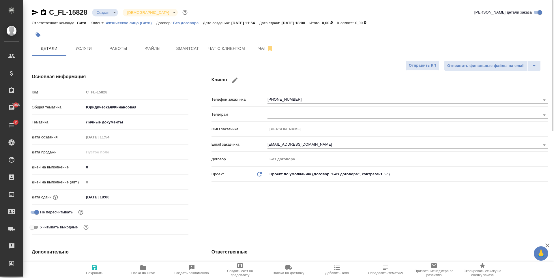
type textarea "x"
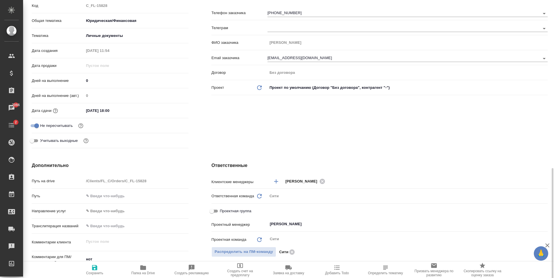
scroll to position [173, 0]
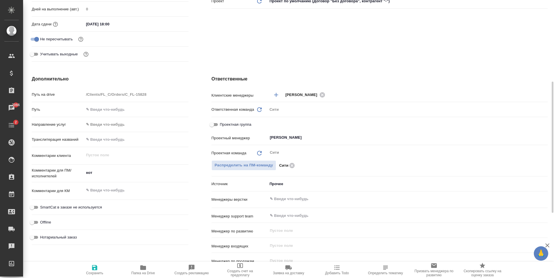
click at [102, 137] on input "text" at bounding box center [136, 139] width 104 height 8
paste input "[PERSON_NAME]"
type input "[PERSON_NAME]"
type textarea "x"
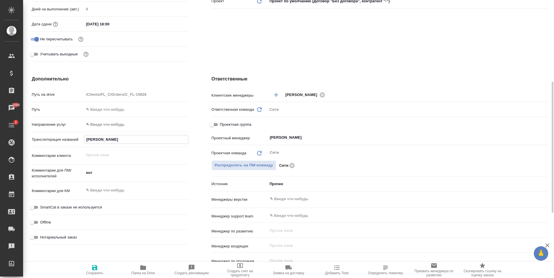
type textarea "x"
type input "[PERSON_NAME]"
click at [89, 268] on span "Сохранить" at bounding box center [95, 269] width 42 height 11
type textarea "x"
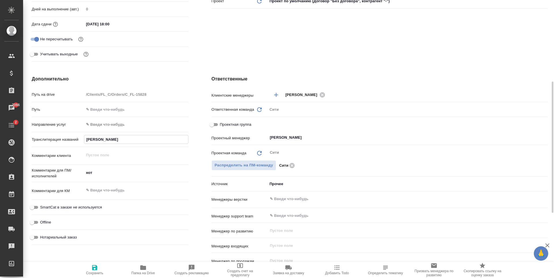
type textarea "x"
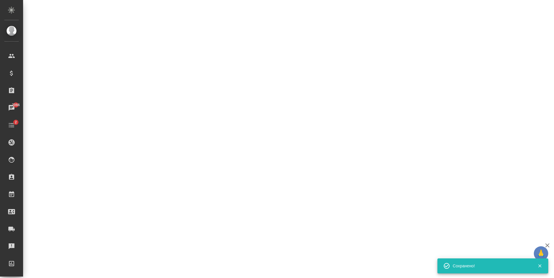
select select "RU"
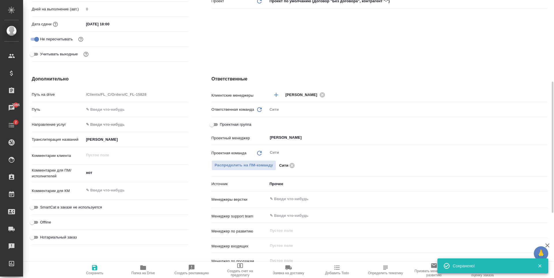
type textarea "x"
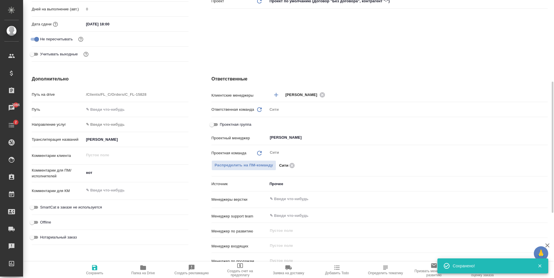
type textarea "x"
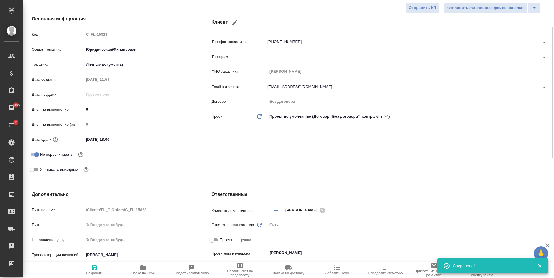
scroll to position [0, 0]
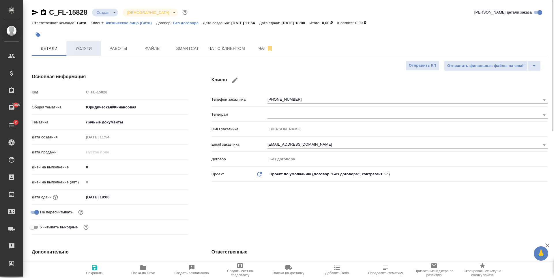
click at [88, 47] on span "Услуги" at bounding box center [84, 48] width 28 height 7
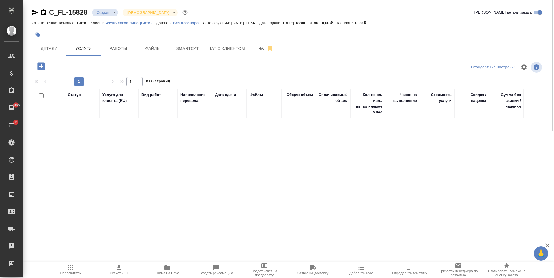
click at [40, 67] on icon "button" at bounding box center [40, 65] width 7 height 7
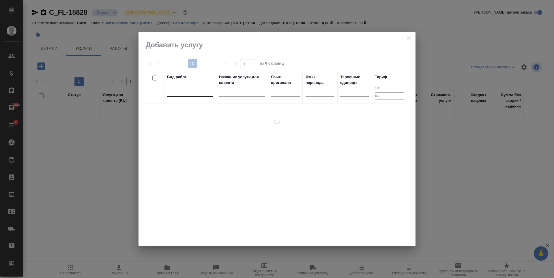
click at [184, 95] on div at bounding box center [190, 90] width 46 height 8
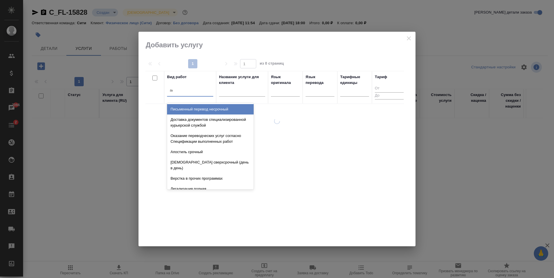
type input "пере"
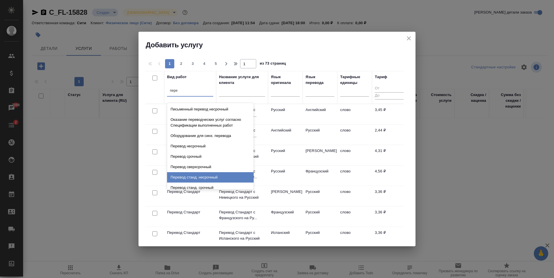
click at [223, 180] on div "Перевод станд. несрочный" at bounding box center [210, 177] width 86 height 10
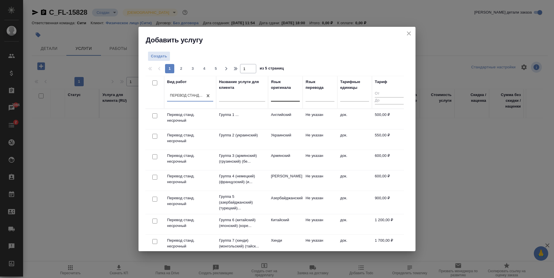
click at [286, 97] on div at bounding box center [285, 96] width 29 height 8
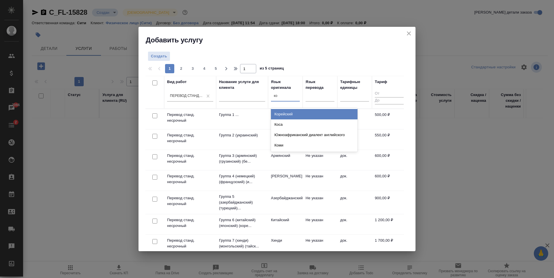
type input "кор"
click at [289, 112] on div "Корейский" at bounding box center [314, 114] width 86 height 10
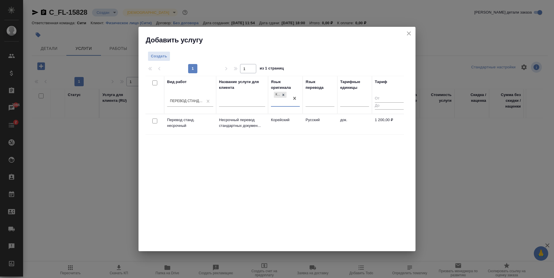
click at [154, 123] on input "checkbox" at bounding box center [154, 120] width 5 height 5
checkbox input "true"
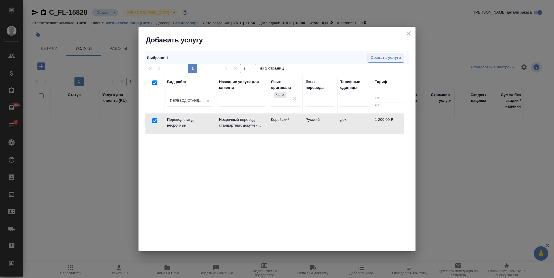
click at [394, 58] on span "Создать услуги" at bounding box center [385, 57] width 30 height 7
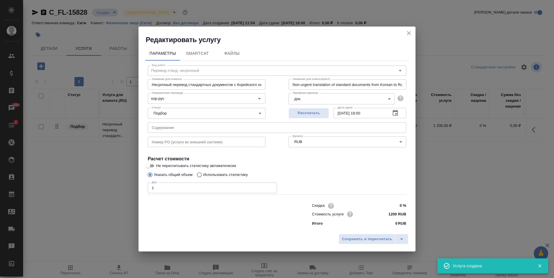
type input "1"
click at [271, 186] on input "1" at bounding box center [212, 187] width 129 height 10
click at [391, 112] on button "button" at bounding box center [395, 113] width 14 height 14
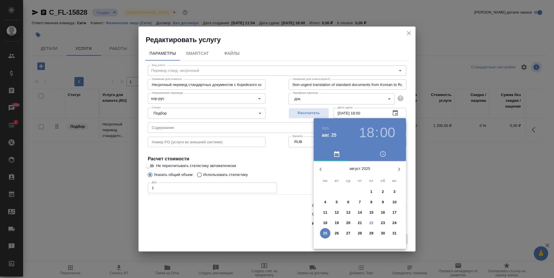
click at [274, 157] on div at bounding box center [277, 139] width 554 height 278
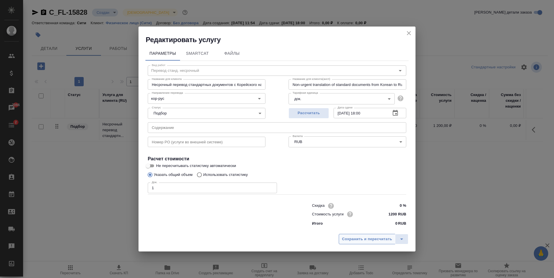
click at [365, 239] on span "Сохранить и пересчитать" at bounding box center [367, 239] width 50 height 7
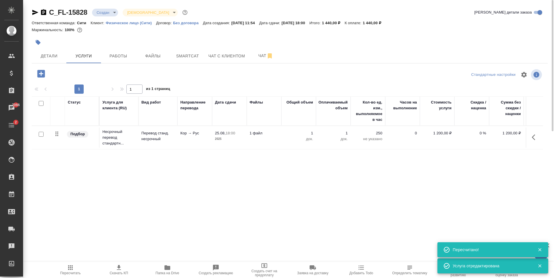
click at [154, 181] on div "Статус Услуга для клиента (RU) Вид работ Направление перевода Дата сдачи Файлы …" at bounding box center [287, 158] width 511 height 124
click at [44, 74] on icon "button" at bounding box center [40, 73] width 7 height 7
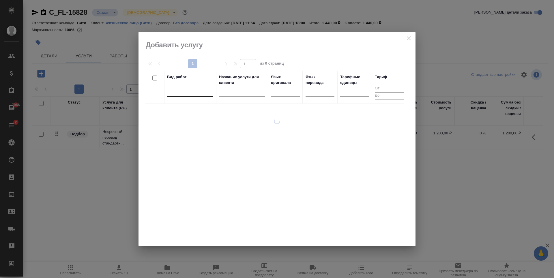
click at [188, 90] on div at bounding box center [190, 90] width 46 height 8
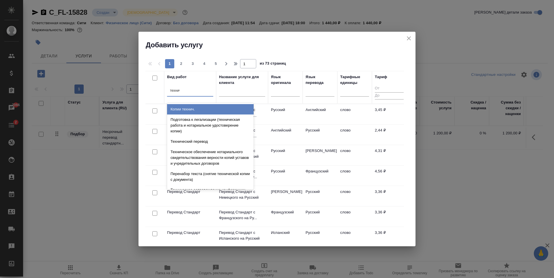
type input "техничес"
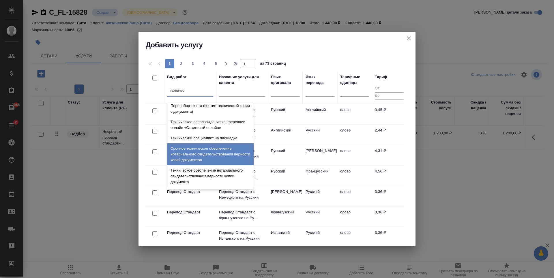
scroll to position [86, 0]
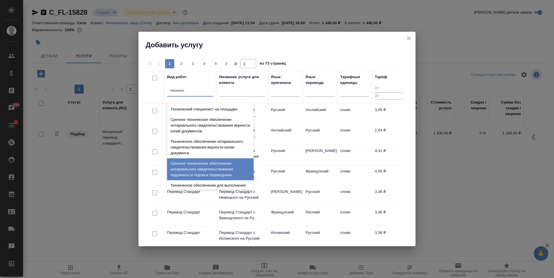
click at [212, 165] on div "Срочное техническое обеспечение нотариального свидетельствования подлинности по…" at bounding box center [210, 169] width 86 height 22
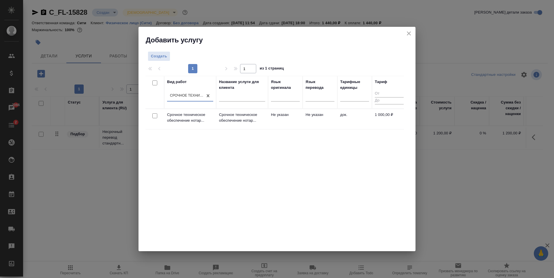
click at [156, 116] on input "checkbox" at bounding box center [154, 115] width 5 height 5
checkbox input "true"
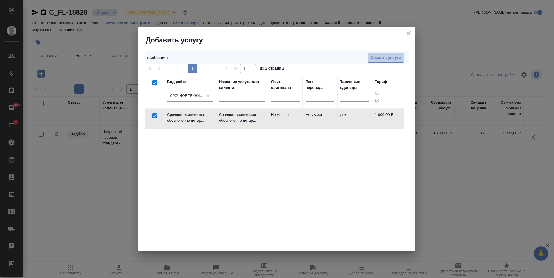
click at [375, 60] on span "Создать услуги" at bounding box center [385, 57] width 30 height 7
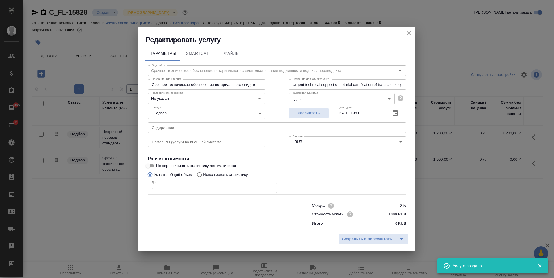
click at [271, 188] on input "-1" at bounding box center [212, 187] width 129 height 10
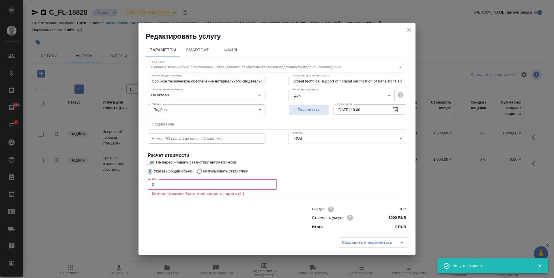
click at [271, 182] on input "0" at bounding box center [212, 184] width 129 height 10
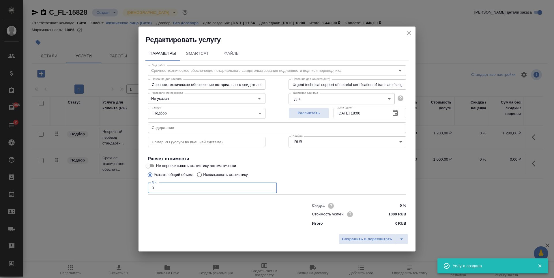
click at [271, 182] on input "0" at bounding box center [212, 187] width 129 height 10
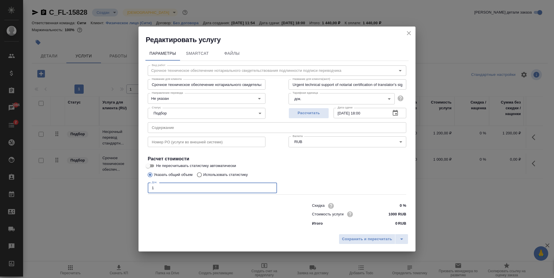
type input "1"
click at [270, 187] on input "1" at bounding box center [212, 187] width 129 height 10
click at [359, 239] on span "Сохранить и пересчитать" at bounding box center [367, 239] width 50 height 7
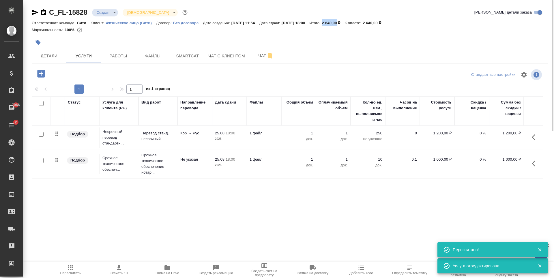
drag, startPoint x: 337, startPoint y: 21, endPoint x: 351, endPoint y: 22, distance: 14.5
click at [345, 22] on p "2 640,00 ₽" at bounding box center [333, 23] width 23 height 4
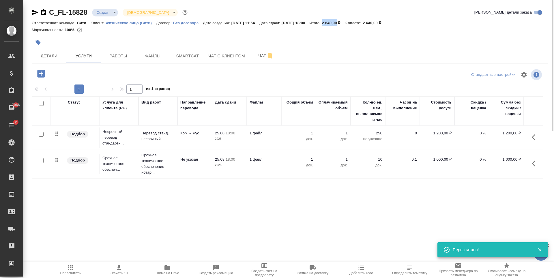
copy p "2 640,00"
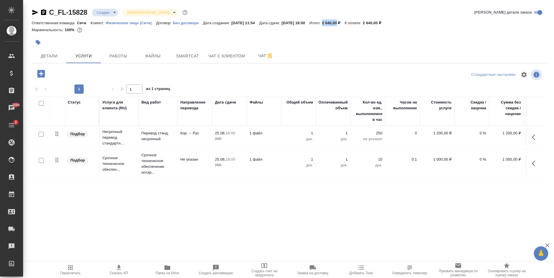
click at [40, 103] on input "checkbox" at bounding box center [41, 103] width 5 height 5
checkbox input "true"
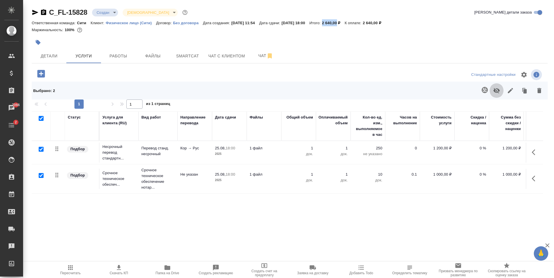
click at [495, 90] on icon "button" at bounding box center [496, 90] width 7 height 7
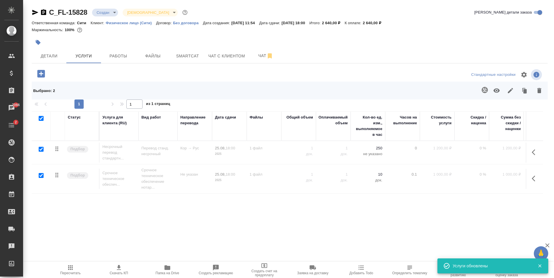
click at [77, 70] on div at bounding box center [118, 74] width 172 height 12
click at [40, 73] on icon "button" at bounding box center [40, 73] width 7 height 7
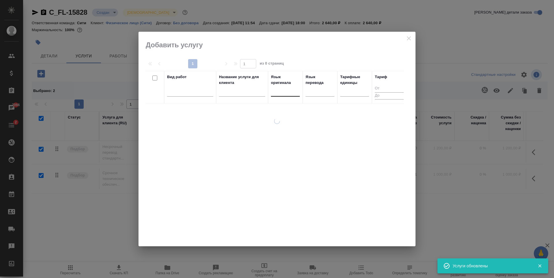
click at [282, 93] on div at bounding box center [285, 90] width 29 height 8
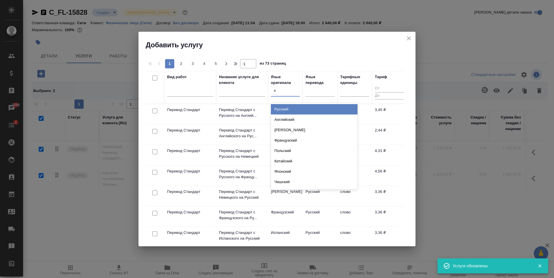
type input "кор"
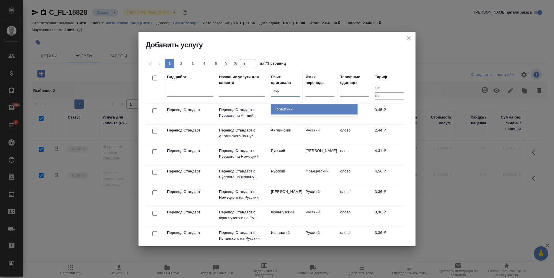
click at [296, 108] on div "Корейский" at bounding box center [314, 109] width 86 height 10
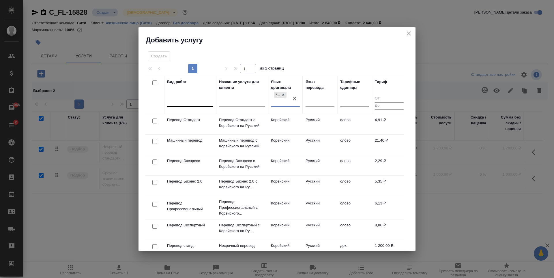
click at [178, 99] on div at bounding box center [190, 101] width 46 height 8
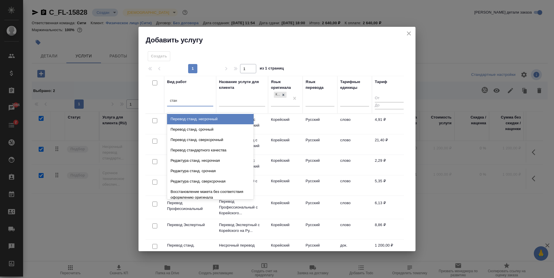
type input "станд"
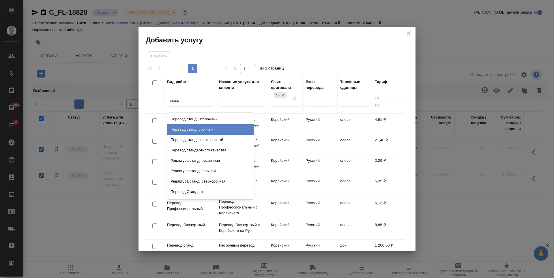
click at [186, 130] on div "Перевод станд. срочный" at bounding box center [210, 129] width 86 height 10
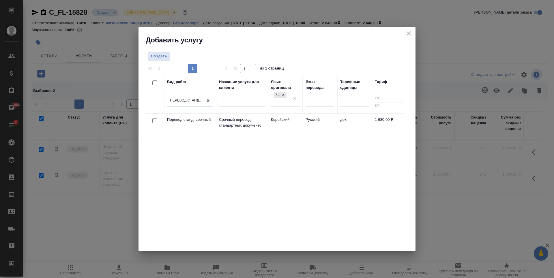
click at [154, 122] on input "checkbox" at bounding box center [154, 120] width 5 height 5
checkbox input "true"
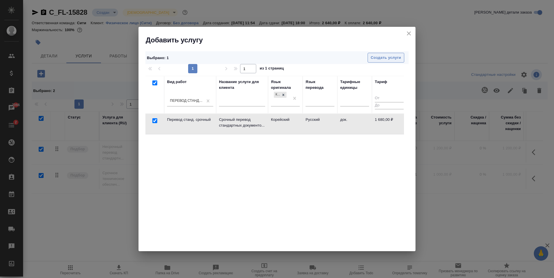
click at [377, 59] on span "Создать услуги" at bounding box center [385, 57] width 30 height 7
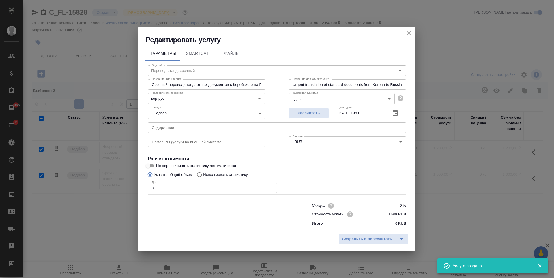
checkbox input "false"
type input "1"
click at [271, 185] on input "1" at bounding box center [212, 187] width 129 height 10
click at [396, 114] on icon "button" at bounding box center [394, 113] width 5 height 6
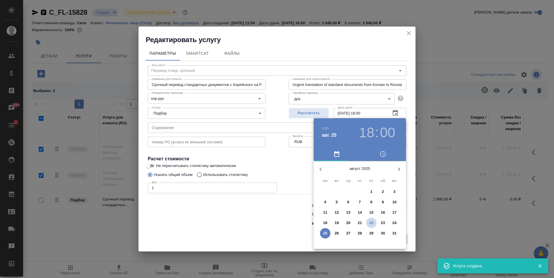
click at [371, 221] on p "22" at bounding box center [371, 223] width 4 height 6
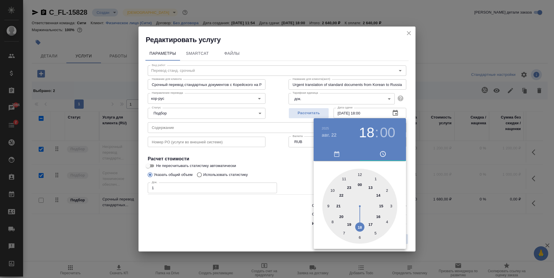
click at [381, 206] on div at bounding box center [359, 206] width 75 height 75
type input "22.08.2025 15:00"
click at [289, 155] on div at bounding box center [277, 139] width 554 height 278
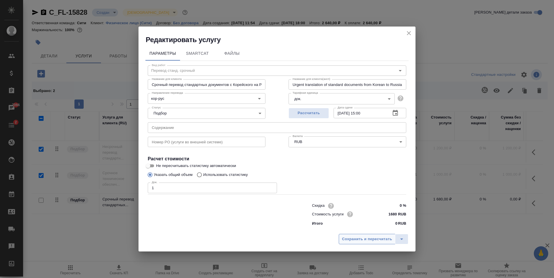
click at [363, 235] on button "Сохранить и пересчитать" at bounding box center [366, 239] width 57 height 10
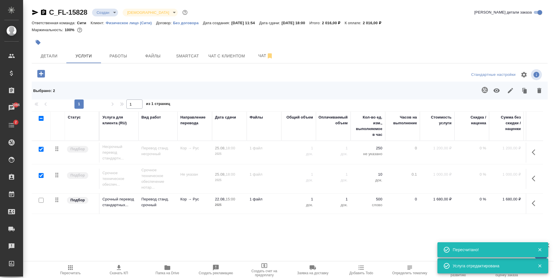
click at [42, 76] on icon "button" at bounding box center [40, 73] width 7 height 7
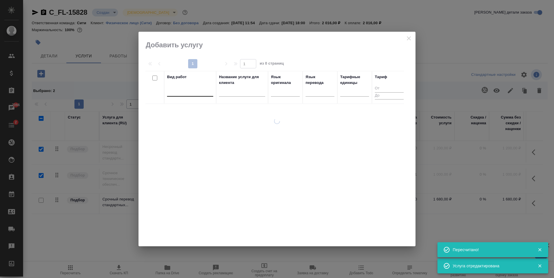
click at [178, 93] on div at bounding box center [190, 90] width 46 height 8
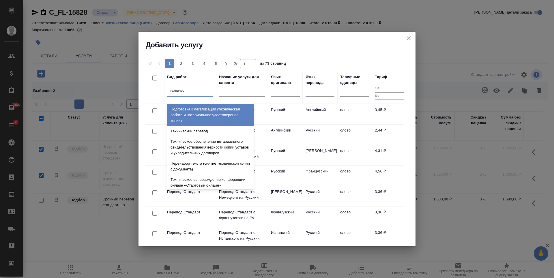
type input "техническ"
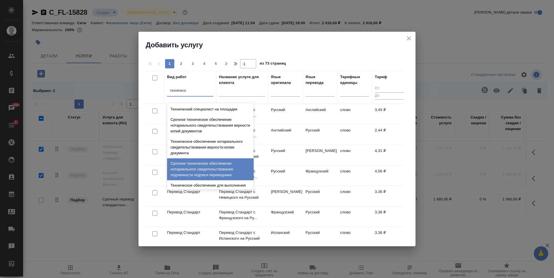
click at [208, 163] on div "Срочное техническое обеспечение нотариального свидетельствования подлинности по…" at bounding box center [210, 169] width 86 height 22
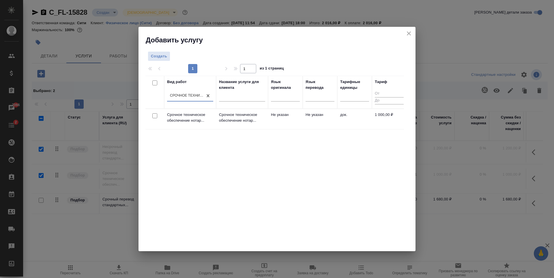
click at [154, 116] on input "checkbox" at bounding box center [154, 115] width 5 height 5
checkbox input "true"
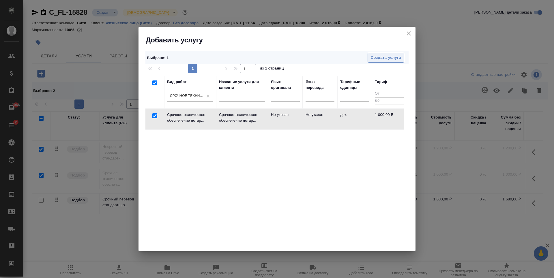
click at [376, 57] on span "Создать услуги" at bounding box center [385, 57] width 30 height 7
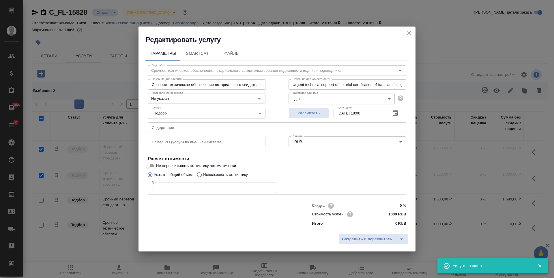
type input "1"
click at [270, 187] on input "1" at bounding box center [212, 187] width 129 height 10
click at [394, 116] on icon "button" at bounding box center [395, 113] width 7 height 7
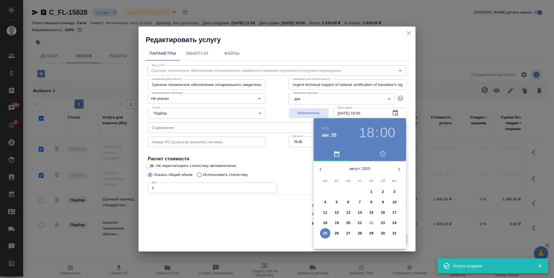
click at [371, 224] on p "22" at bounding box center [371, 223] width 4 height 6
type input "[DATE] 18:00"
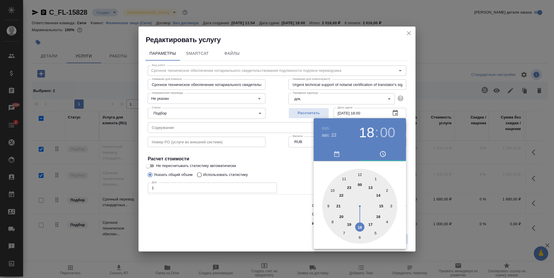
click at [360, 228] on div at bounding box center [359, 206] width 75 height 75
click at [282, 170] on div at bounding box center [277, 139] width 554 height 278
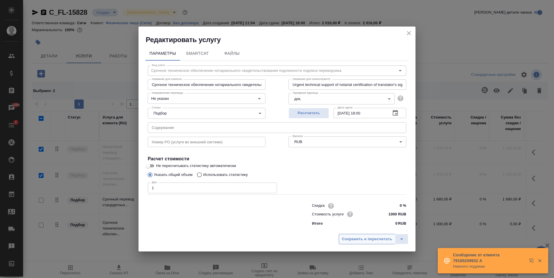
click at [346, 234] on button "Сохранить и пересчитать" at bounding box center [366, 239] width 57 height 10
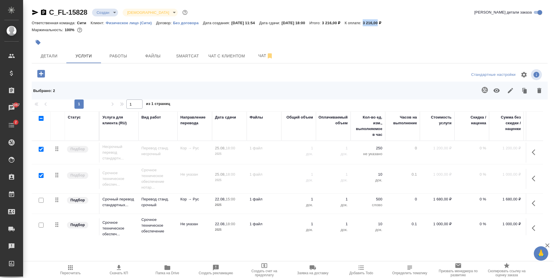
drag, startPoint x: 377, startPoint y: 23, endPoint x: 392, endPoint y: 23, distance: 15.0
click at [392, 23] on div "Ответственная команда: Сити Клиент: Физическое лицо (Сити) Договор: Без договор…" at bounding box center [289, 22] width 515 height 7
copy p "3 216,00"
click at [45, 48] on div at bounding box center [204, 42] width 344 height 13
click at [46, 53] on span "Детали" at bounding box center [49, 55] width 28 height 7
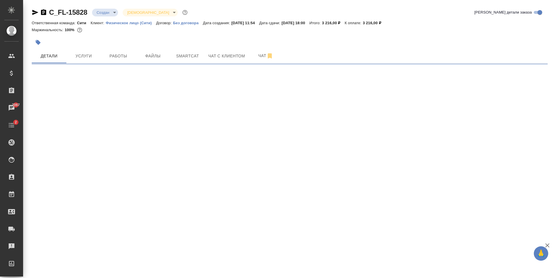
select select "RU"
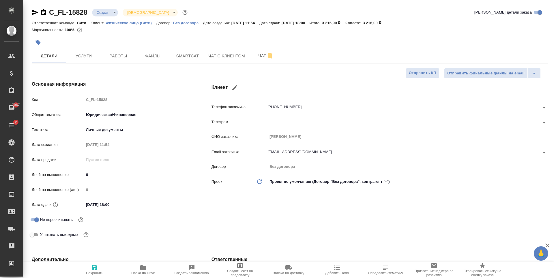
type textarea "x"
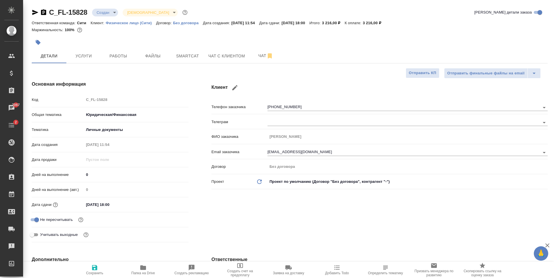
type textarea "x"
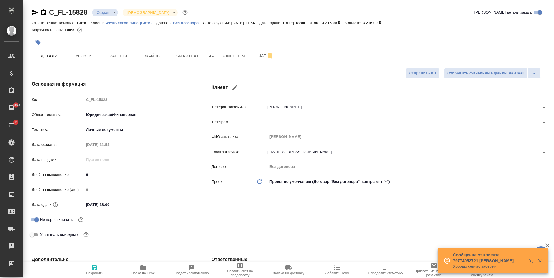
type textarea "x"
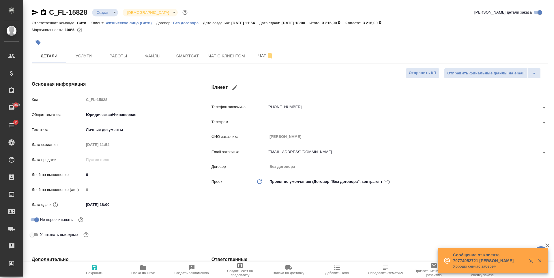
type textarea "x"
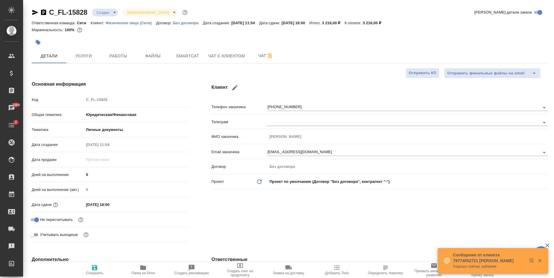
type textarea "x"
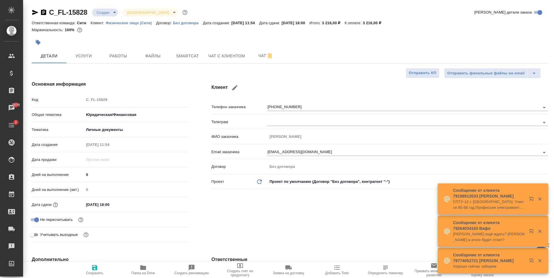
type textarea "x"
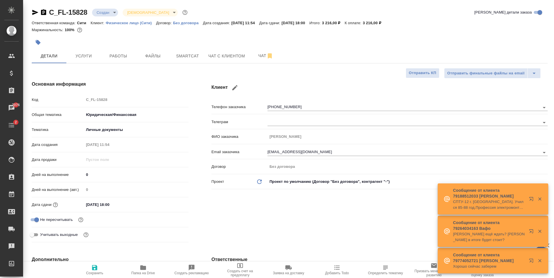
type textarea "x"
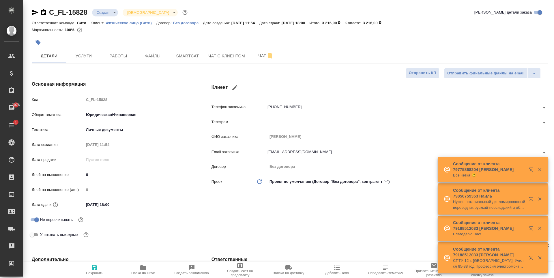
type textarea "x"
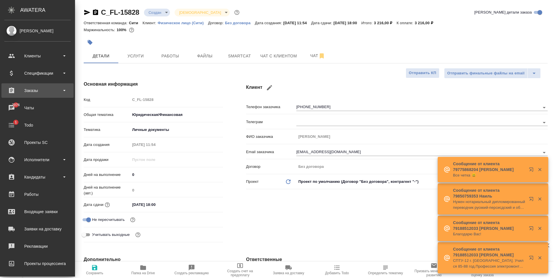
type textarea "x"
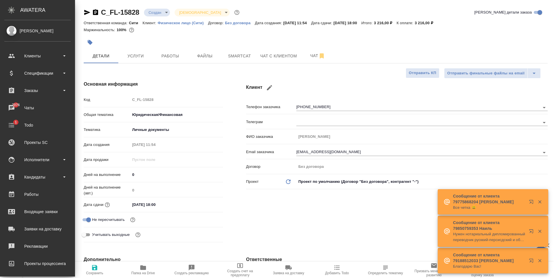
type textarea "x"
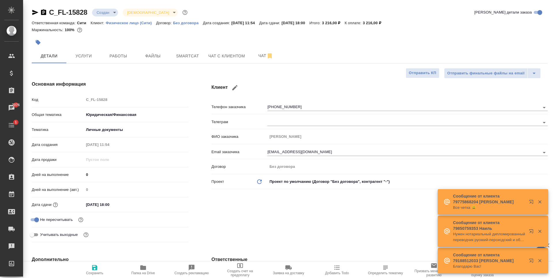
type textarea "x"
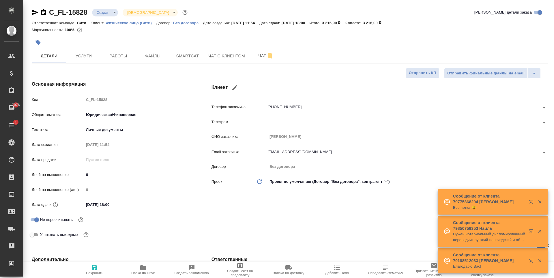
type textarea "x"
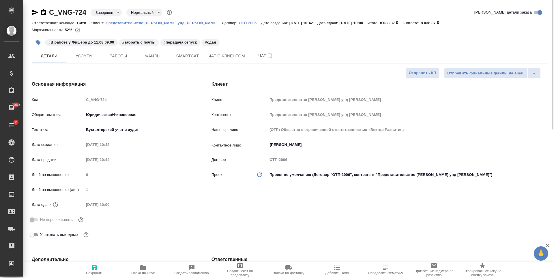
select select "RU"
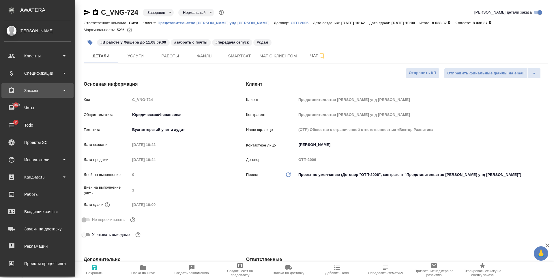
click at [45, 88] on div "Заказы" at bounding box center [37, 90] width 66 height 9
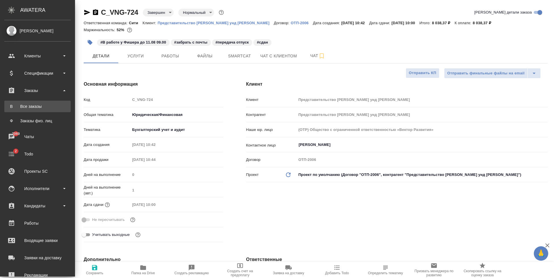
click at [50, 108] on div "Все заказы" at bounding box center [37, 107] width 61 height 6
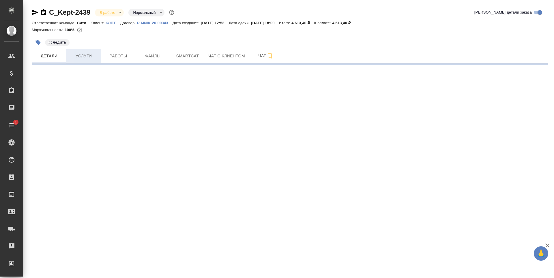
select select "RU"
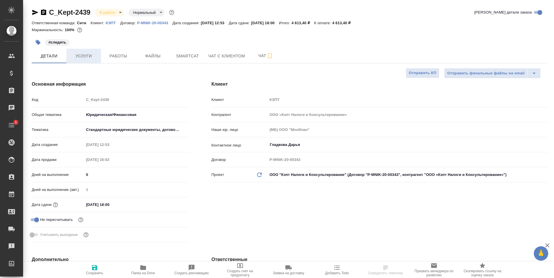
click at [87, 60] on button "Услуги" at bounding box center [83, 56] width 35 height 14
type textarea "x"
